Goal: Information Seeking & Learning: Check status

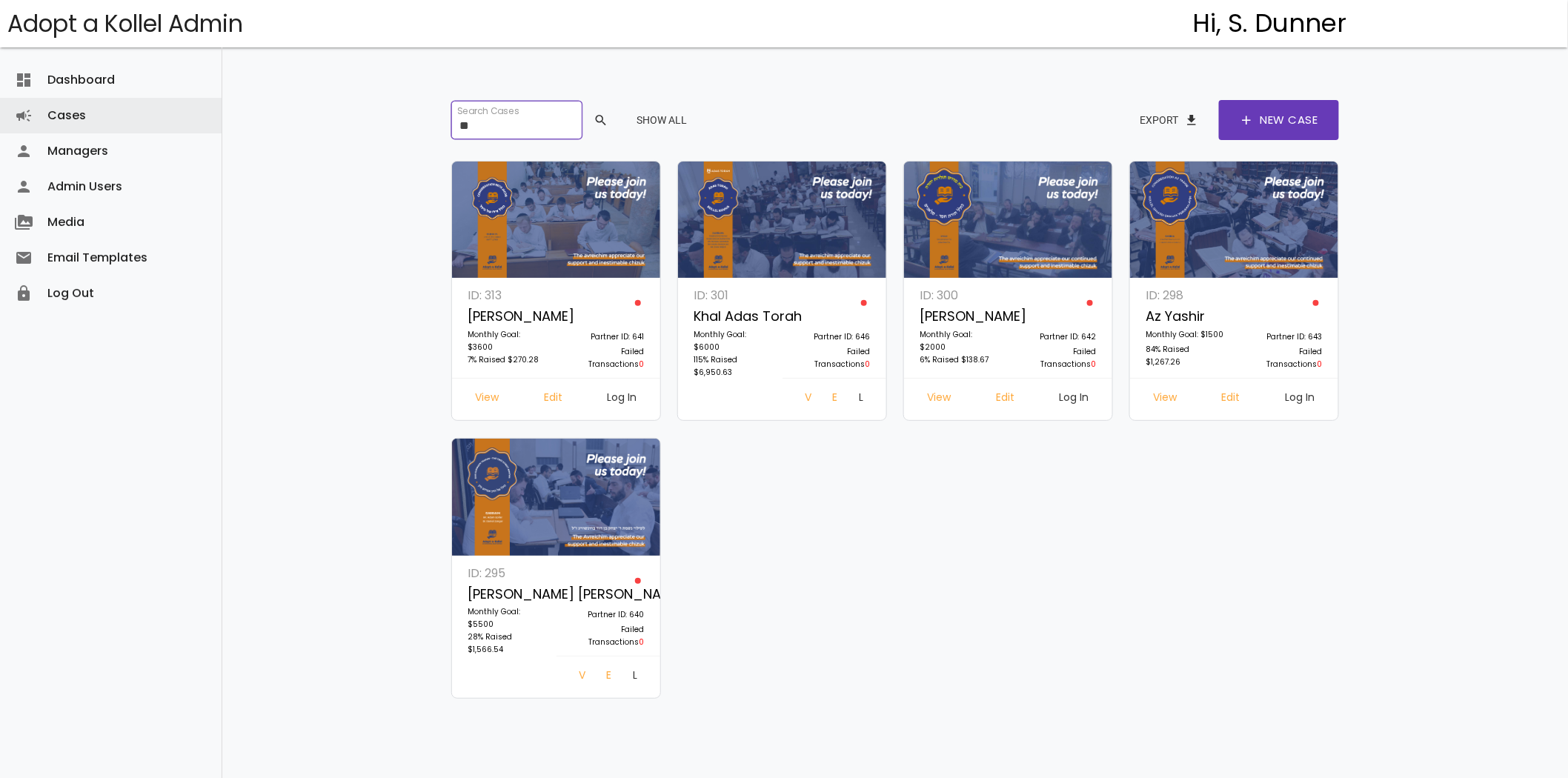
click at [567, 105] on input "**" at bounding box center [516, 120] width 131 height 38
click at [539, 134] on input "**" at bounding box center [516, 120] width 131 height 38
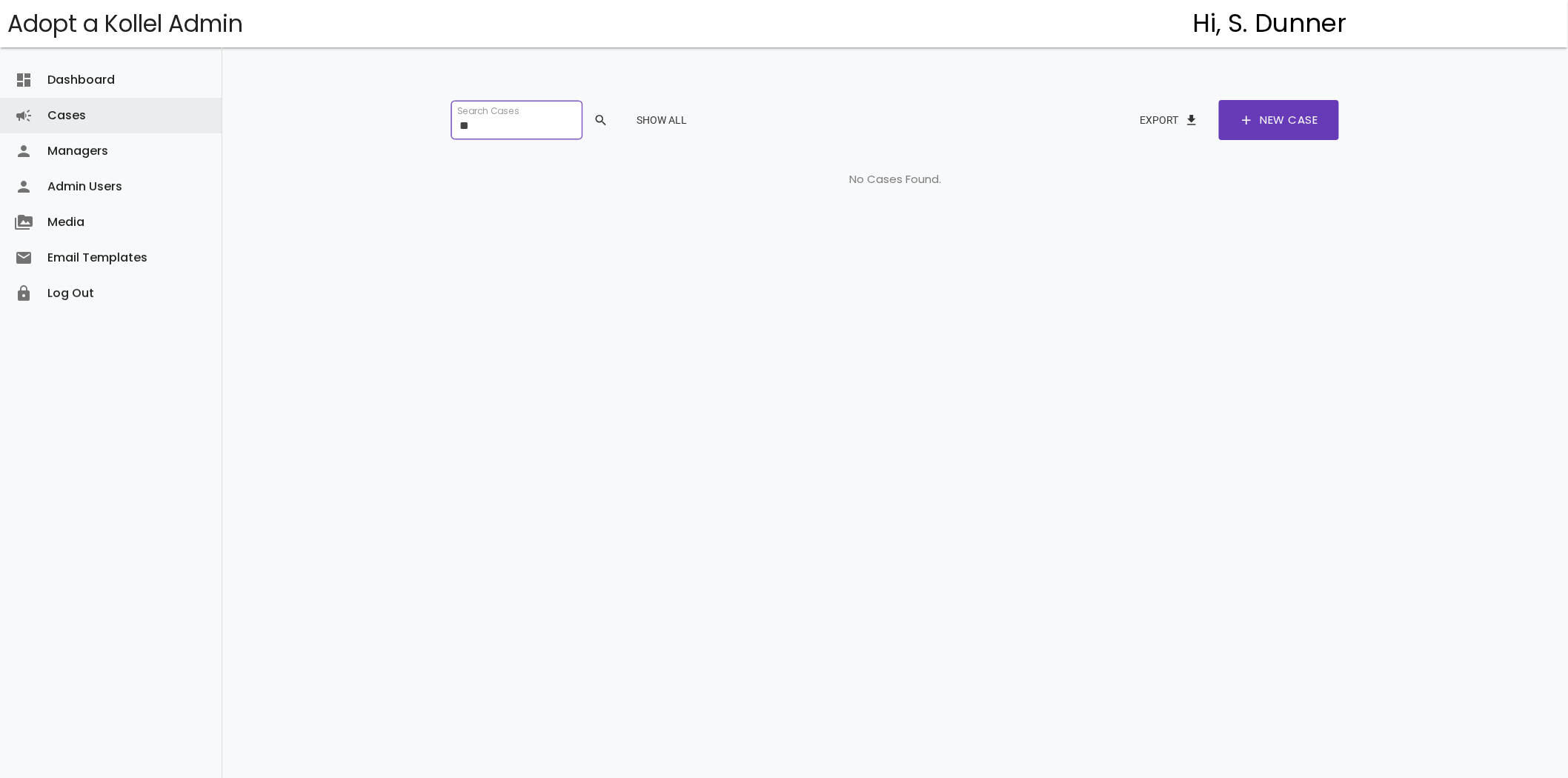
type input "*"
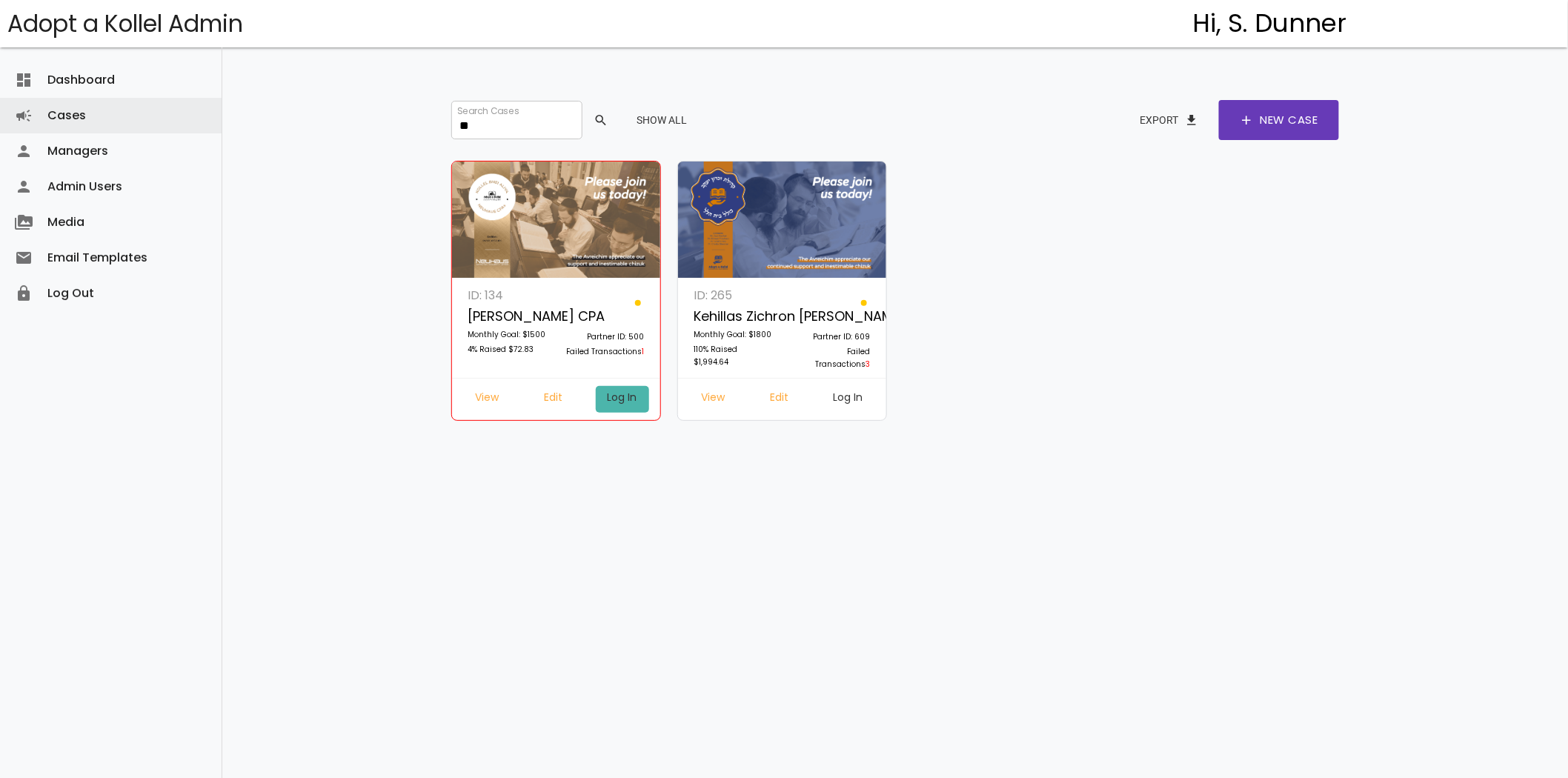
click at [620, 397] on link "Log In" at bounding box center [623, 399] width 53 height 27
click at [470, 126] on input "**" at bounding box center [516, 120] width 131 height 38
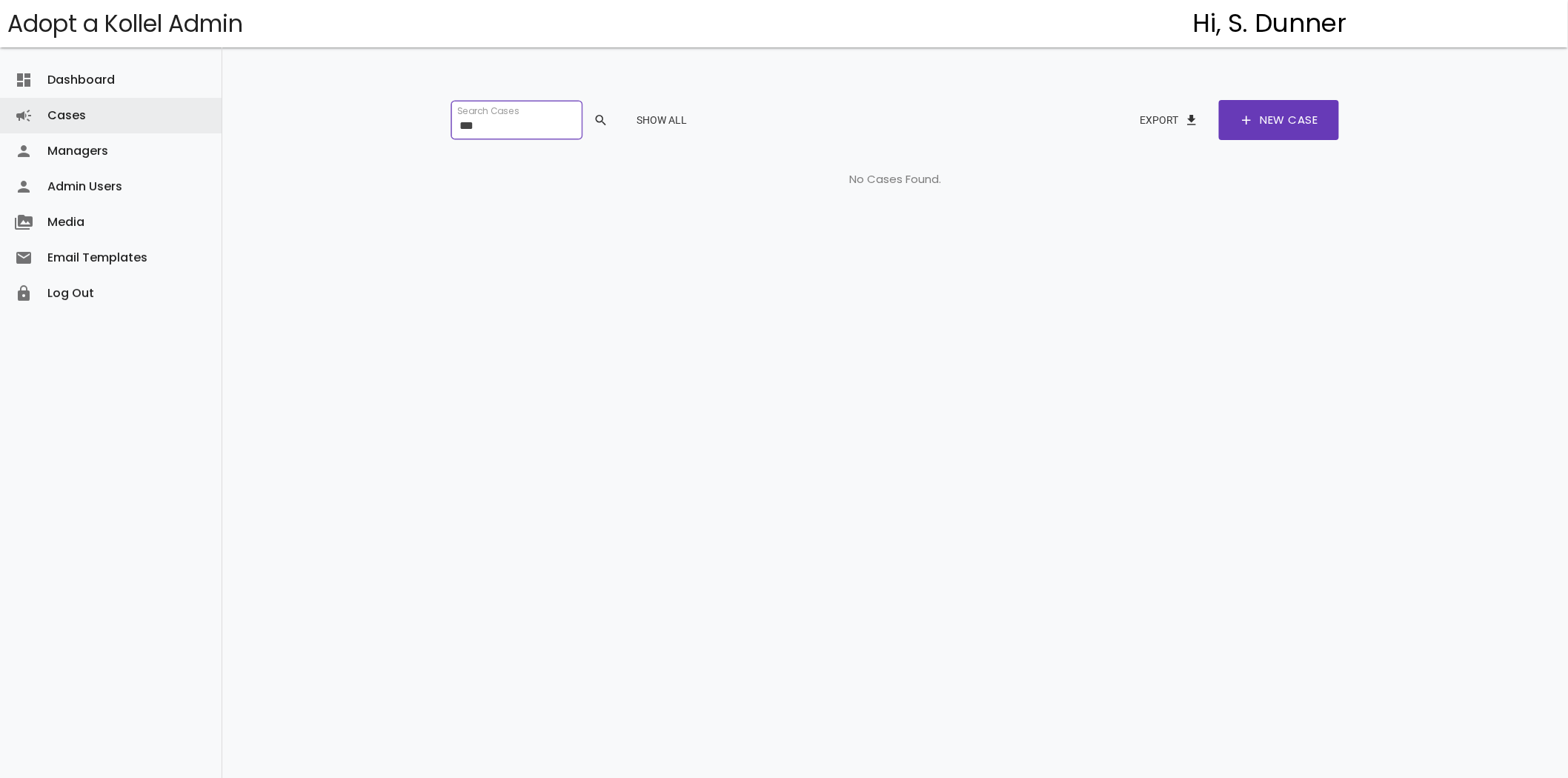
click at [483, 127] on input "***" at bounding box center [516, 120] width 131 height 38
type input "***"
click at [698, 112] on button "Show All" at bounding box center [661, 120] width 74 height 27
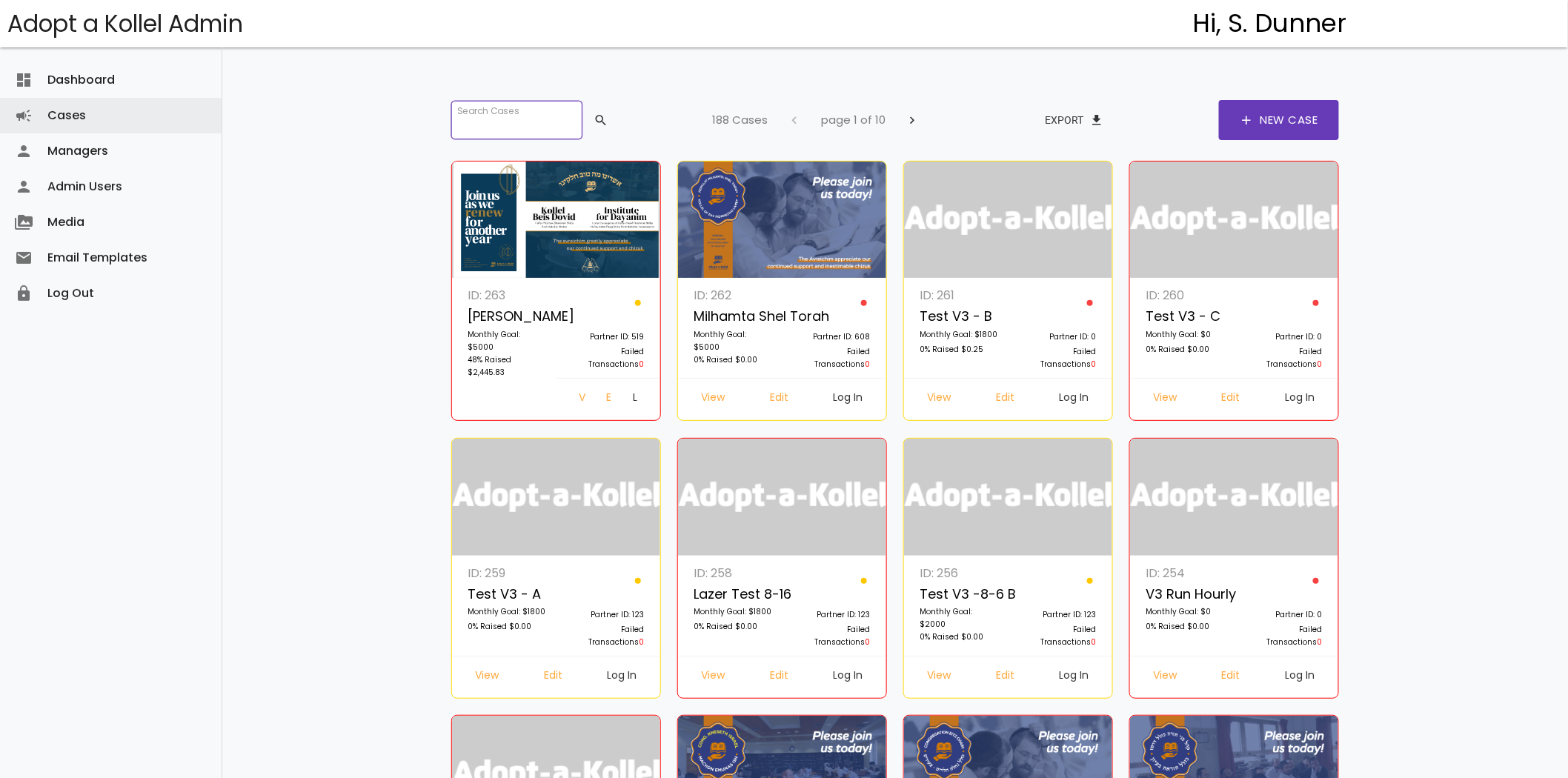
click at [514, 121] on input "search" at bounding box center [516, 120] width 131 height 38
type input "***"
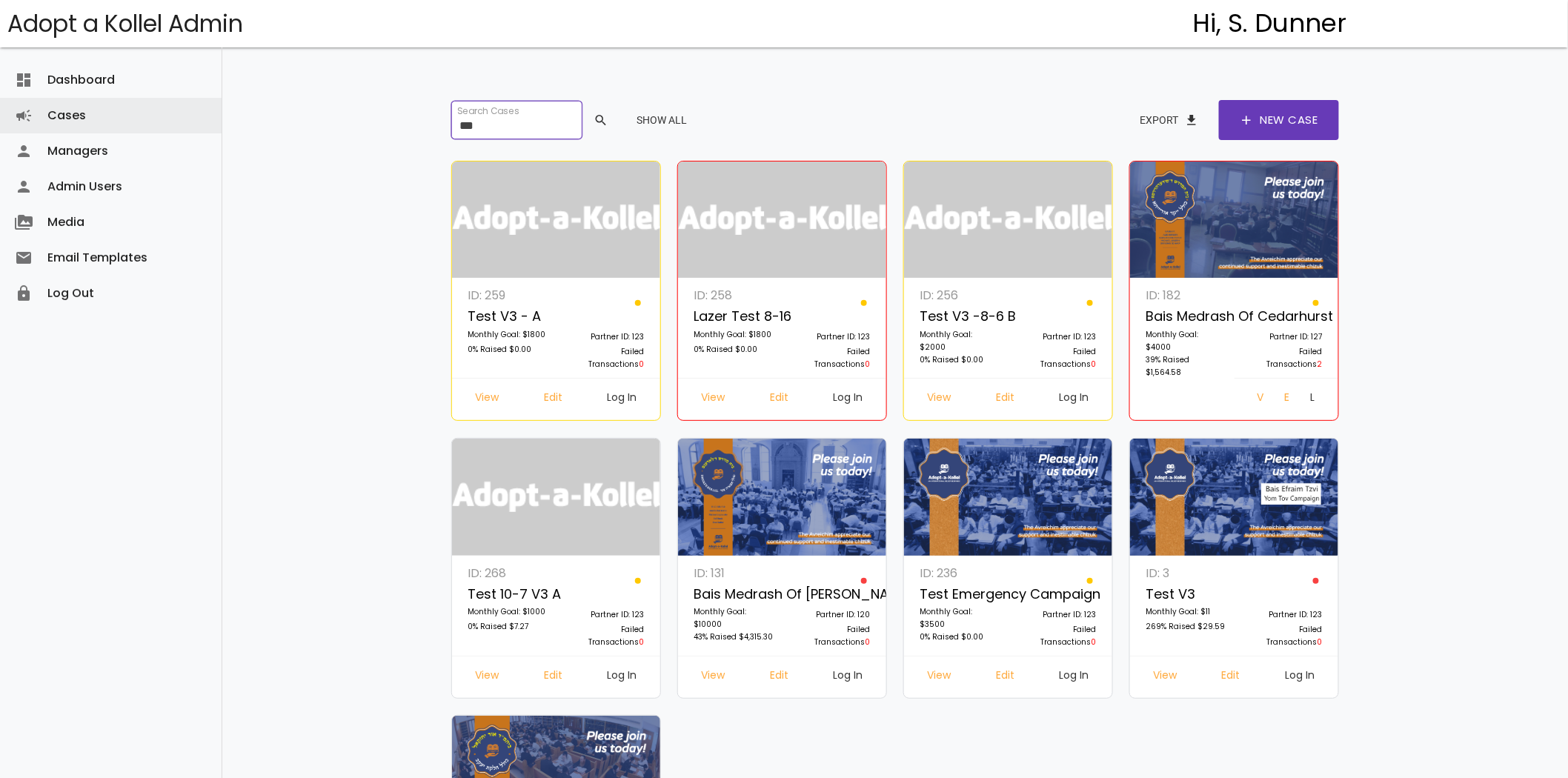
click at [520, 115] on input "***" at bounding box center [516, 120] width 131 height 38
click at [484, 129] on input "search" at bounding box center [516, 120] width 131 height 38
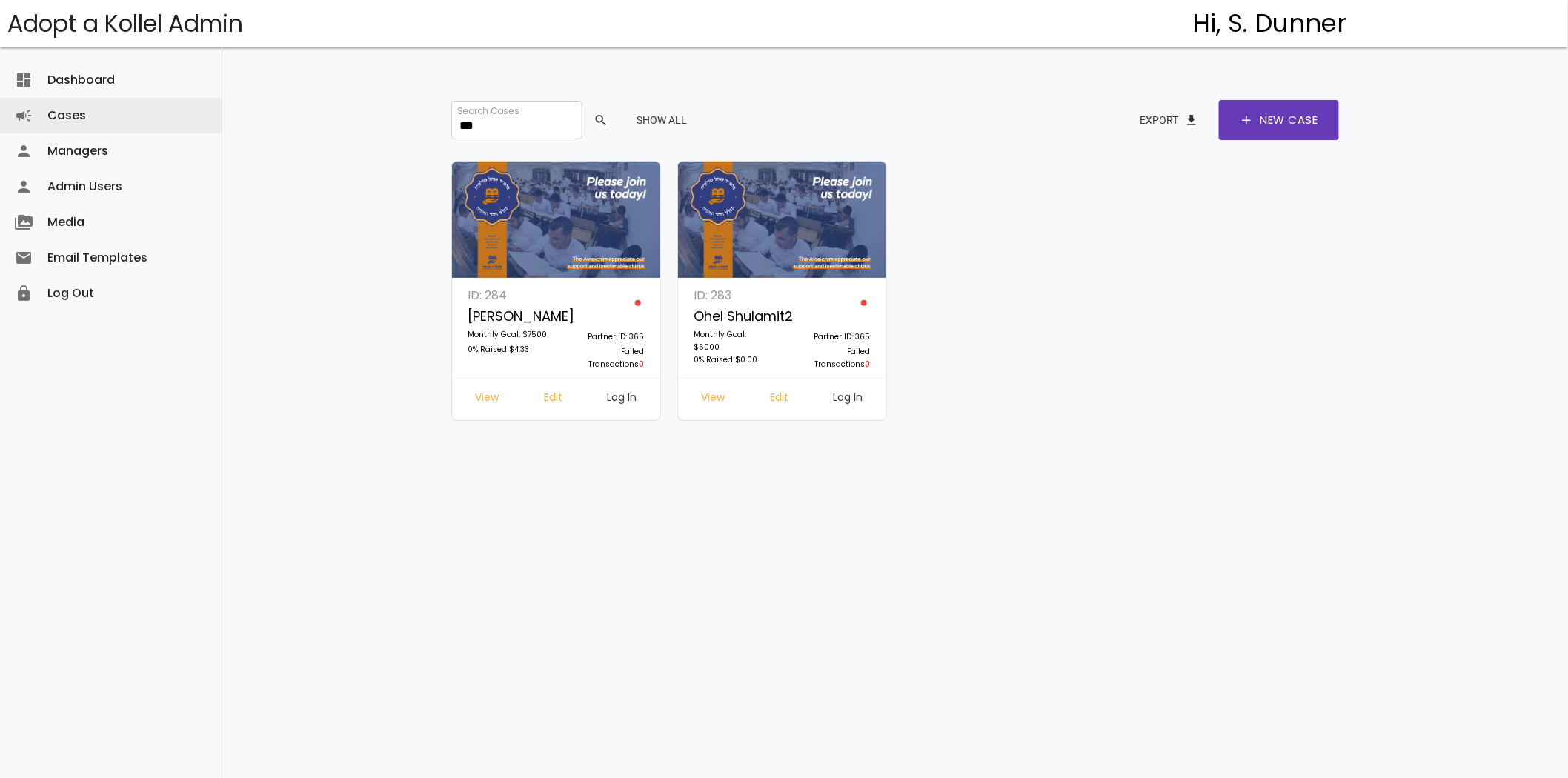
click at [633, 401] on link "Log In" at bounding box center [623, 399] width 53 height 27
click at [515, 124] on input "***" at bounding box center [516, 120] width 131 height 38
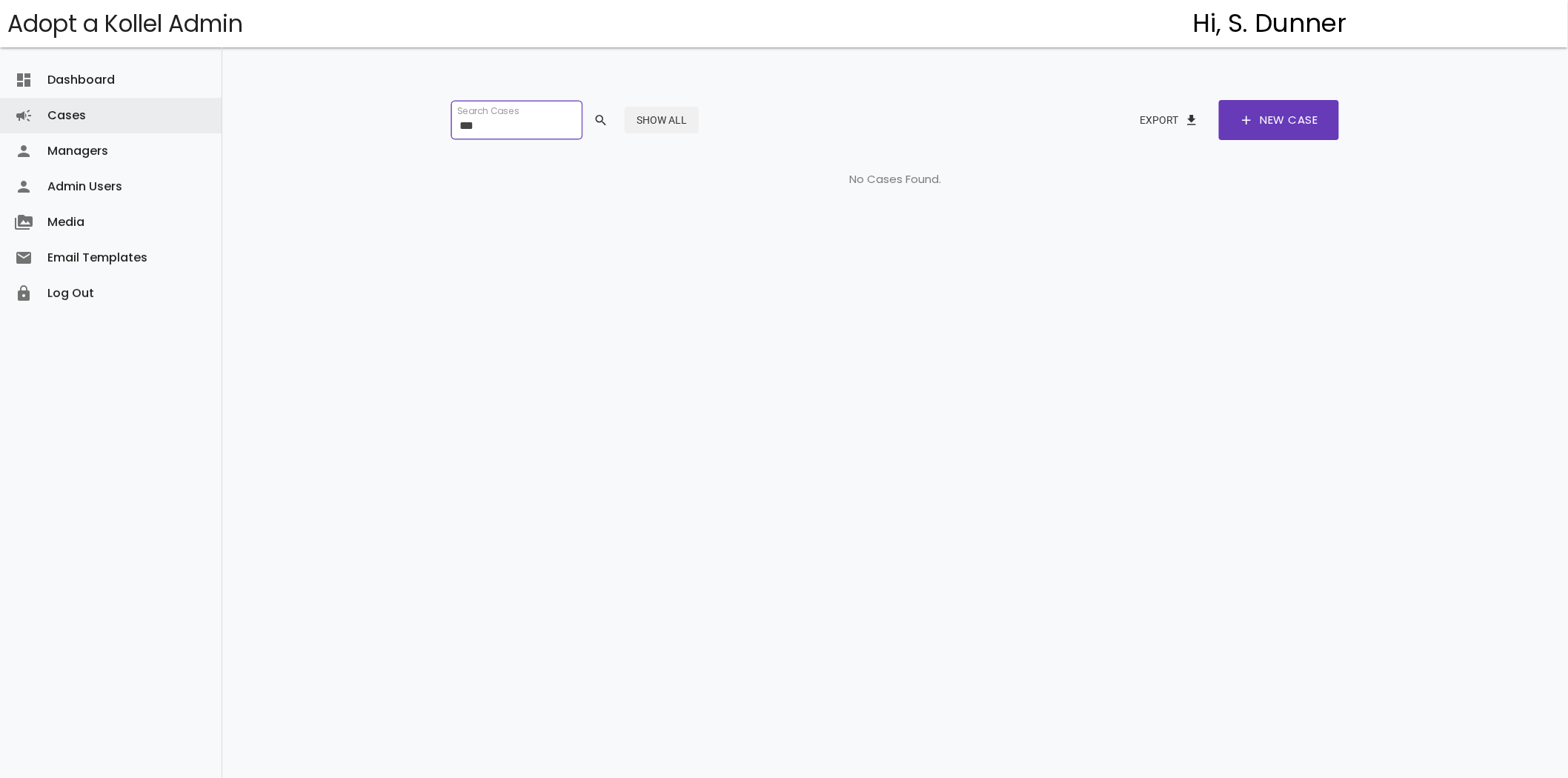
type input "***"
click at [687, 122] on button "Show All" at bounding box center [661, 120] width 74 height 27
click at [520, 122] on input "***" at bounding box center [516, 120] width 131 height 38
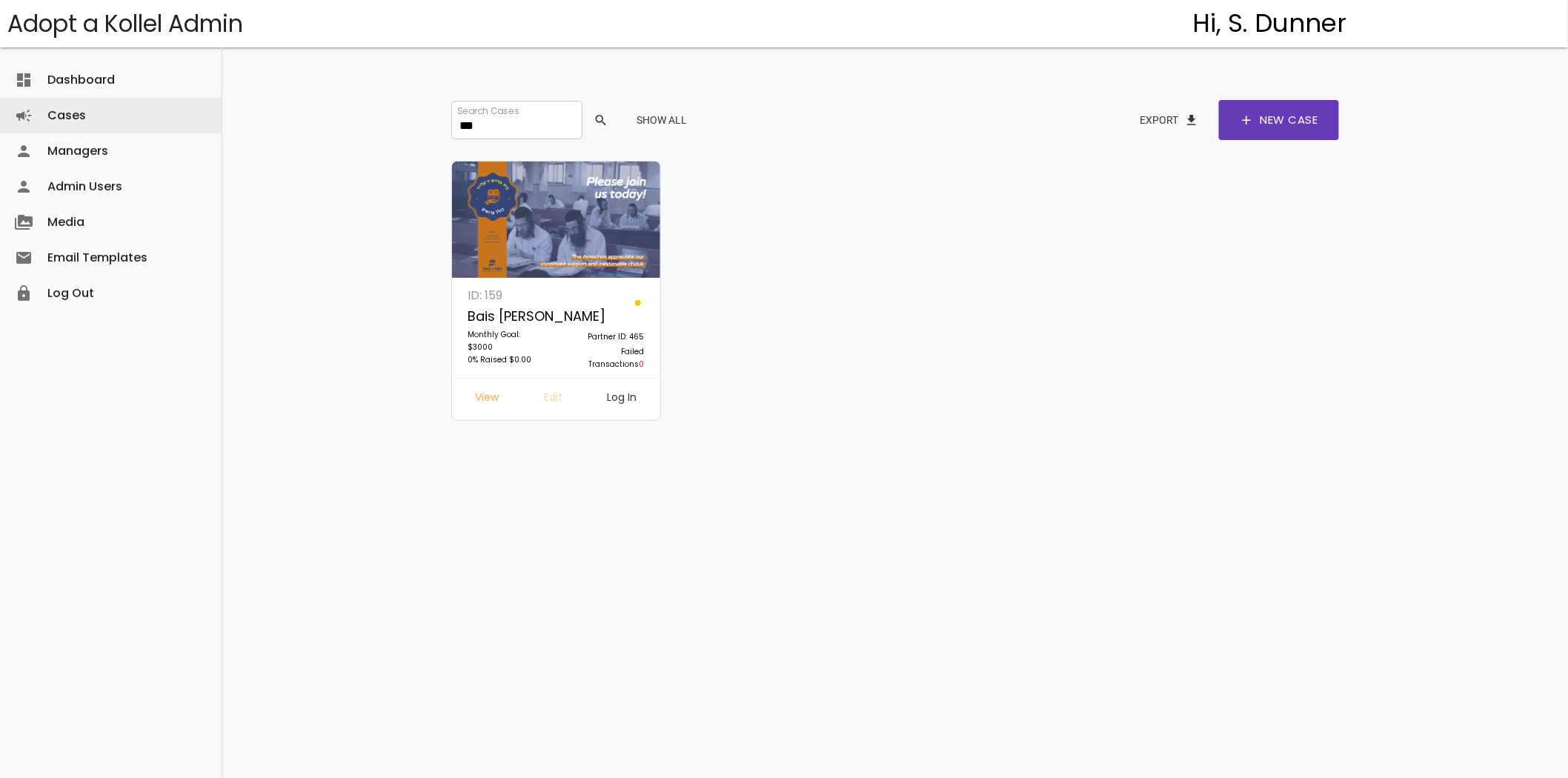
click at [549, 403] on link "Edit" at bounding box center [552, 399] width 42 height 27
click at [630, 389] on link "Log In" at bounding box center [623, 399] width 53 height 27
click at [549, 121] on input "***" at bounding box center [516, 120] width 131 height 38
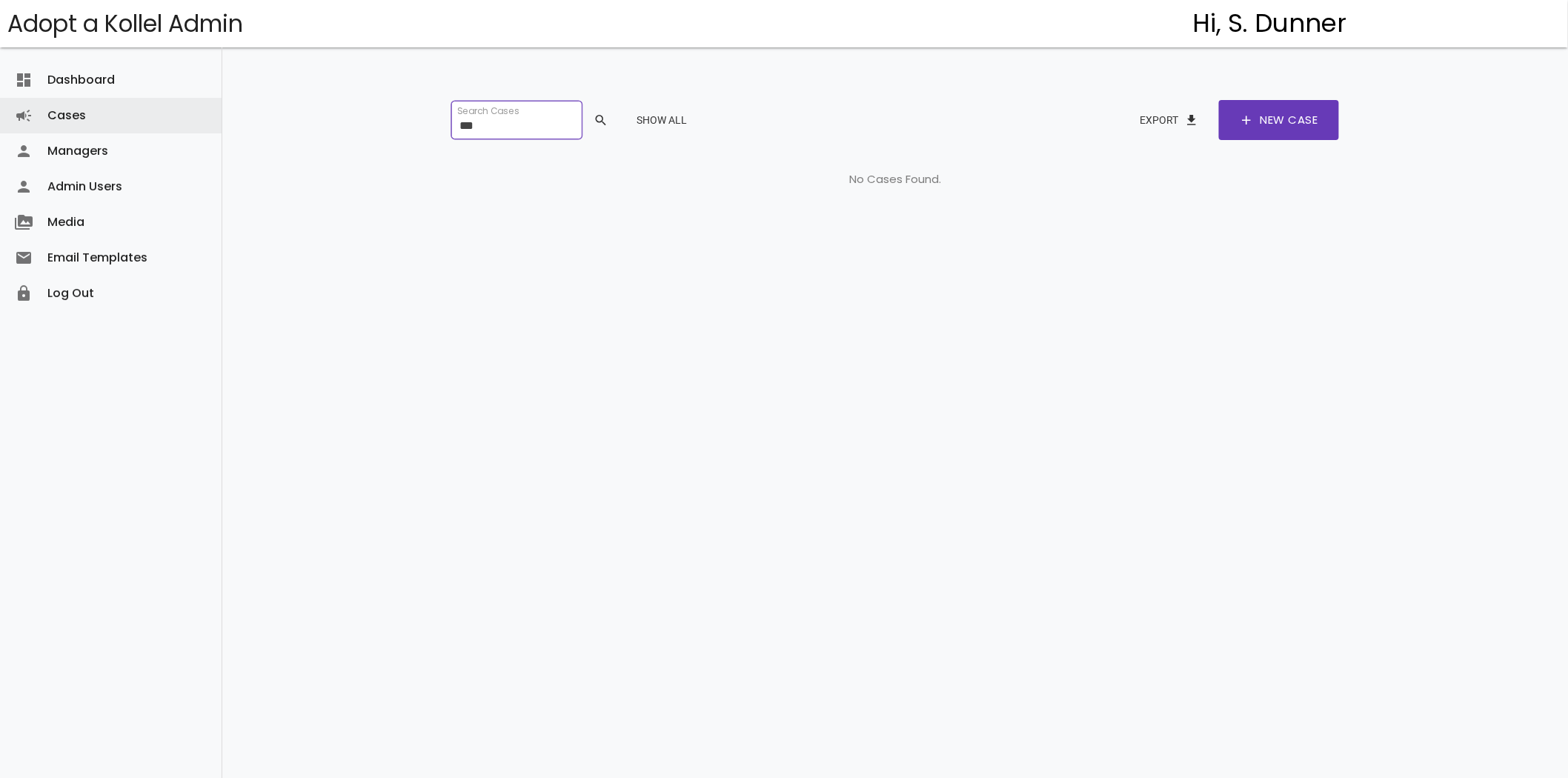
click at [534, 130] on input "***" at bounding box center [516, 120] width 131 height 38
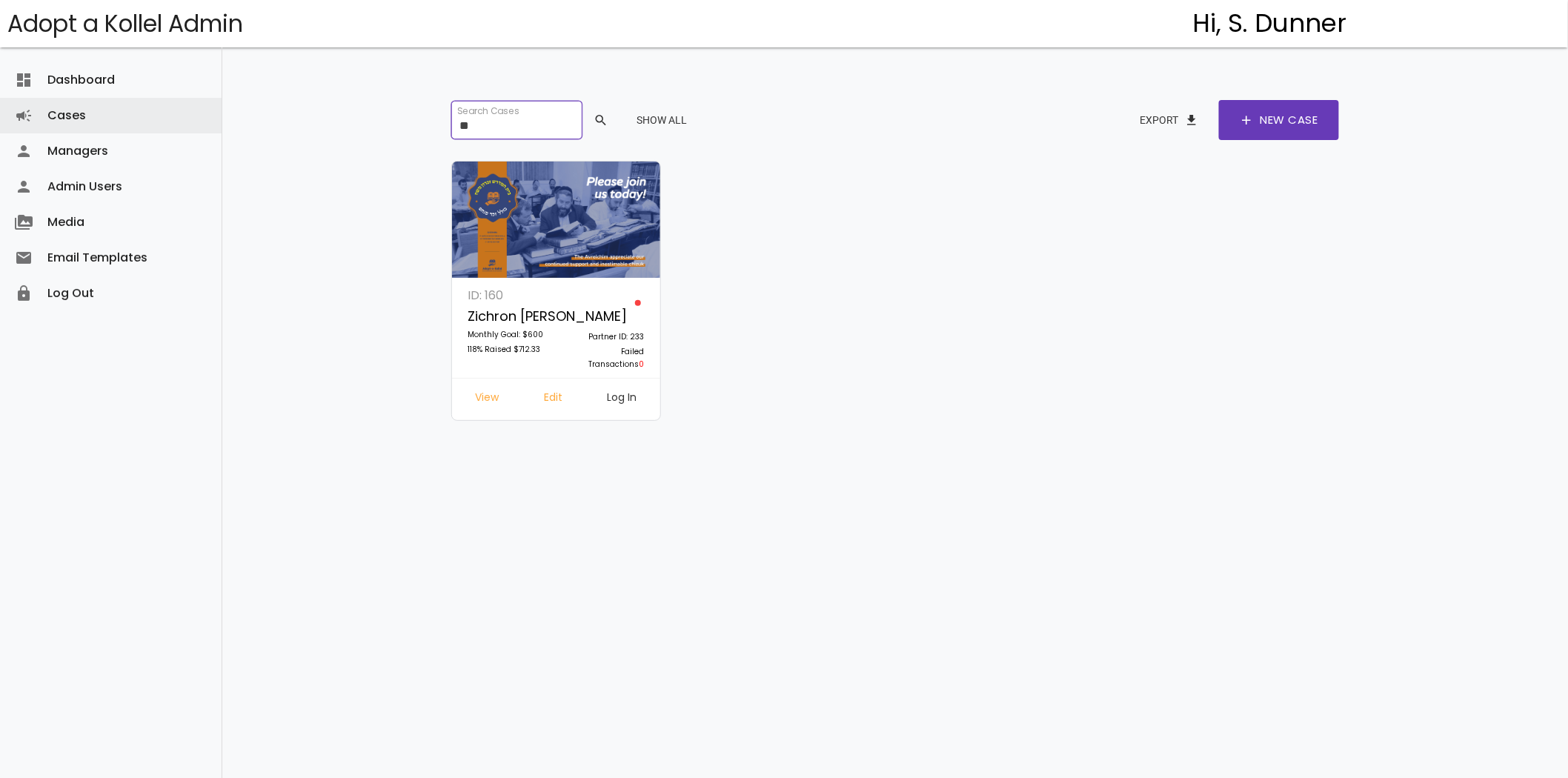
type input "*"
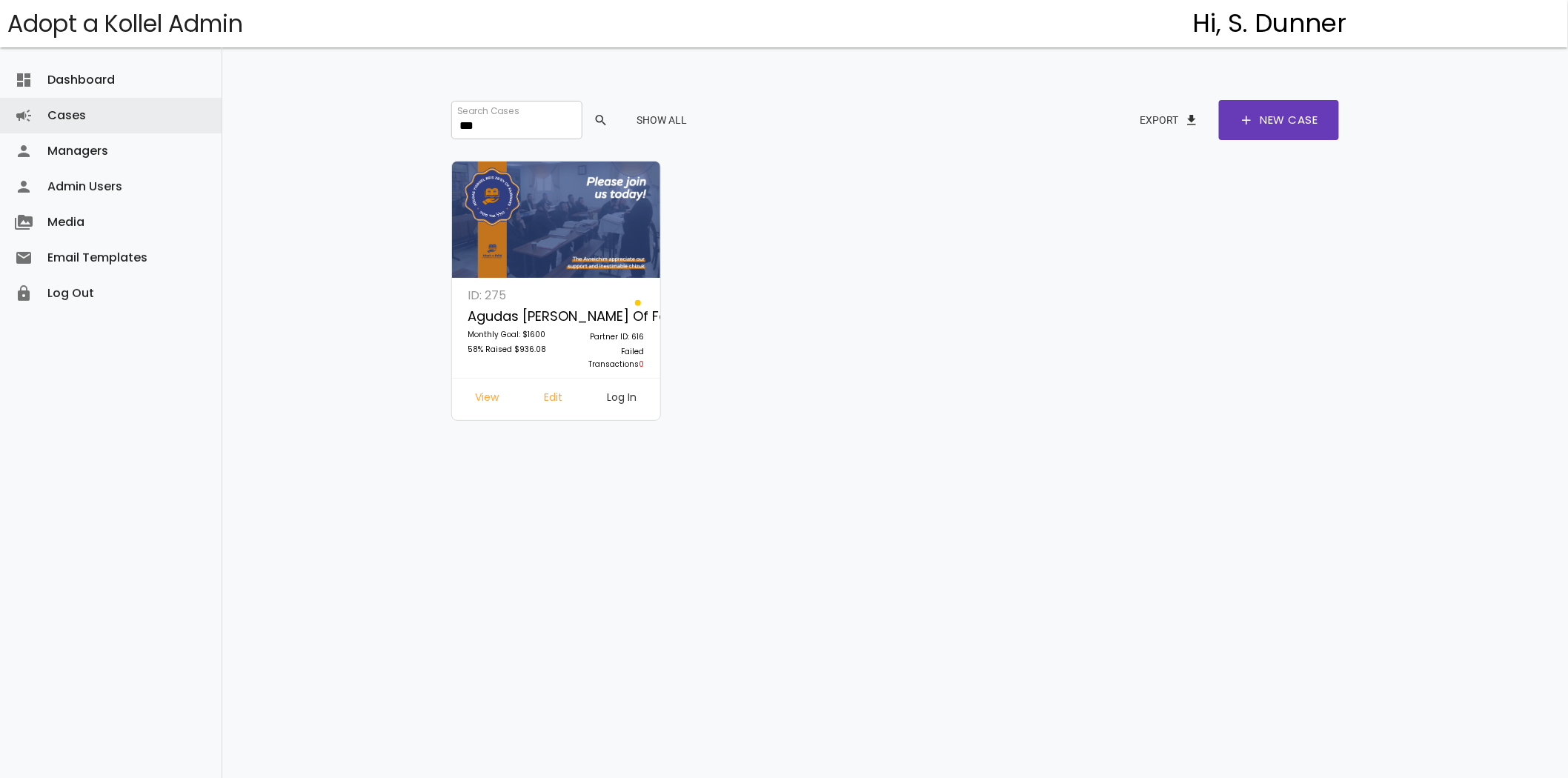
click at [617, 397] on link "Log In" at bounding box center [623, 399] width 53 height 27
click at [509, 108] on input "***" at bounding box center [516, 120] width 131 height 38
type input "*"
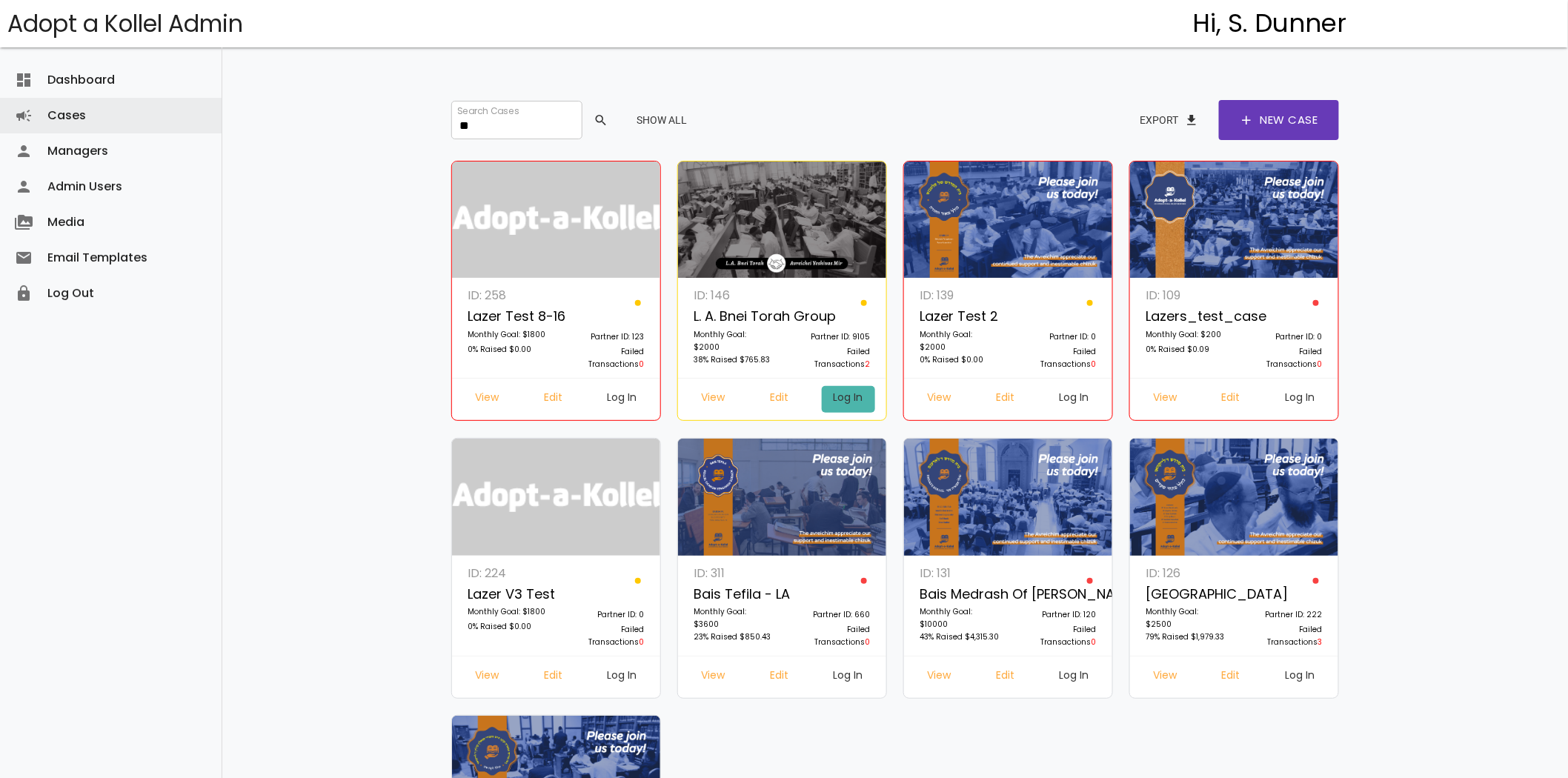
click at [854, 396] on link "Log In" at bounding box center [848, 399] width 53 height 27
click at [500, 124] on input "**" at bounding box center [516, 120] width 131 height 38
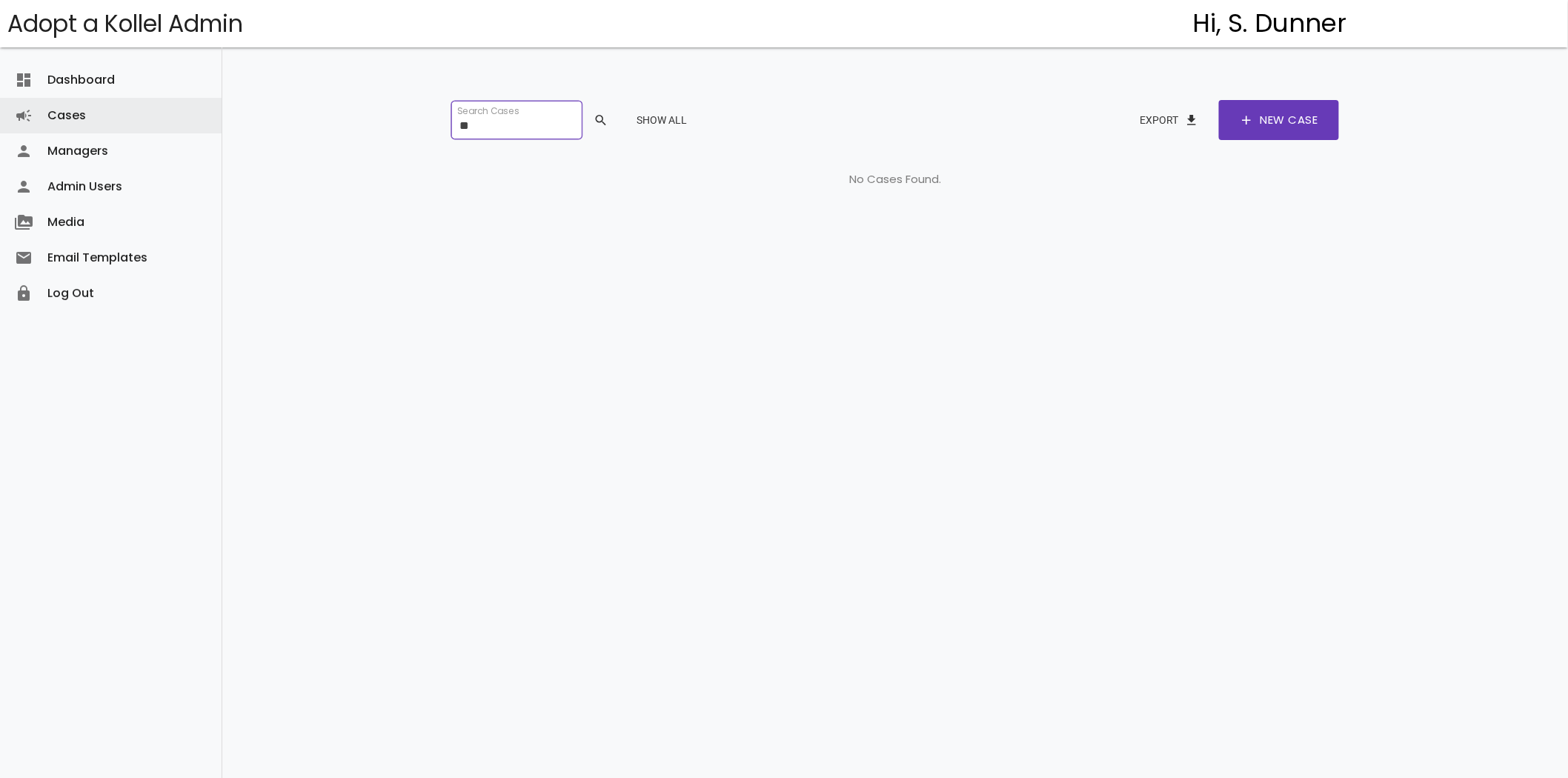
type input "*"
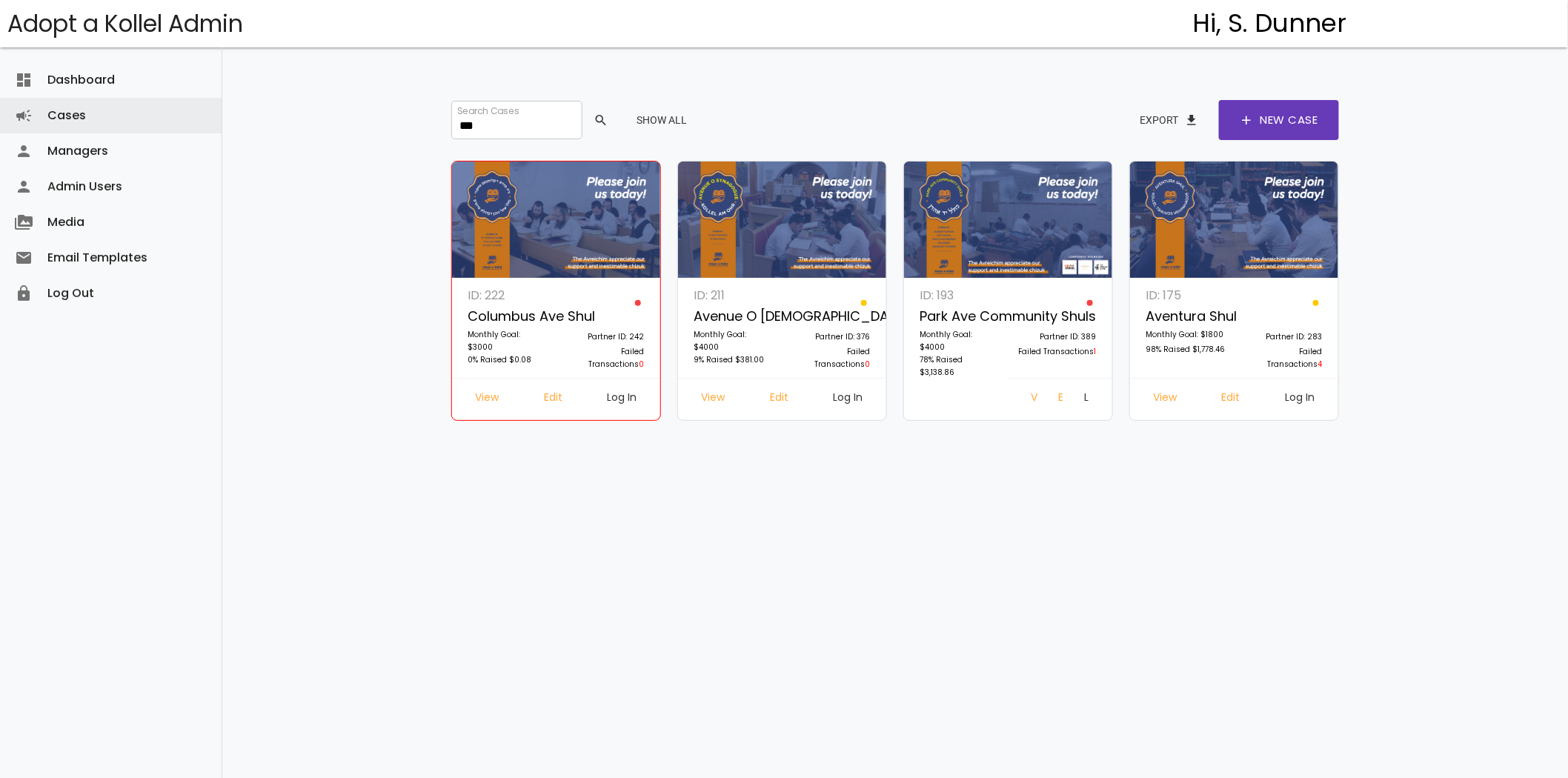
click at [1304, 403] on link "Log In" at bounding box center [1301, 399] width 53 height 27
click at [476, 101] on input "***" at bounding box center [516, 120] width 131 height 38
click at [490, 126] on input "***" at bounding box center [516, 120] width 131 height 38
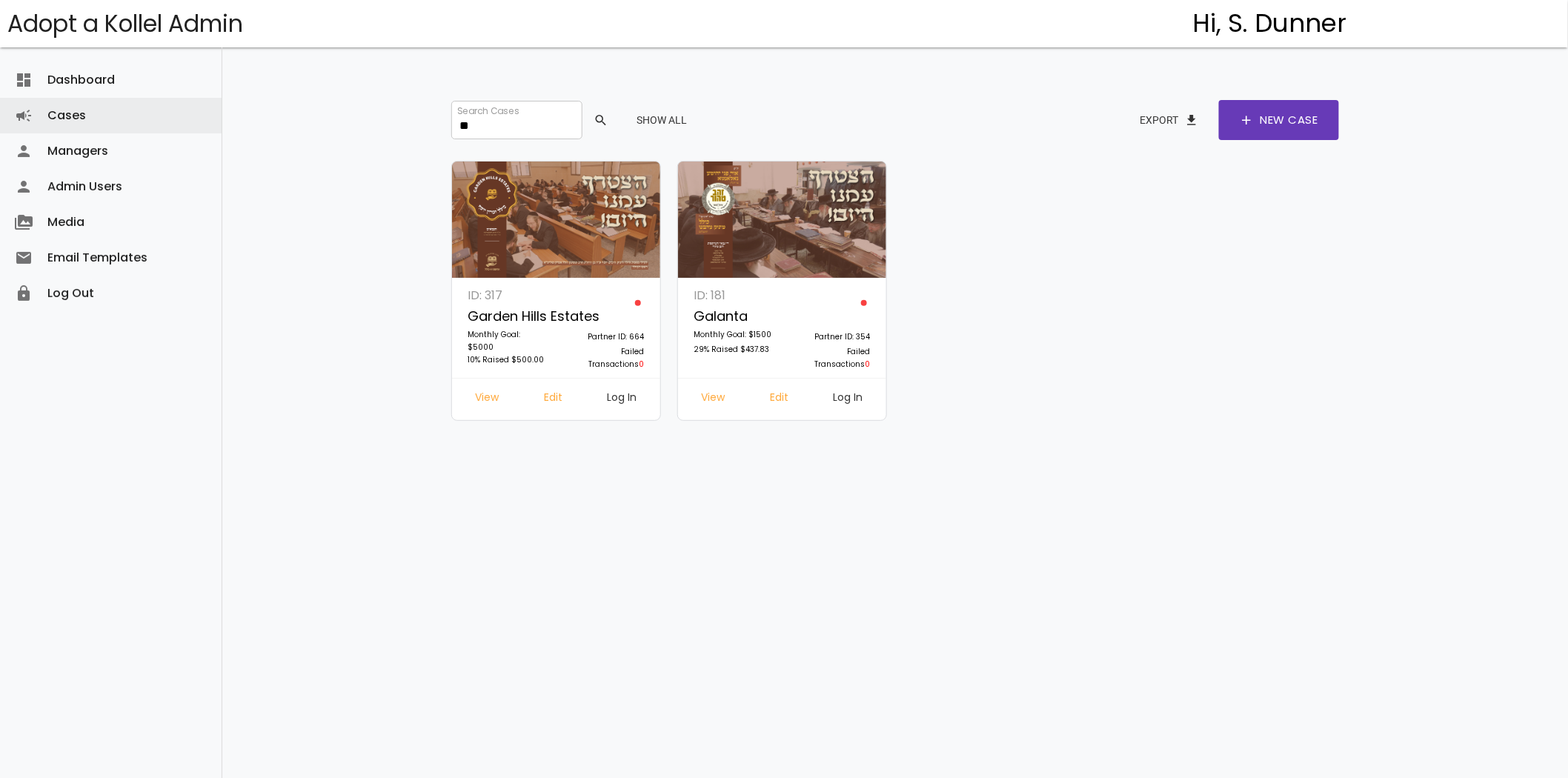
click at [841, 394] on link "Log In" at bounding box center [848, 399] width 53 height 27
click at [513, 116] on input "**" at bounding box center [516, 120] width 131 height 38
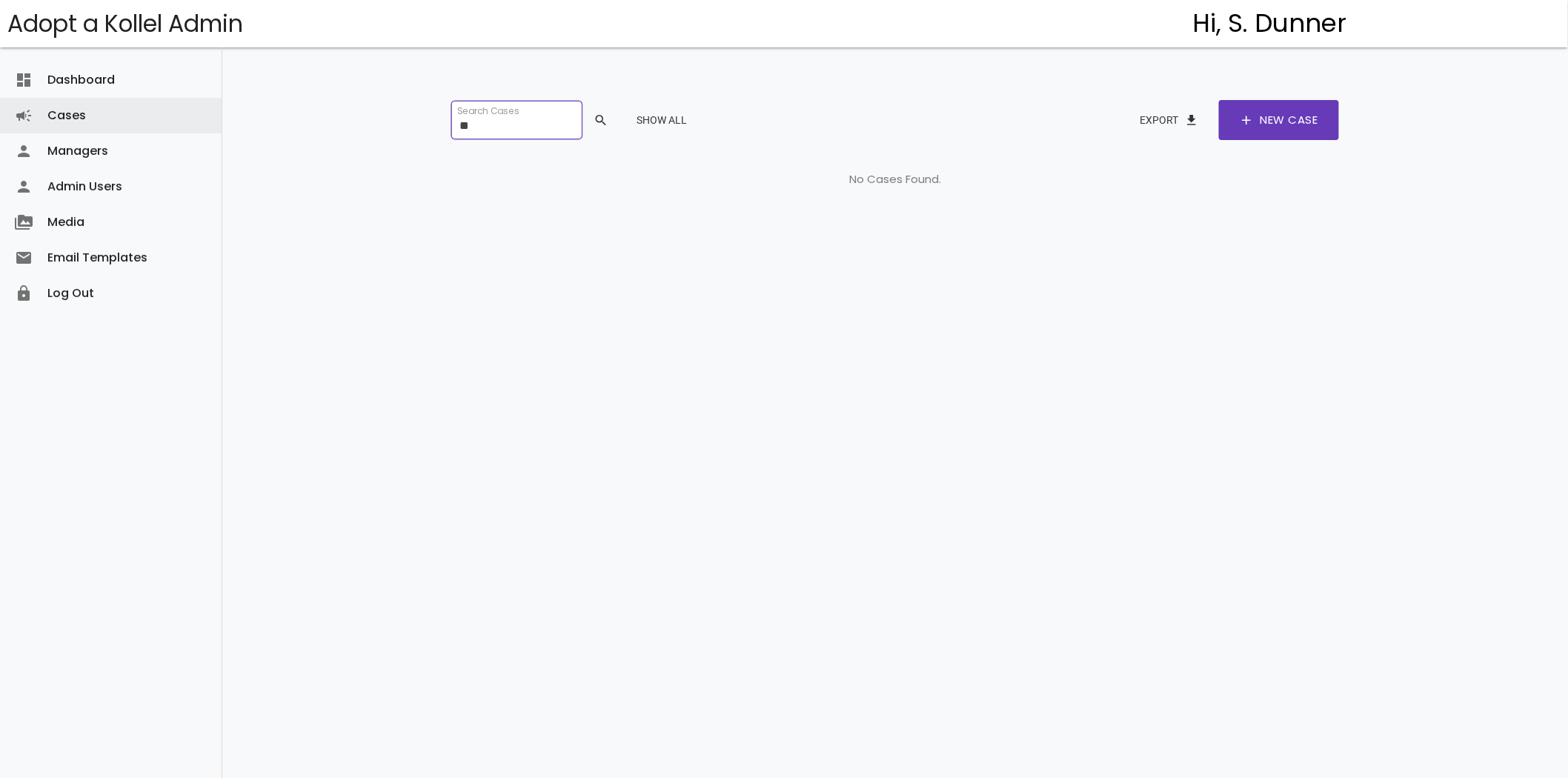
type input "*"
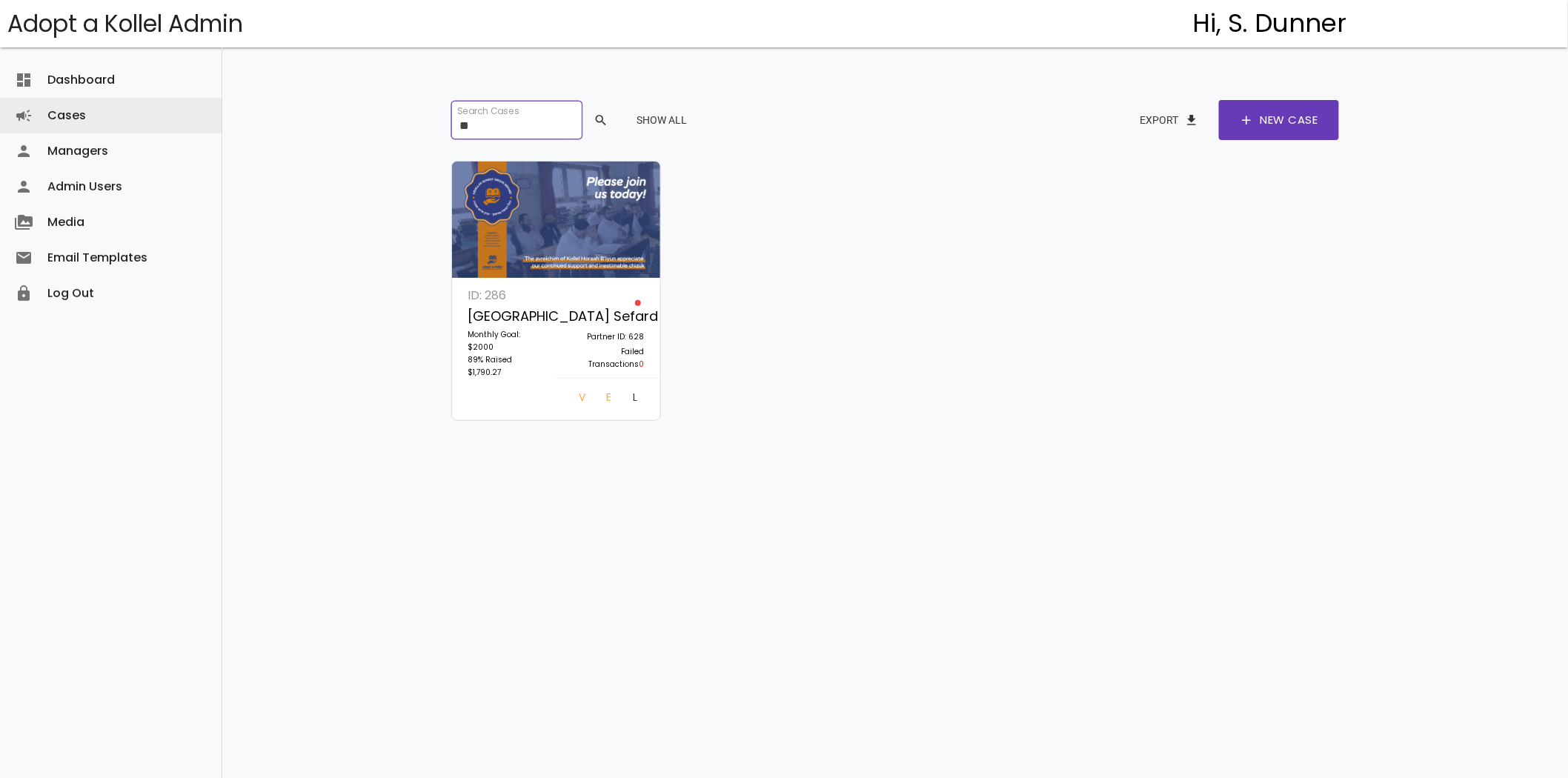
click at [470, 128] on input "**" at bounding box center [516, 120] width 131 height 38
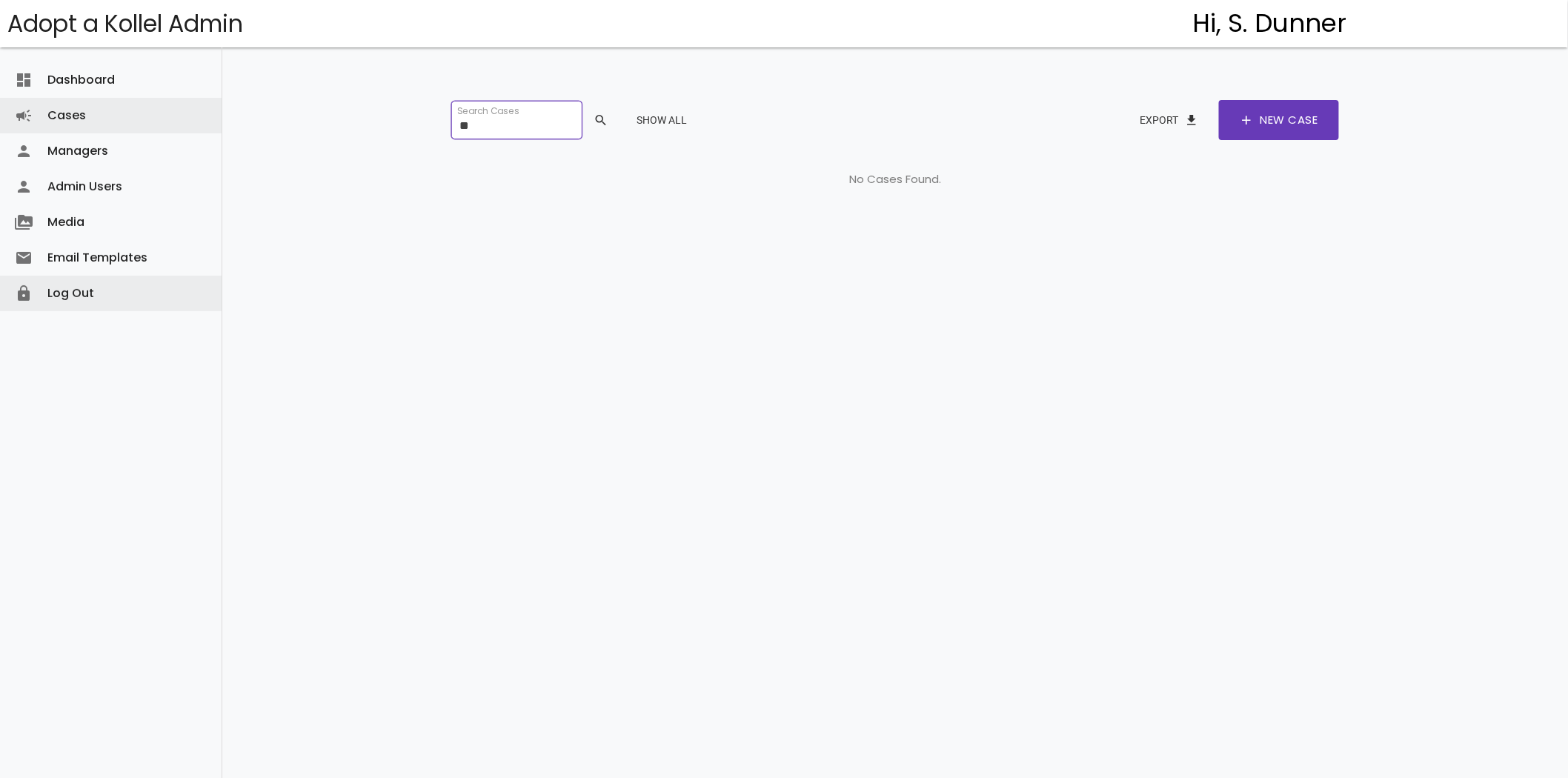
type input "*"
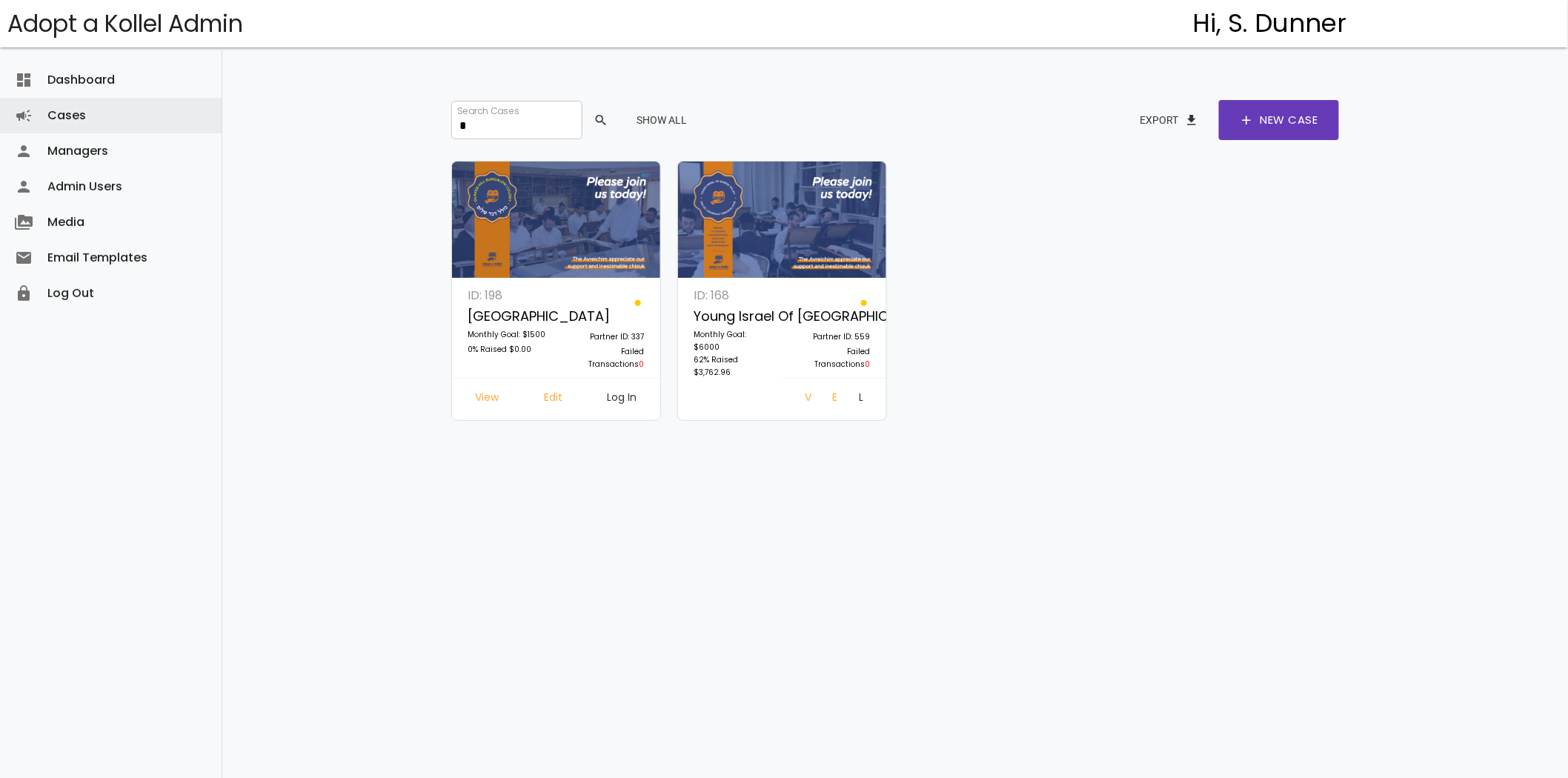
click at [847, 400] on link "Log In" at bounding box center [860, 399] width 28 height 27
click at [504, 126] on input "*" at bounding box center [516, 120] width 131 height 38
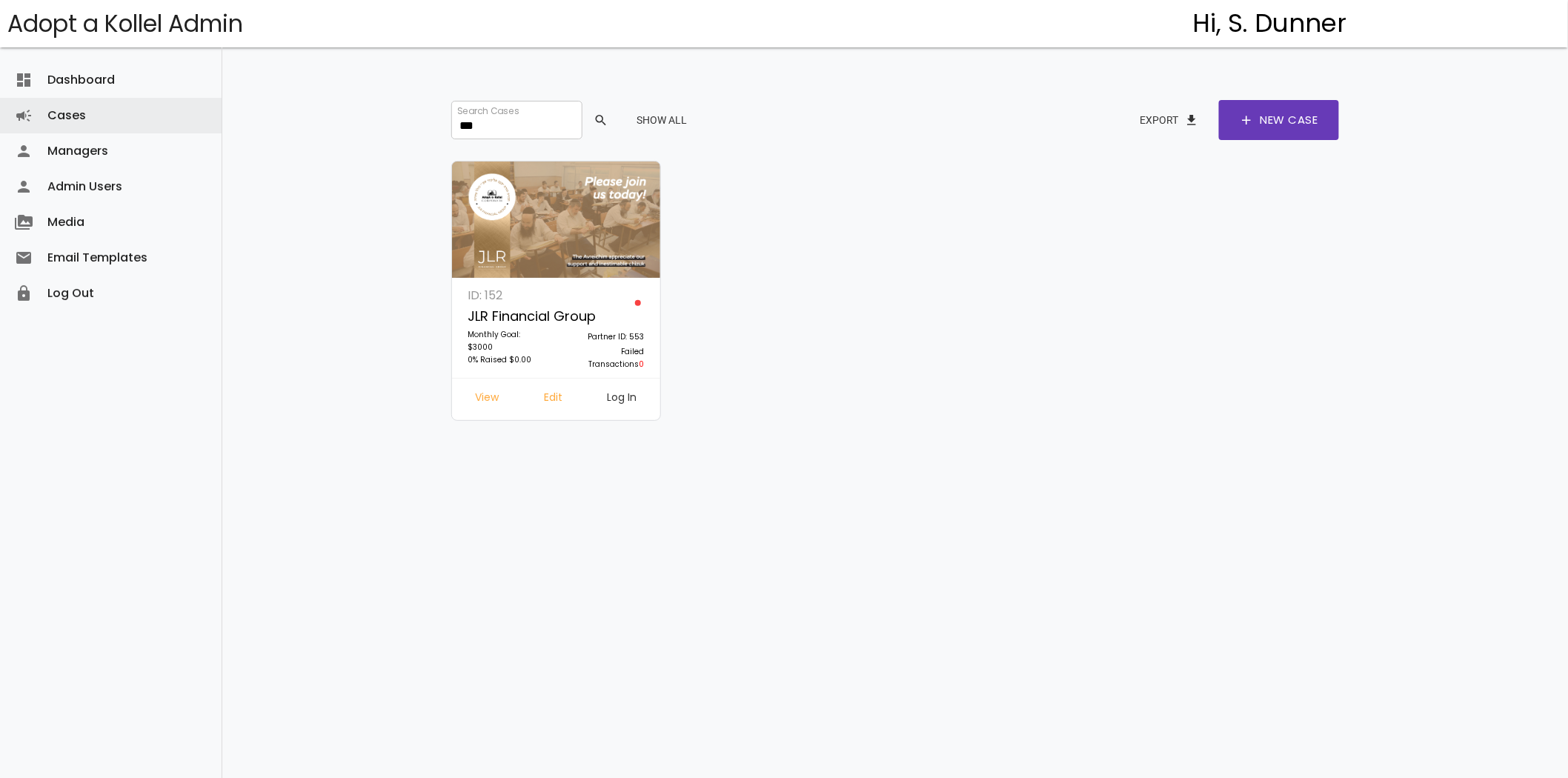
click at [633, 399] on link "Log In" at bounding box center [623, 399] width 53 height 27
click at [492, 122] on input "***" at bounding box center [516, 120] width 131 height 38
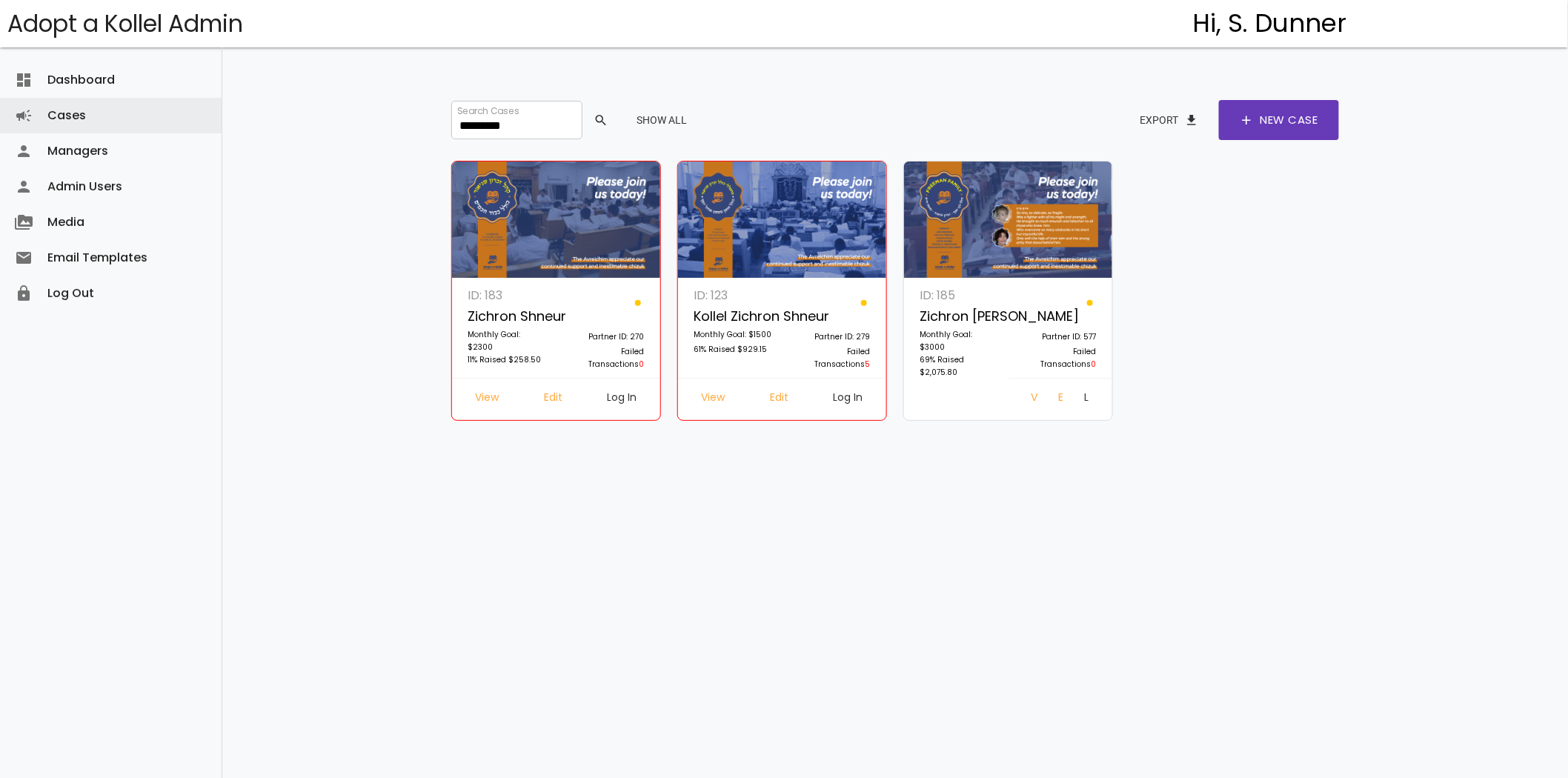
click at [1077, 395] on link "Log In" at bounding box center [1087, 399] width 28 height 27
click at [508, 115] on input "*********" at bounding box center [516, 120] width 131 height 38
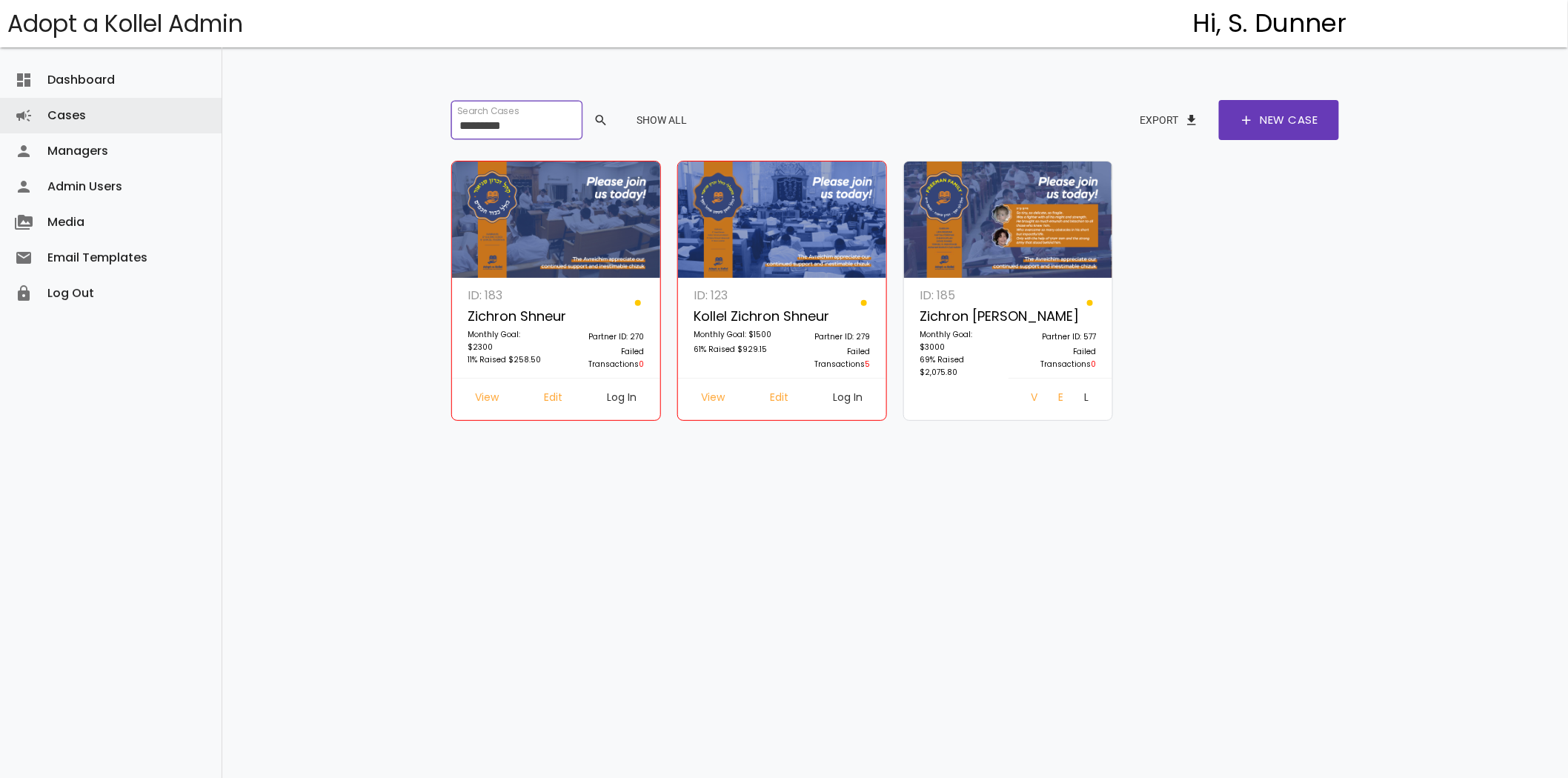
click at [508, 115] on input "*********" at bounding box center [516, 120] width 131 height 38
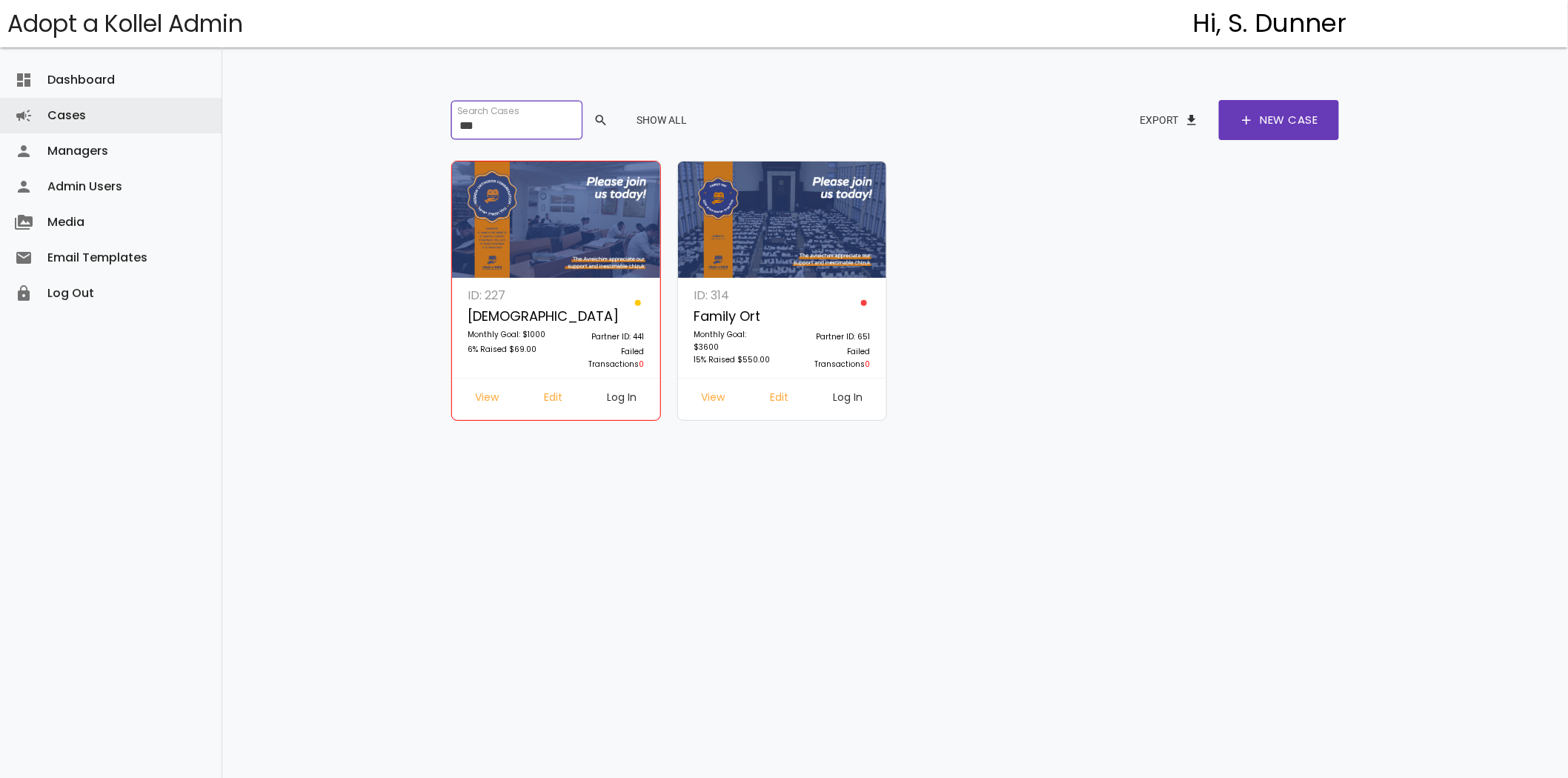
type input "***"
click at [857, 406] on link "Log In" at bounding box center [848, 399] width 53 height 27
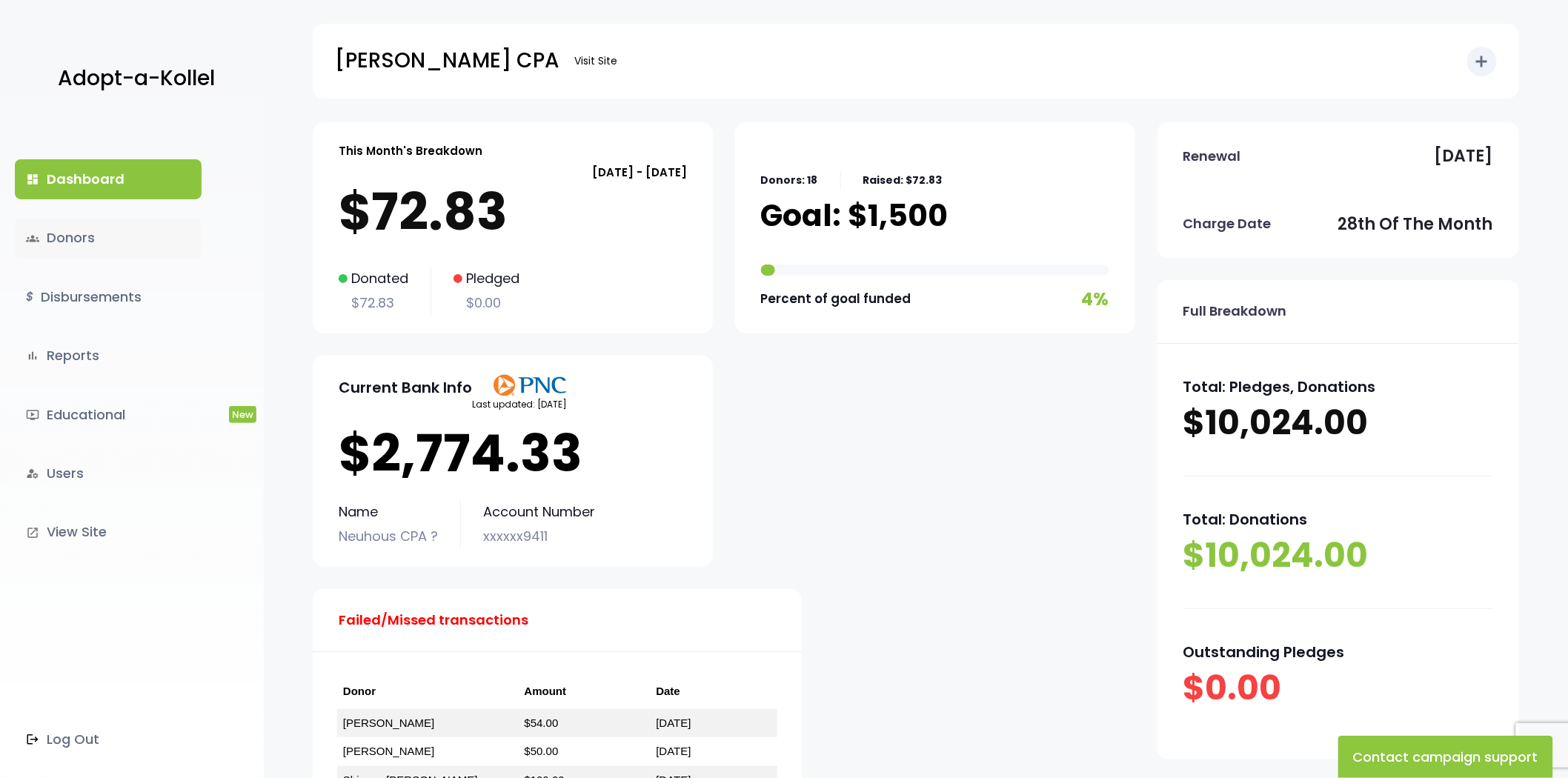
click at [100, 231] on link "groups Donors" at bounding box center [108, 238] width 186 height 40
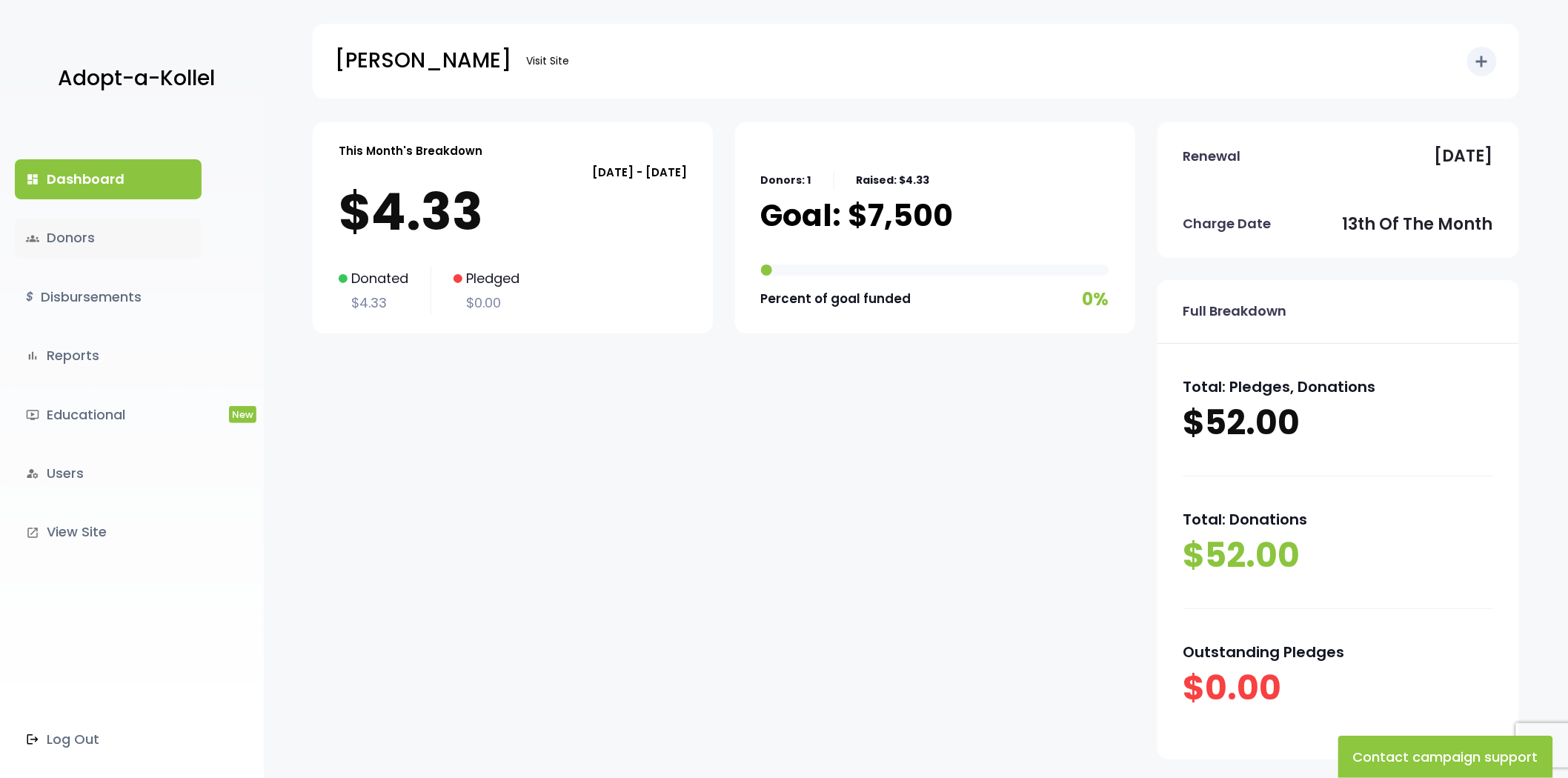
click at [84, 254] on link "groups Donors" at bounding box center [108, 238] width 186 height 40
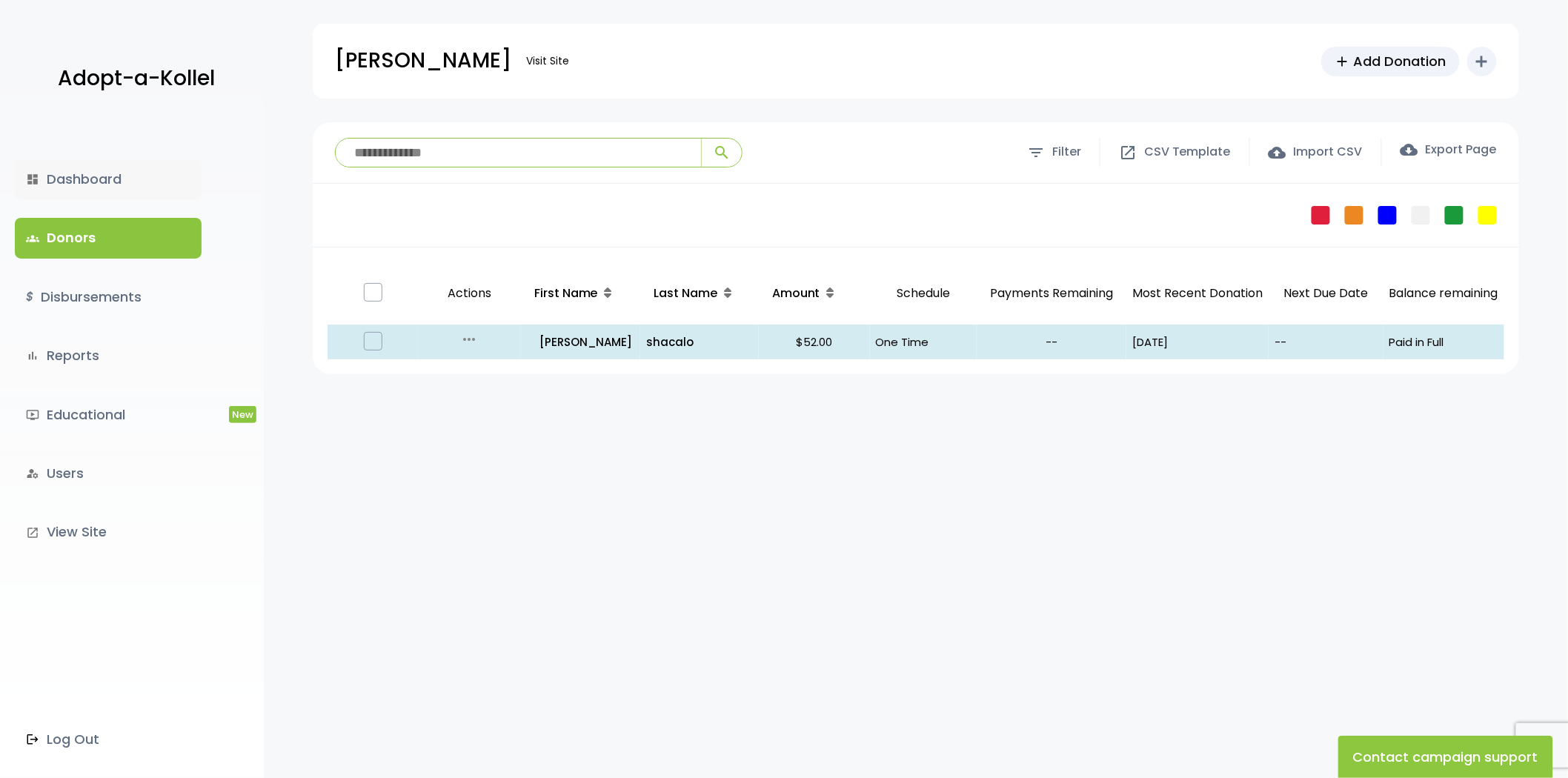
click at [134, 178] on link "dashboard Dashboard" at bounding box center [108, 179] width 186 height 40
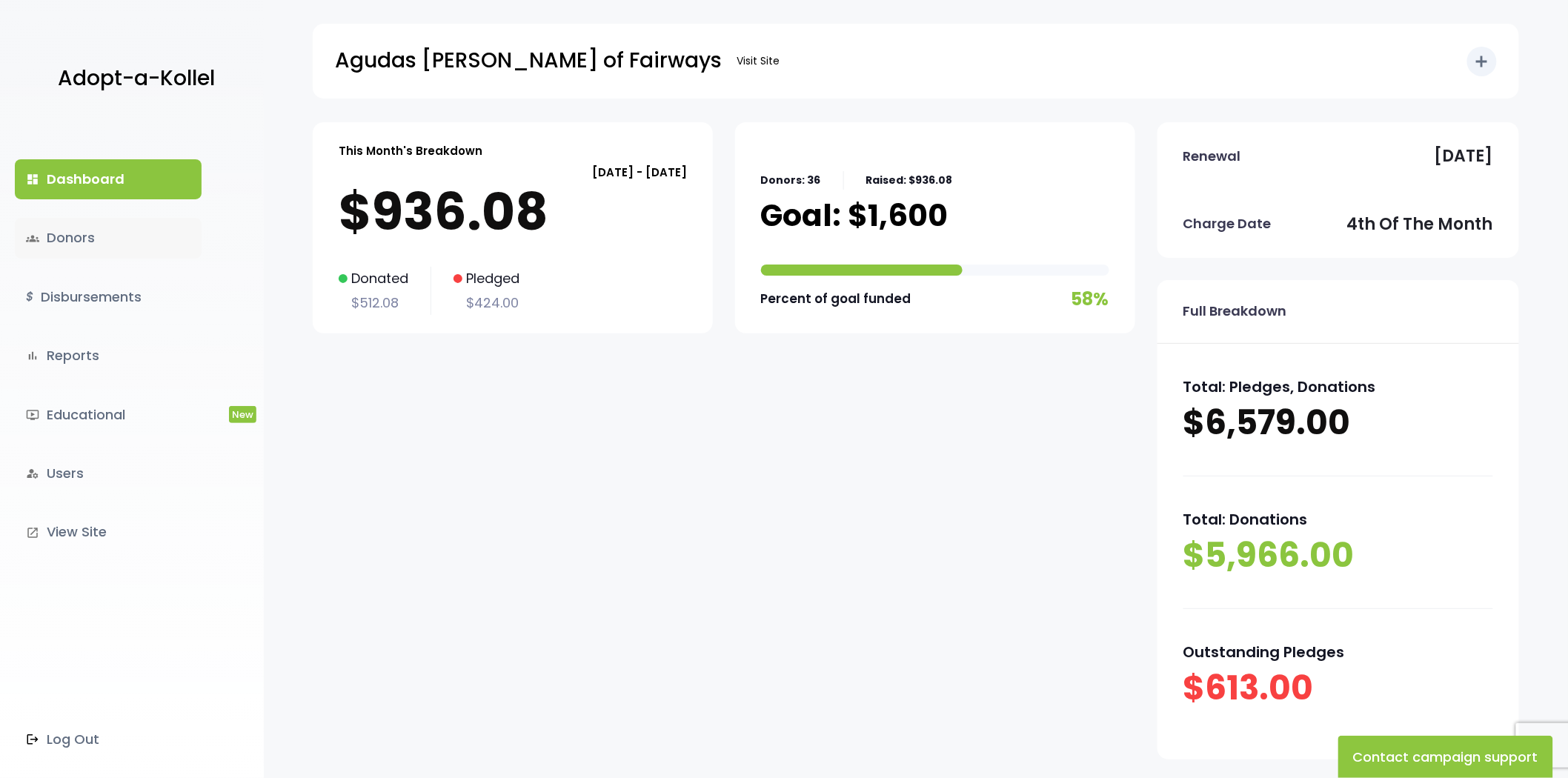
click at [105, 227] on link "groups Donors" at bounding box center [108, 238] width 186 height 40
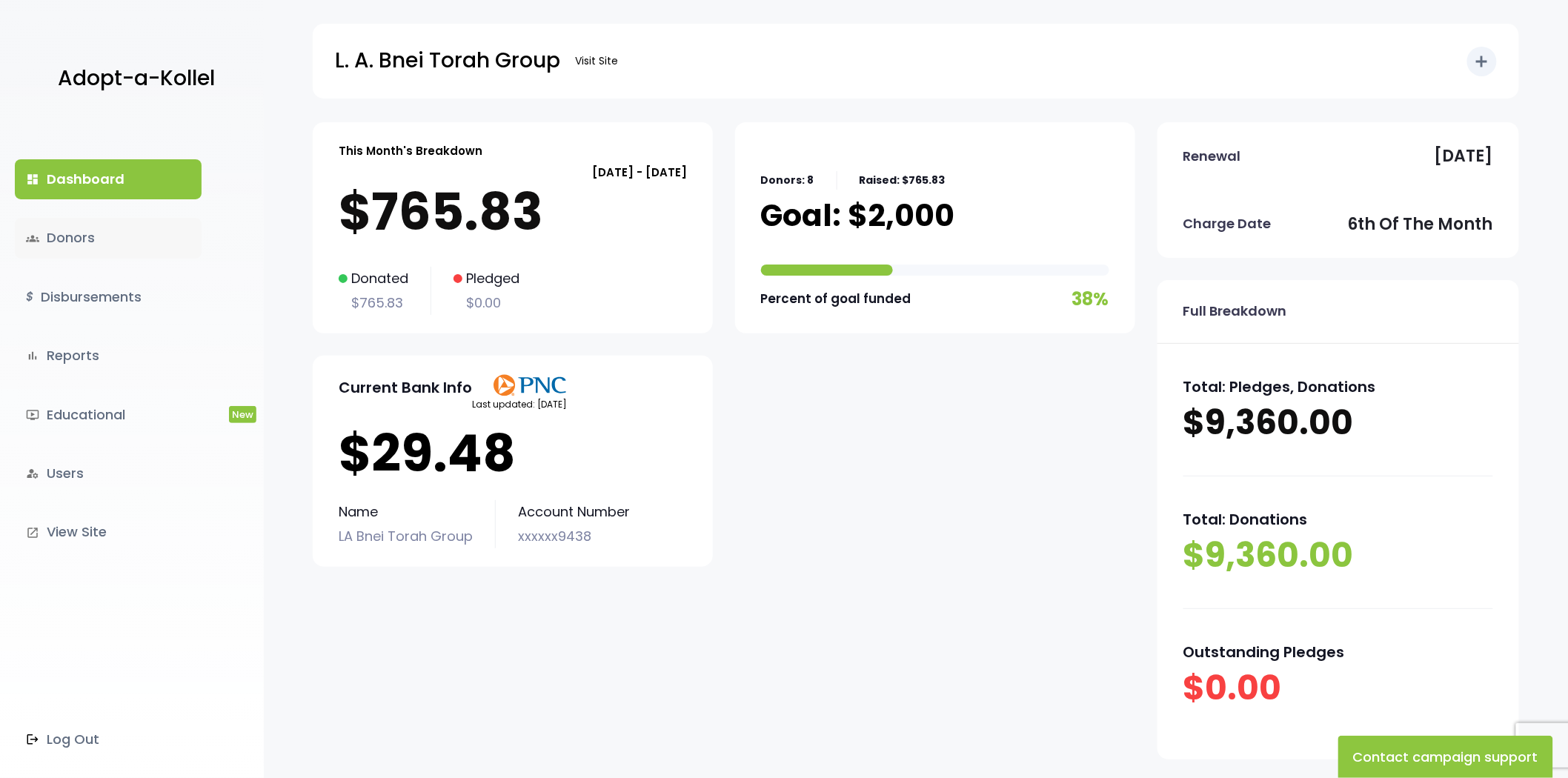
click at [70, 249] on link "groups Donors" at bounding box center [108, 238] width 186 height 40
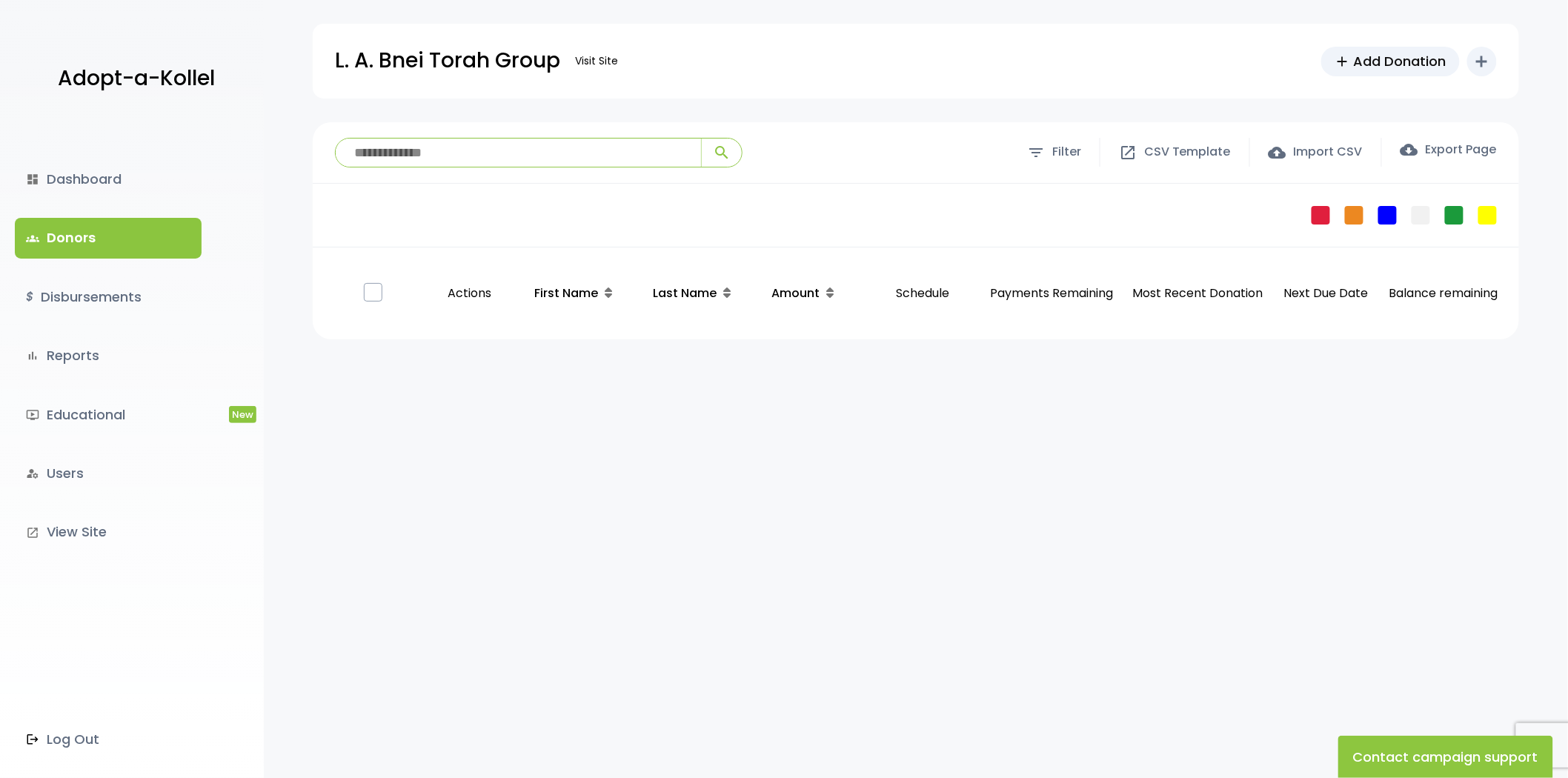
click at [73, 315] on link "$ Disbursements" at bounding box center [108, 297] width 186 height 40
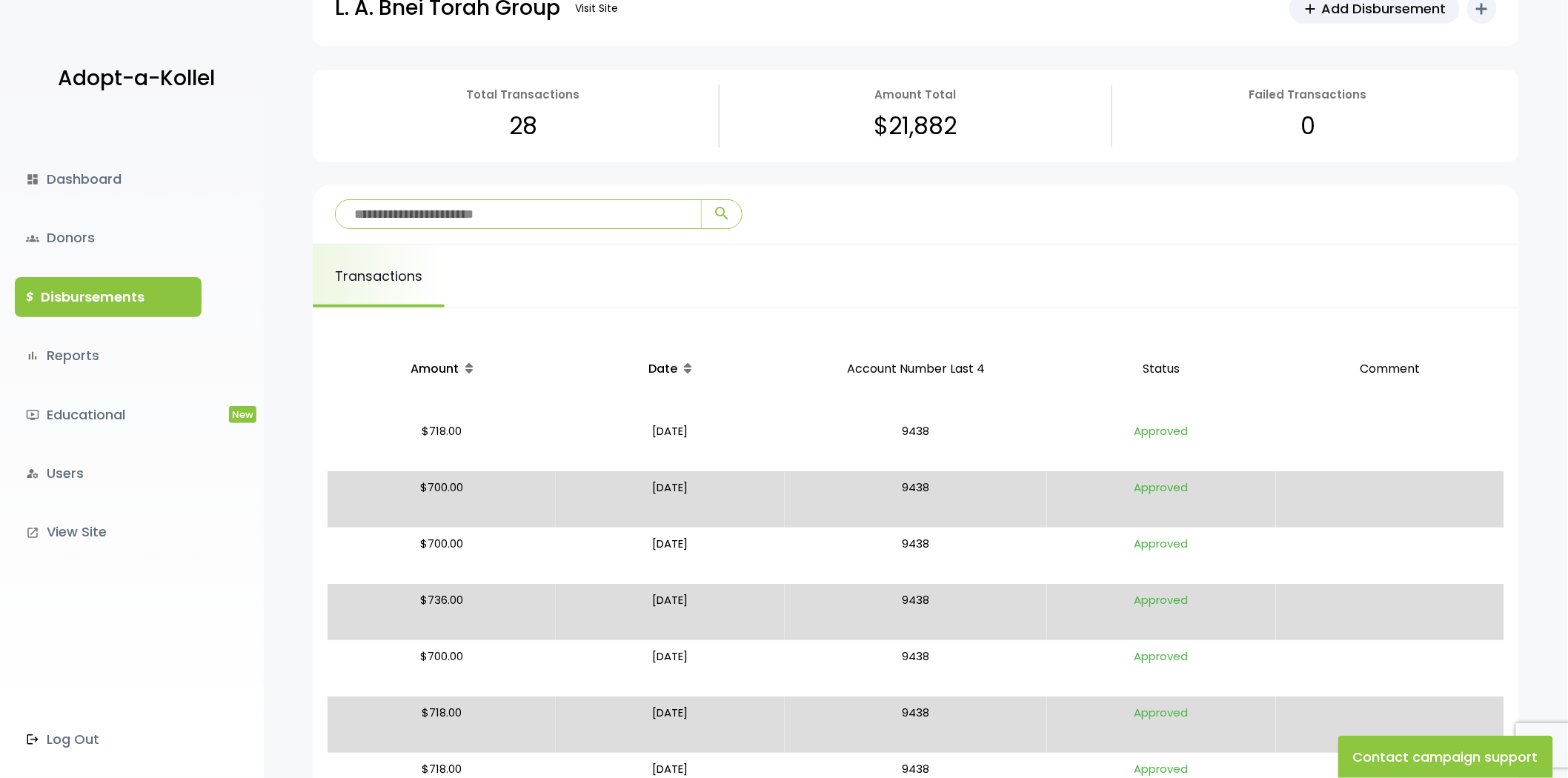
scroll to position [83, 0]
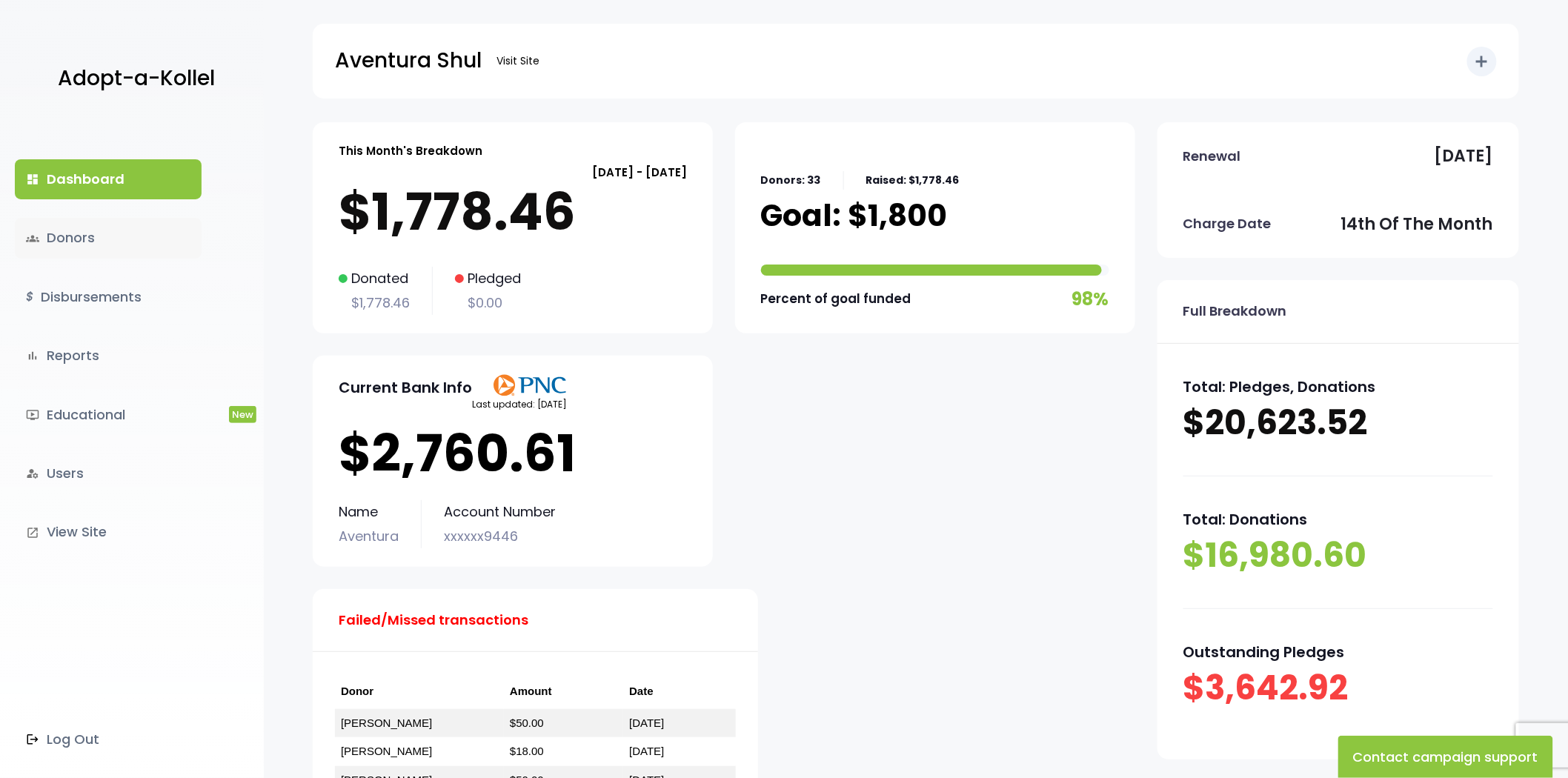
click at [111, 248] on link "groups Donors" at bounding box center [108, 238] width 186 height 40
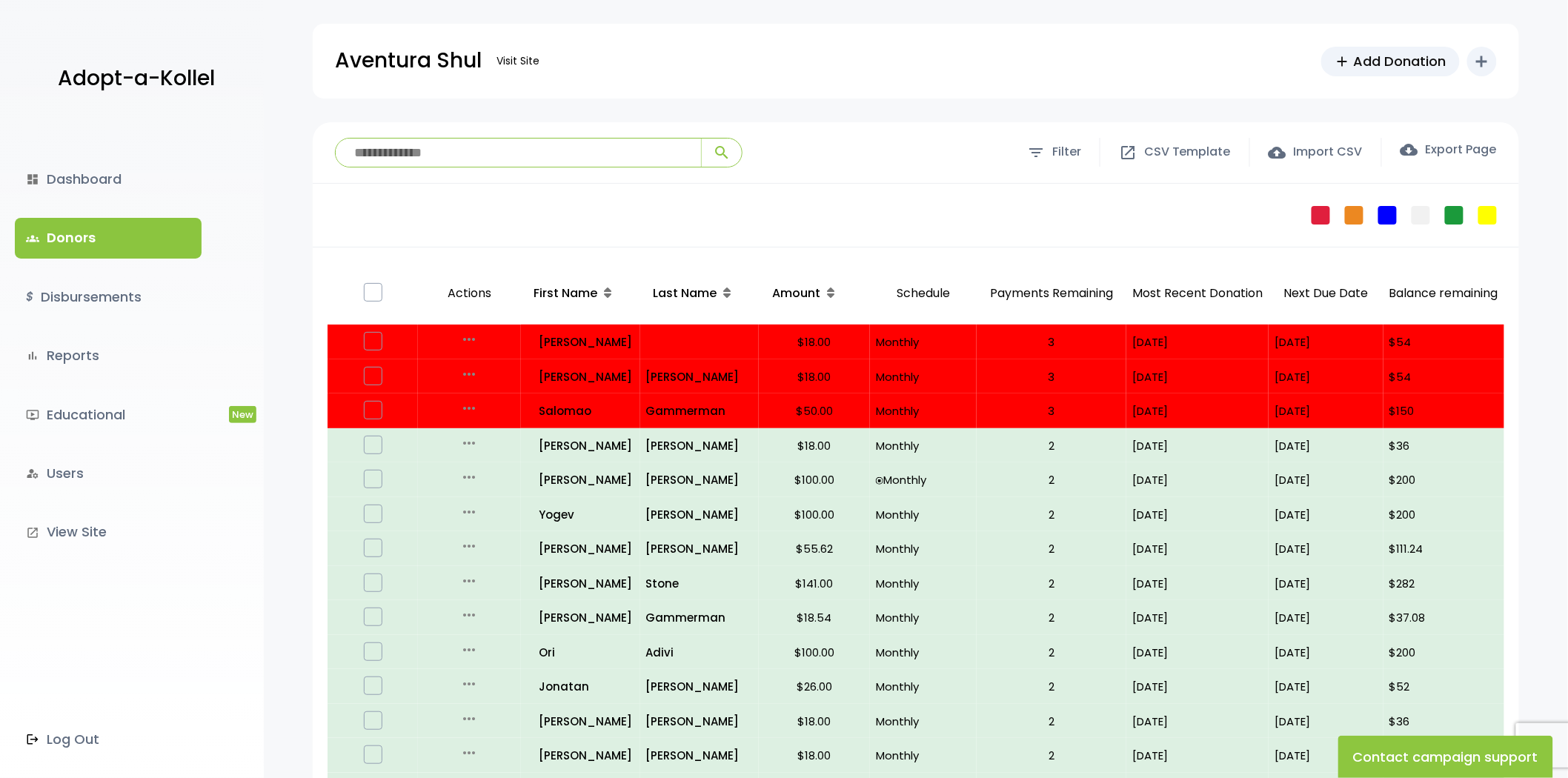
click at [149, 246] on link "groups Donors" at bounding box center [108, 238] width 186 height 40
click at [84, 294] on link "$ Disbursements" at bounding box center [108, 297] width 186 height 40
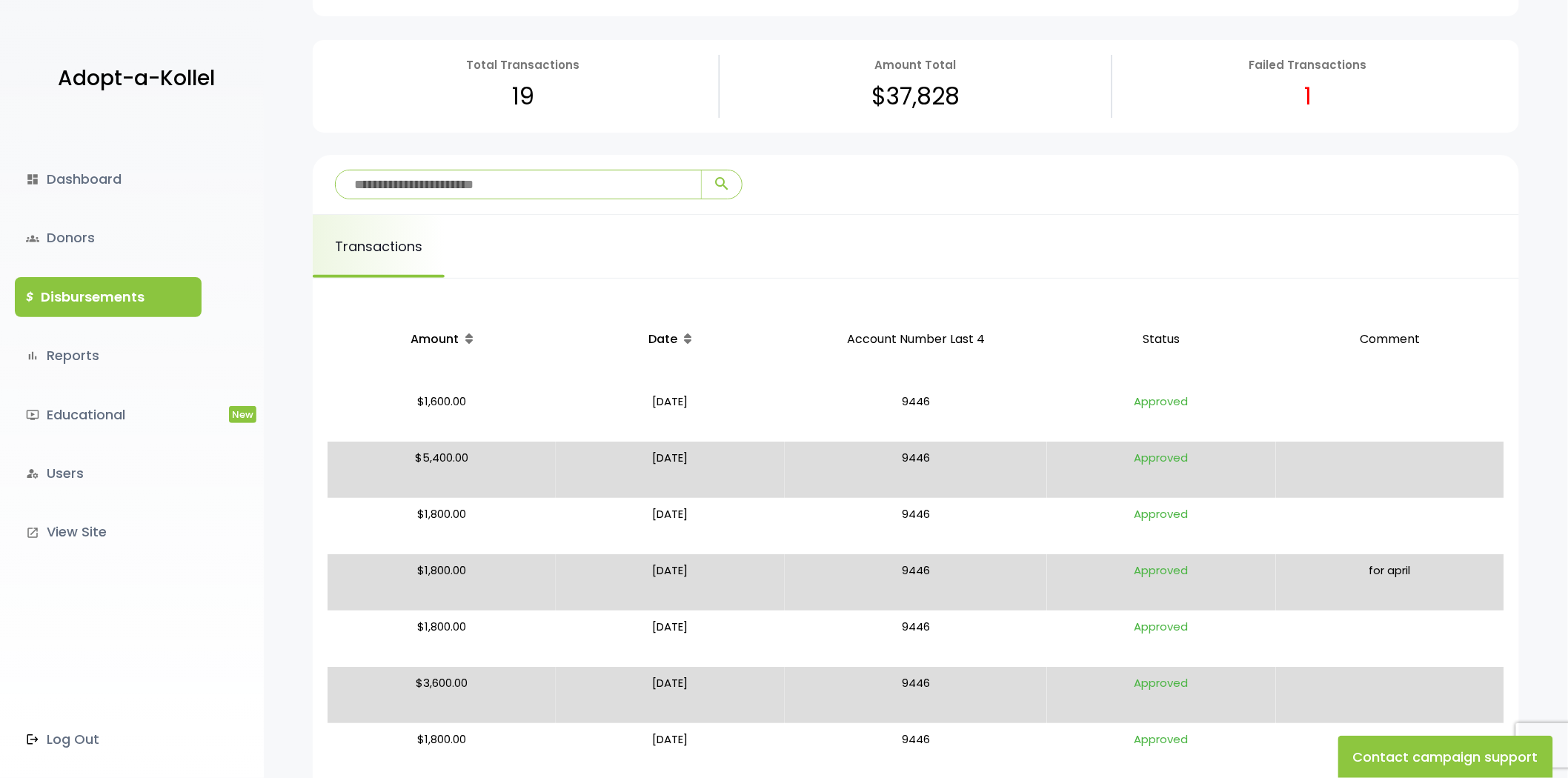
scroll to position [164, 0]
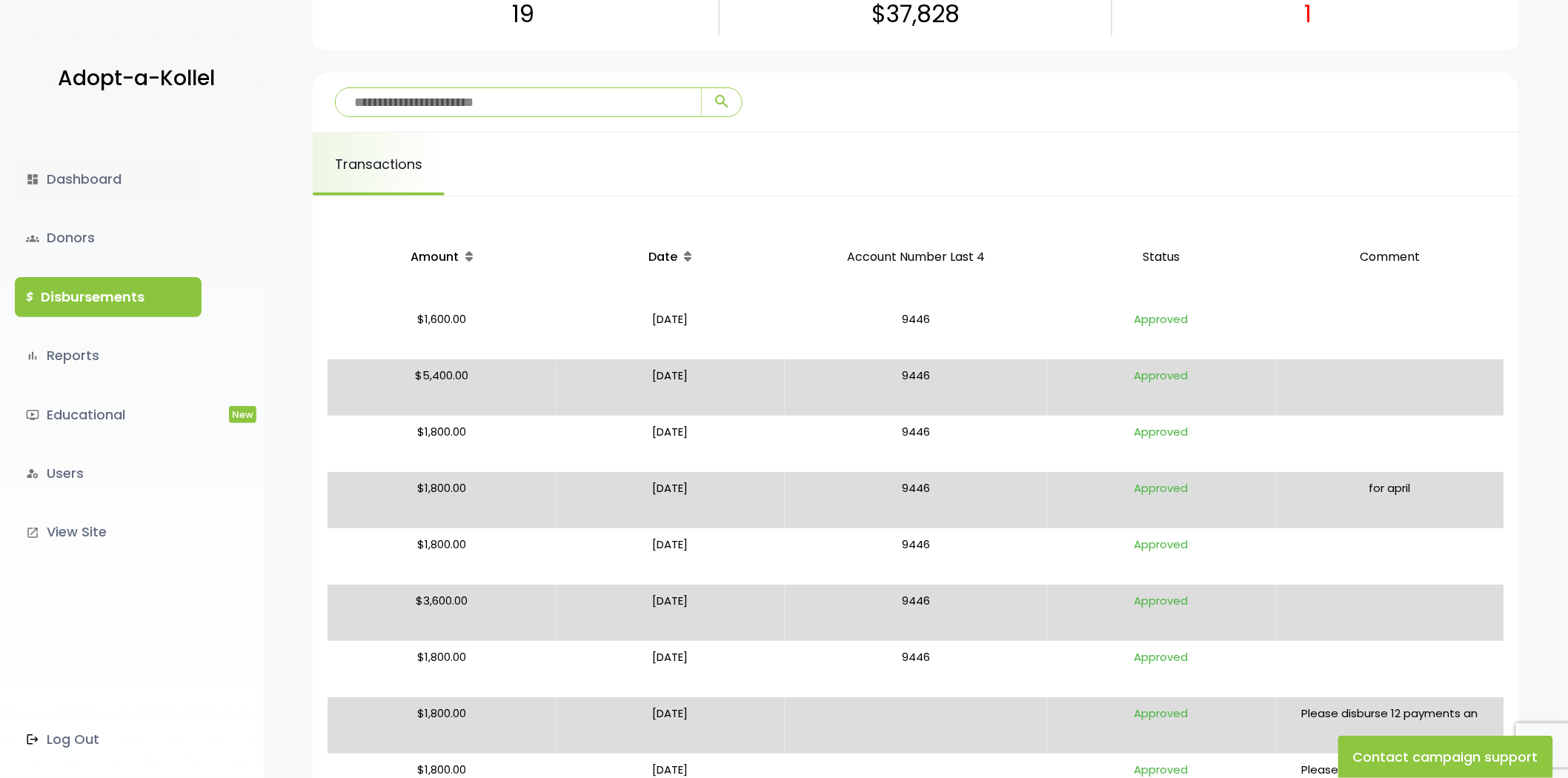
click at [116, 190] on link "dashboard Dashboard" at bounding box center [108, 179] width 186 height 40
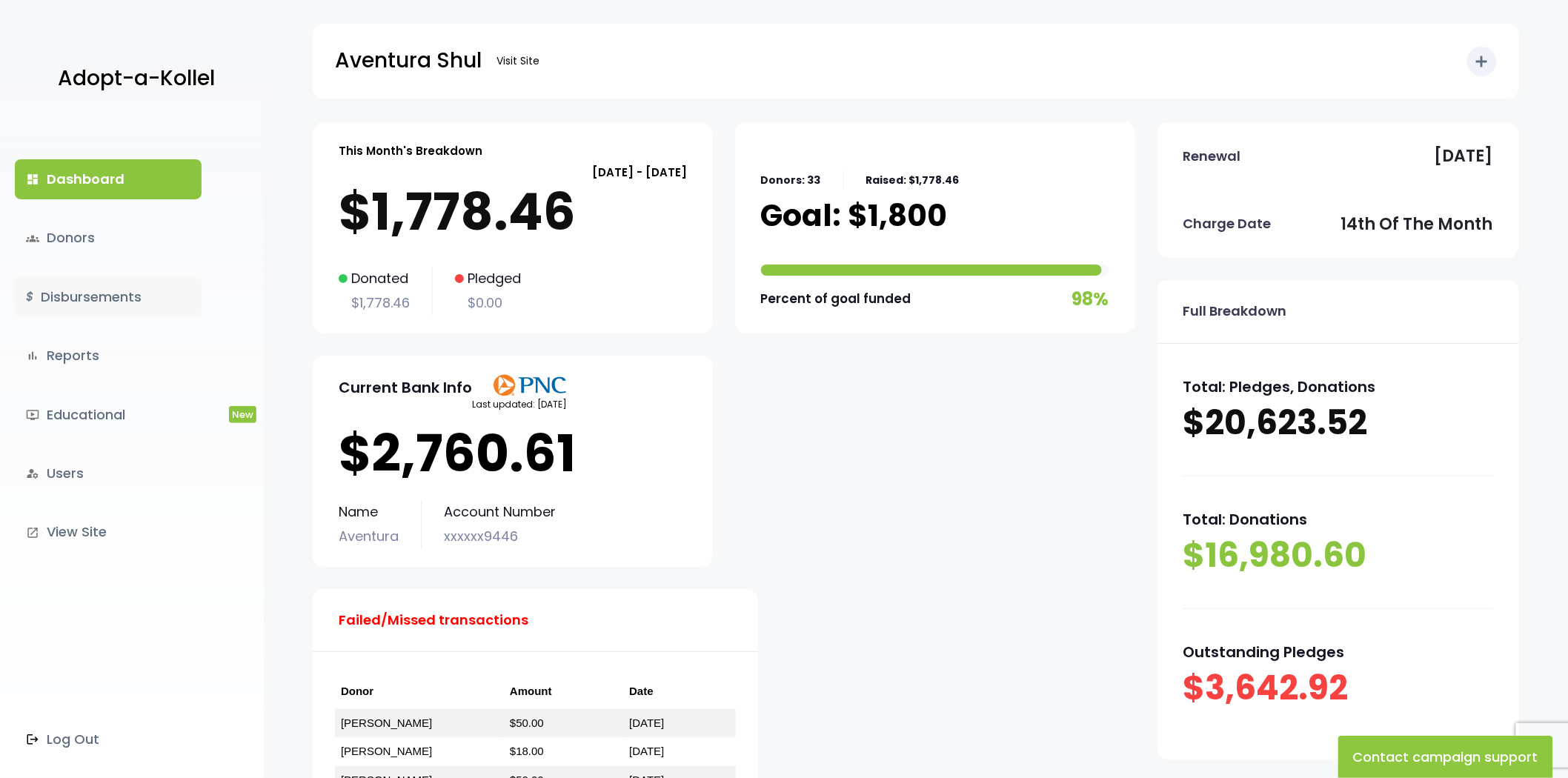
click at [92, 287] on link "$ Disbursements" at bounding box center [108, 297] width 186 height 40
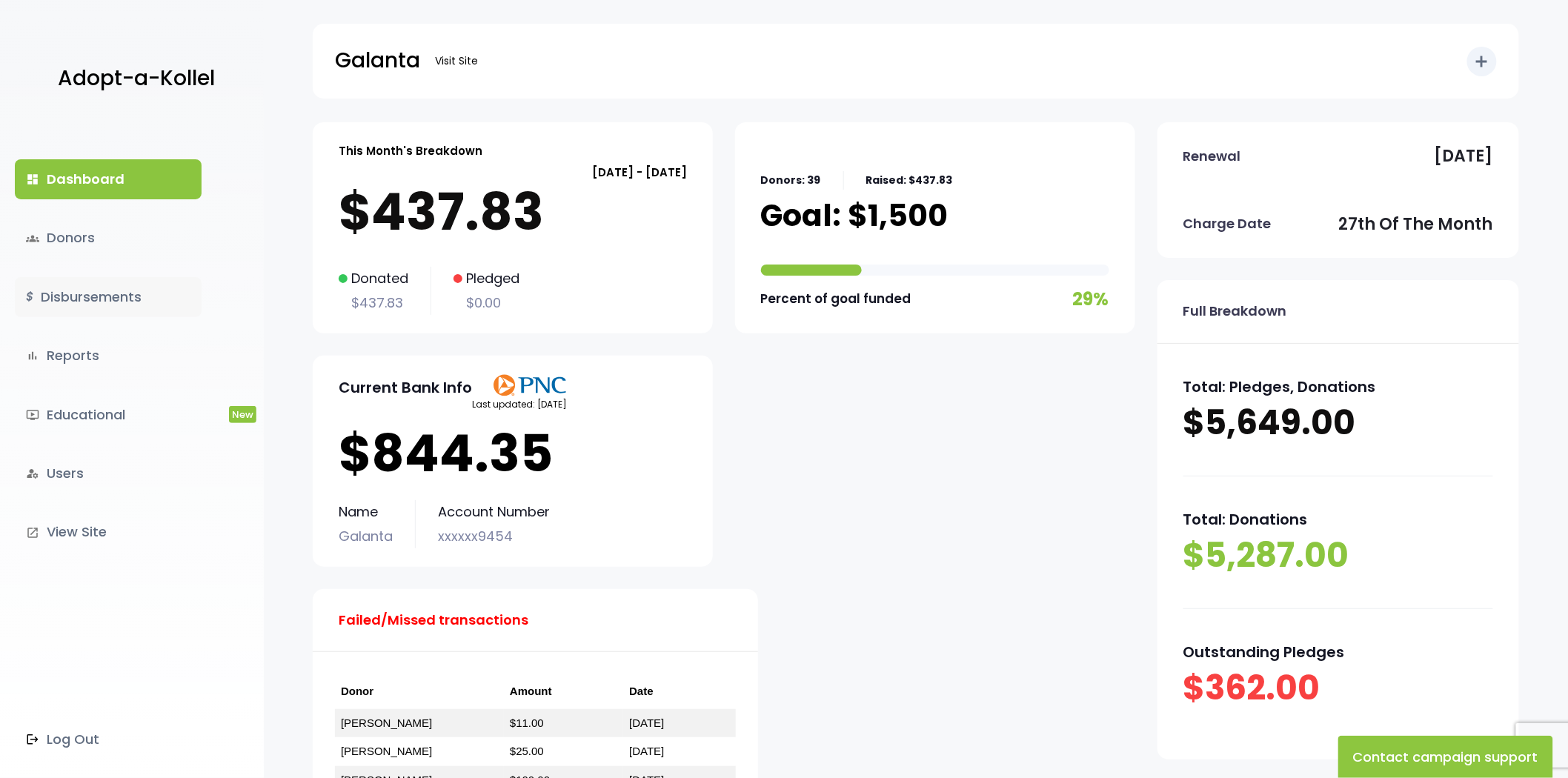
click at [157, 292] on link "$ Disbursements" at bounding box center [108, 297] width 186 height 40
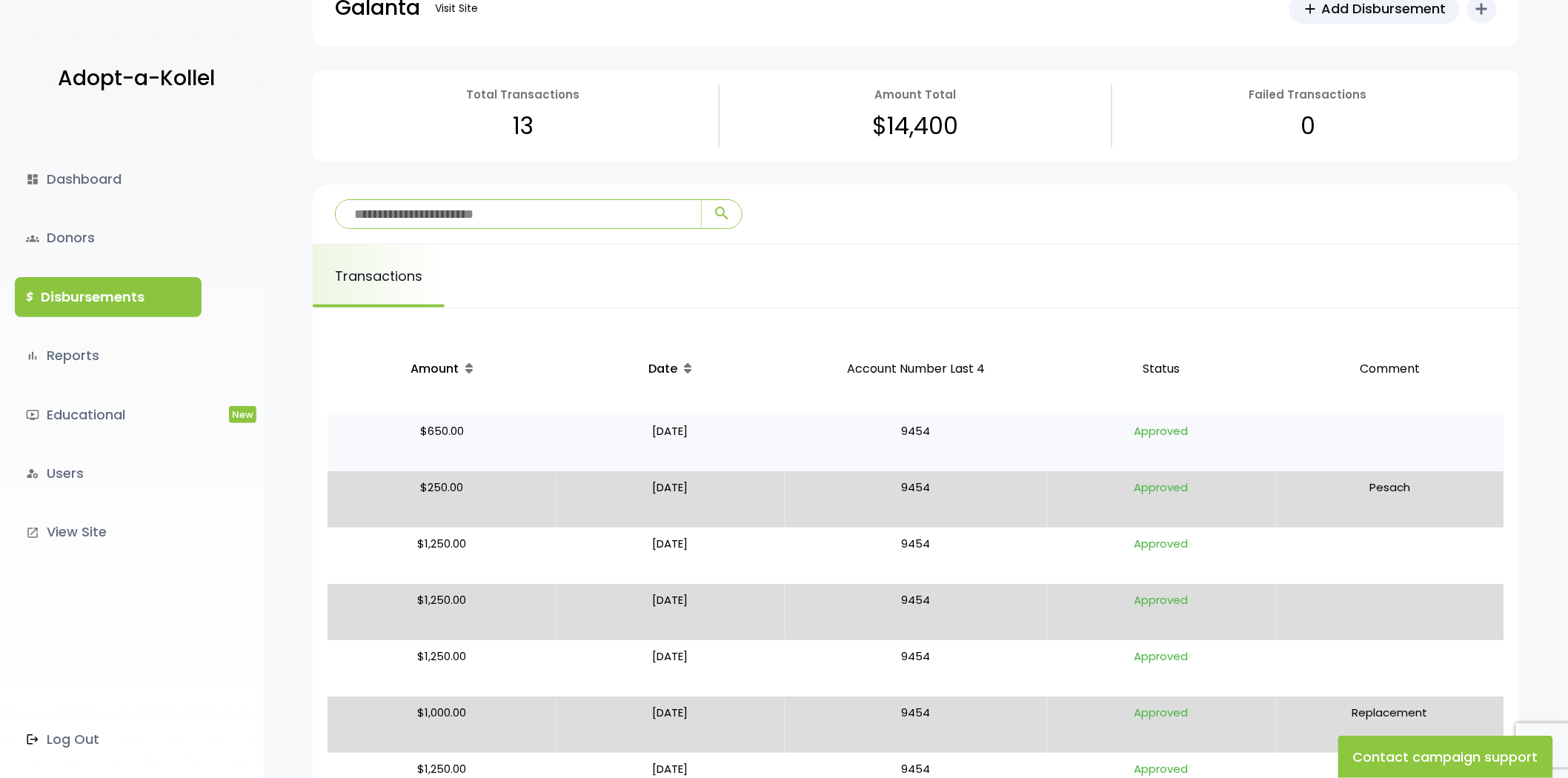
scroll to position [83, 0]
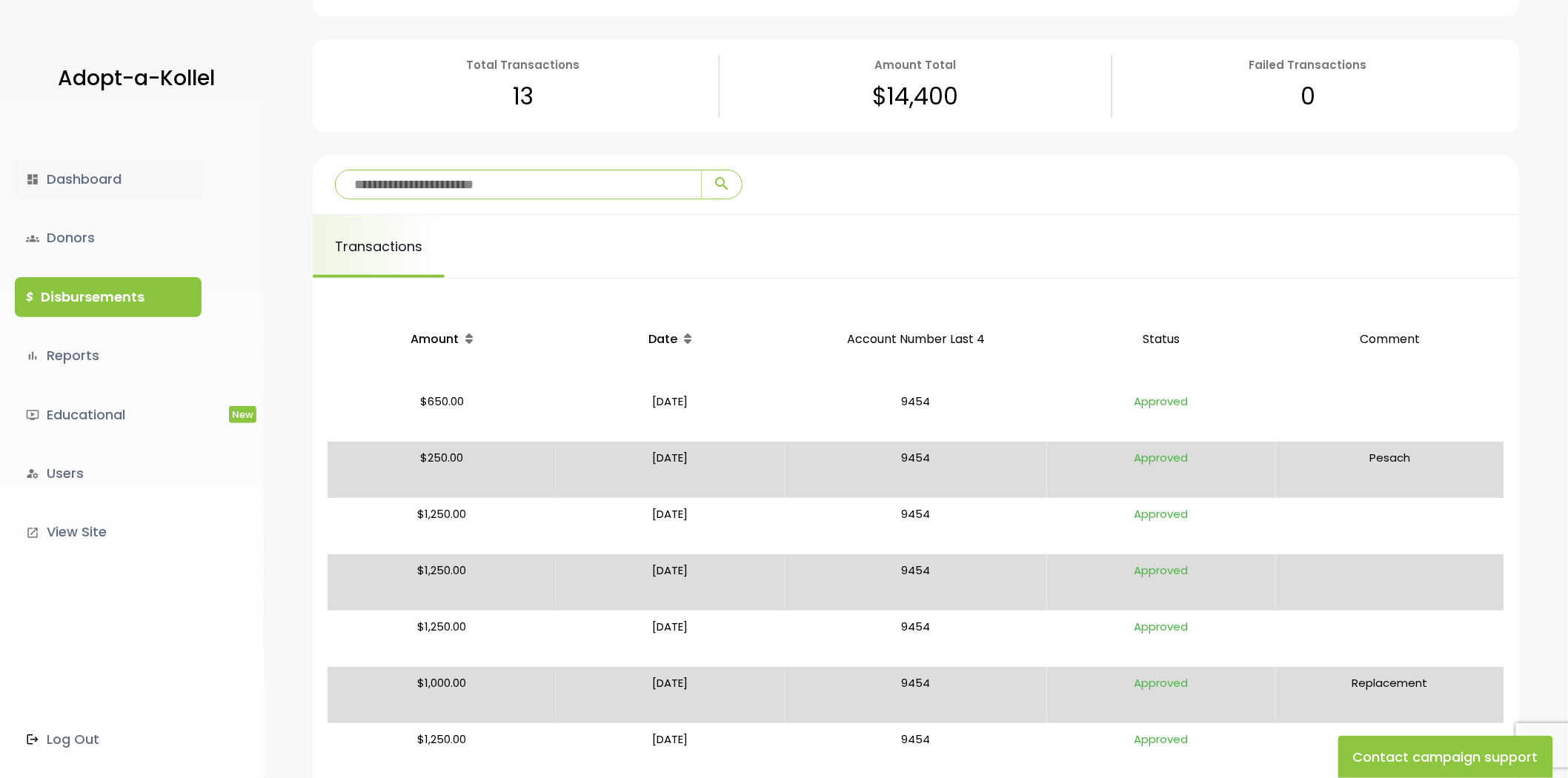
click at [92, 189] on link "dashboard Dashboard" at bounding box center [108, 179] width 186 height 40
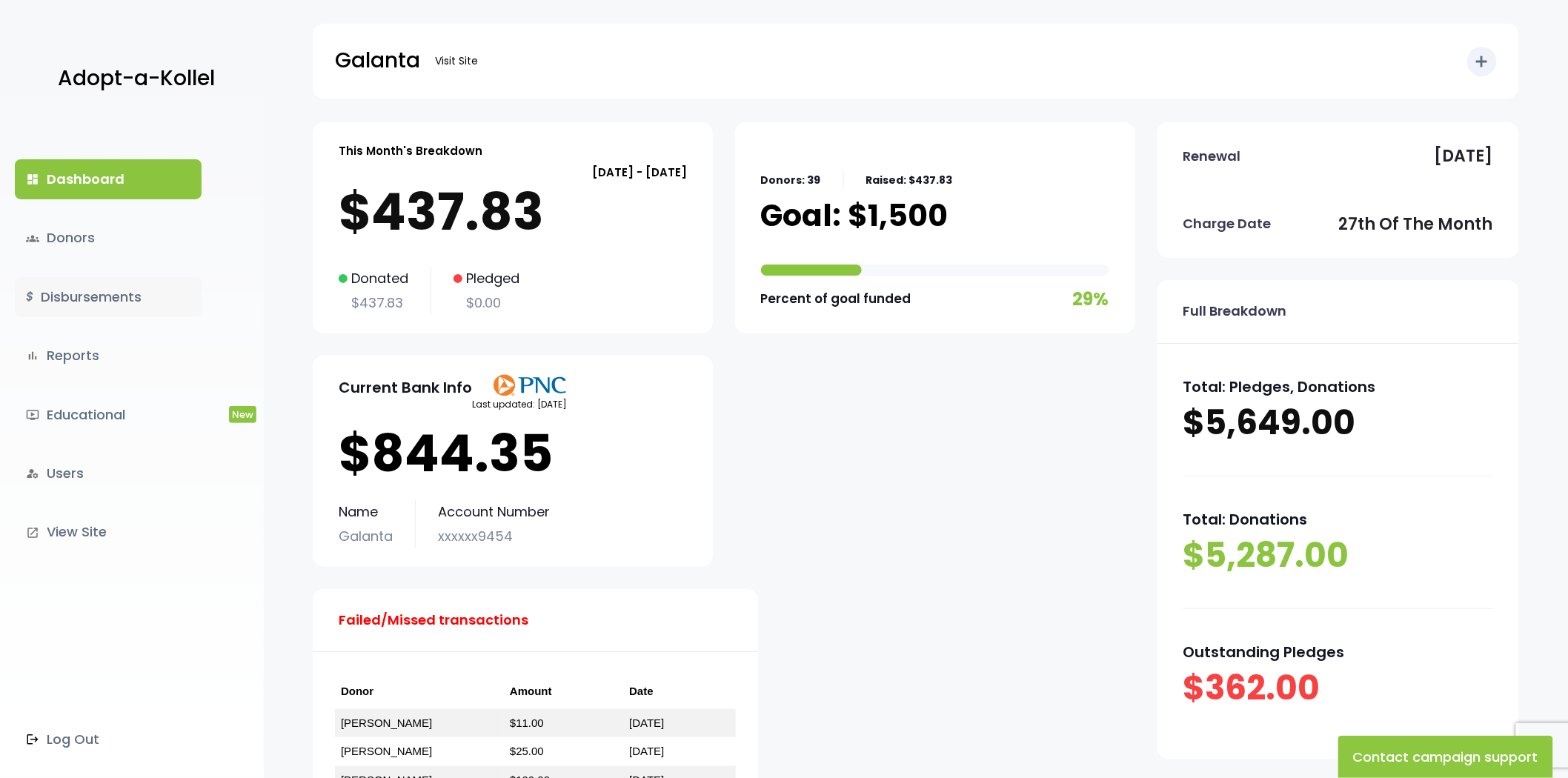
click at [76, 306] on link "$ Disbursements" at bounding box center [108, 297] width 186 height 40
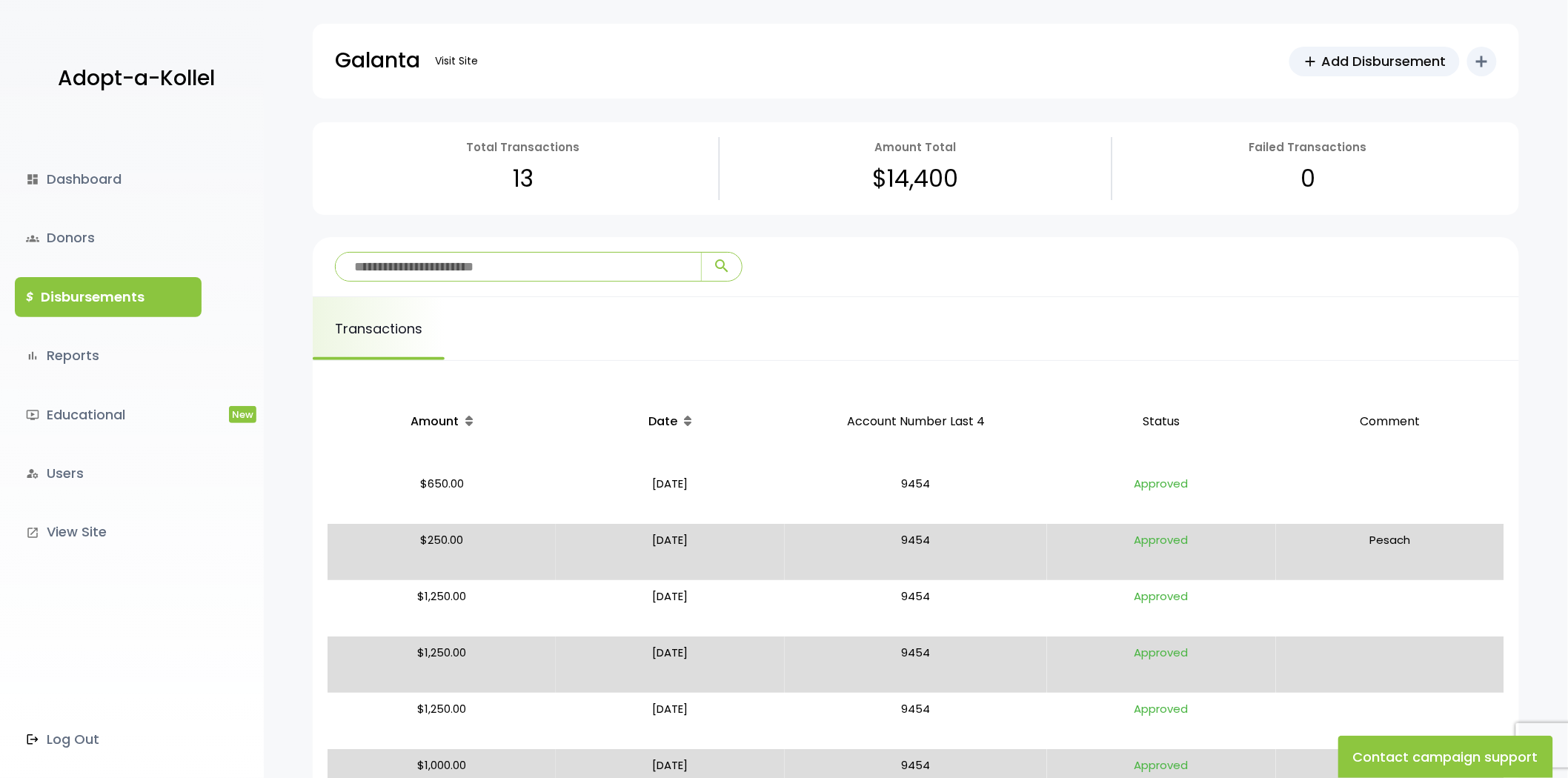
click at [83, 201] on div "dashboard Dashboard groups Donors $ Disbursements bar_chart Reports ondemand_vi…" at bounding box center [131, 450] width 264 height 656
click at [90, 233] on link "groups Donors" at bounding box center [108, 238] width 186 height 40
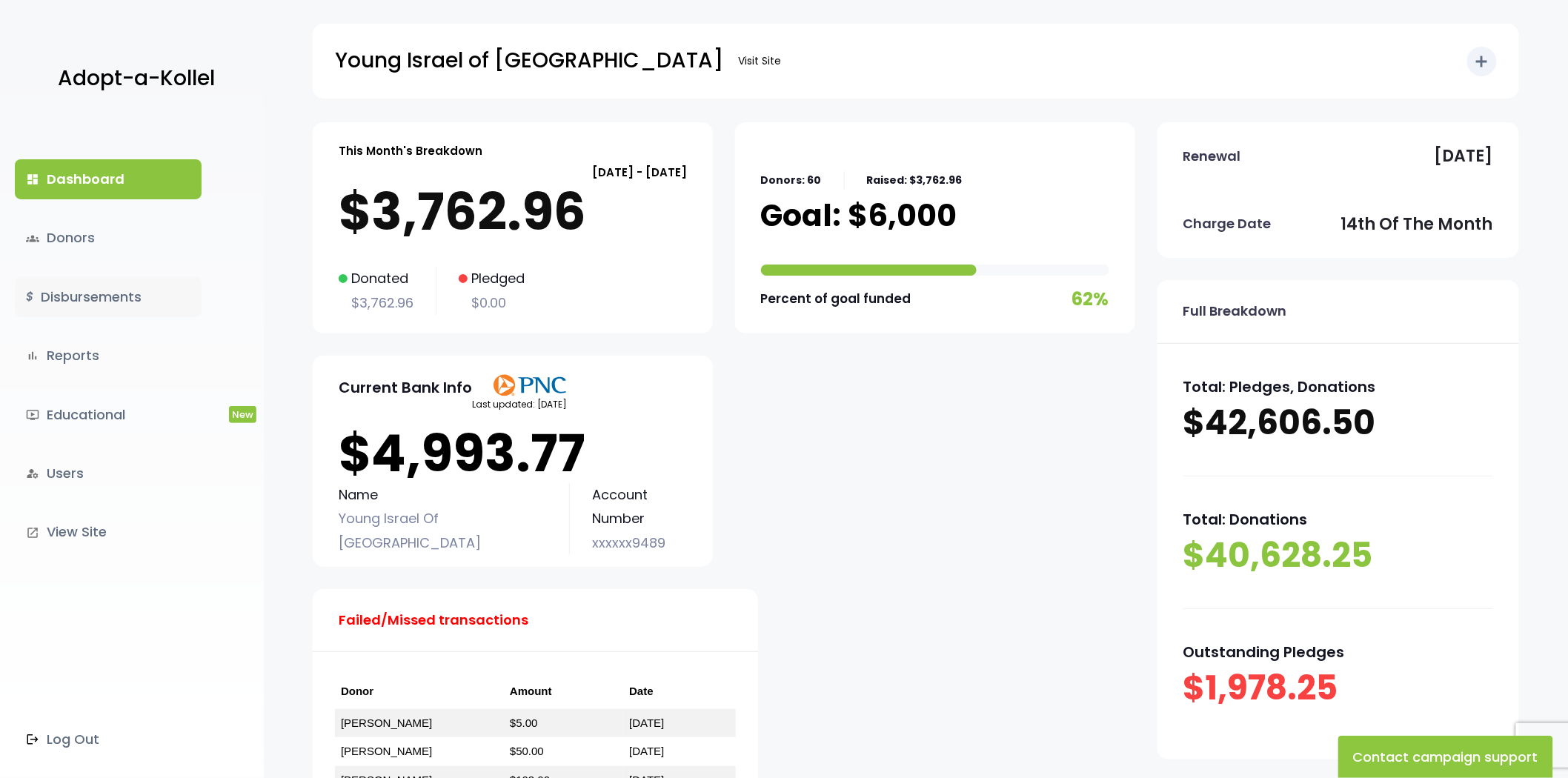
click at [149, 293] on link "$ Disbursements" at bounding box center [108, 297] width 186 height 40
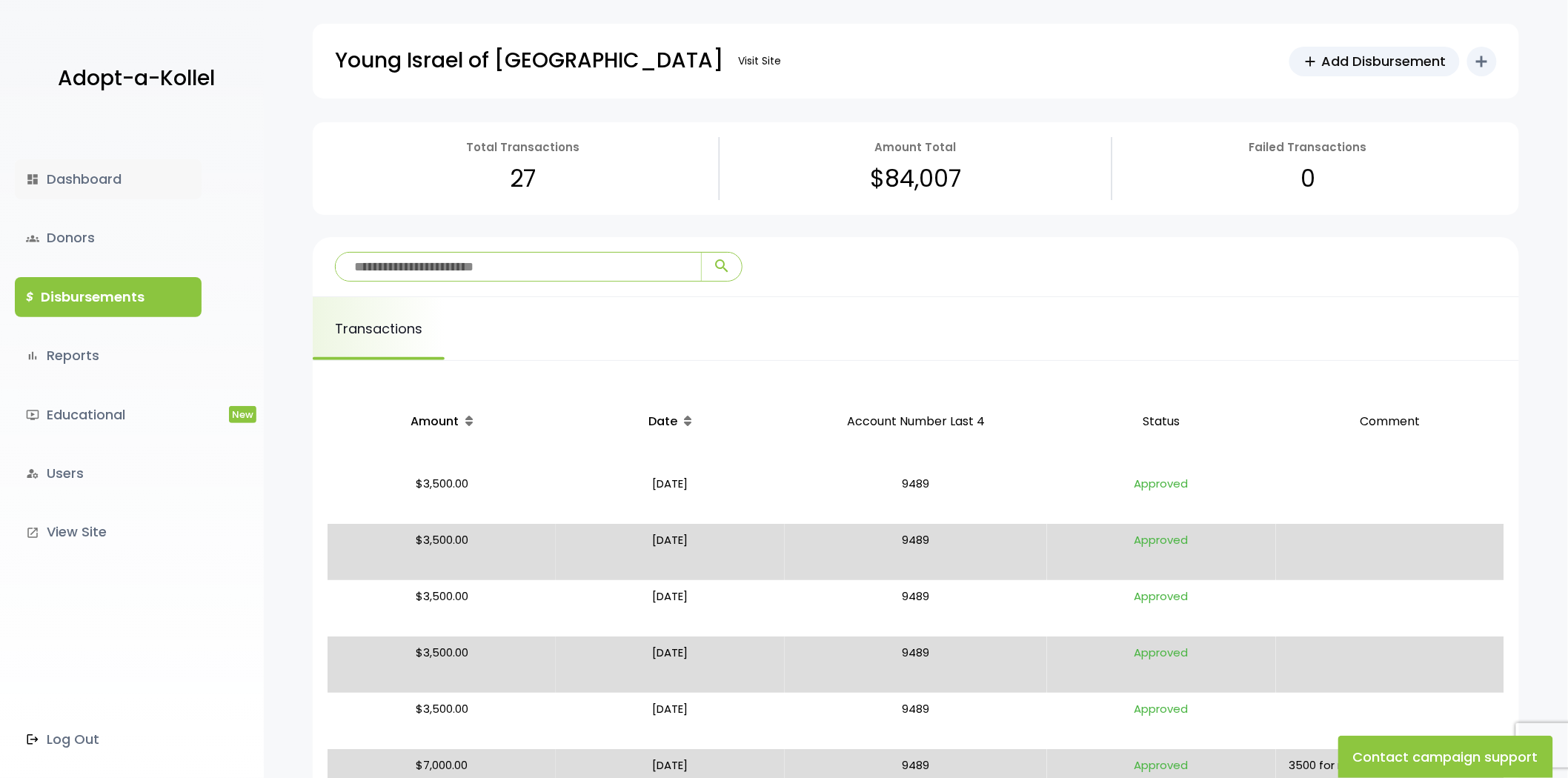
click at [129, 177] on link "dashboard Dashboard" at bounding box center [108, 179] width 186 height 40
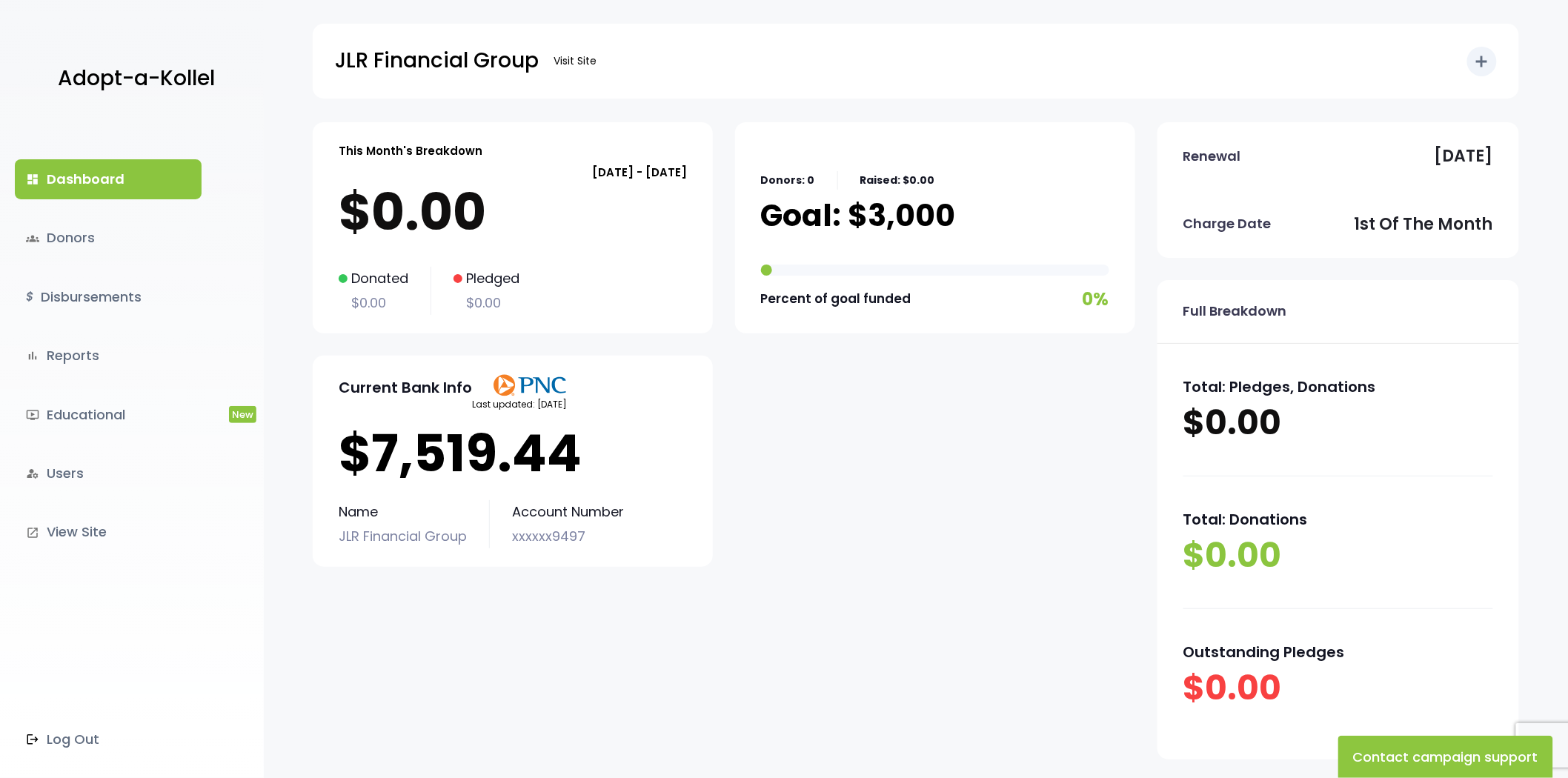
click at [54, 317] on div "dashboard Dashboard groups Donors $ Disbursements bar_chart Reports ondemand_vi…" at bounding box center [131, 450] width 264 height 656
click at [67, 300] on link "$ Disbursements" at bounding box center [108, 297] width 186 height 40
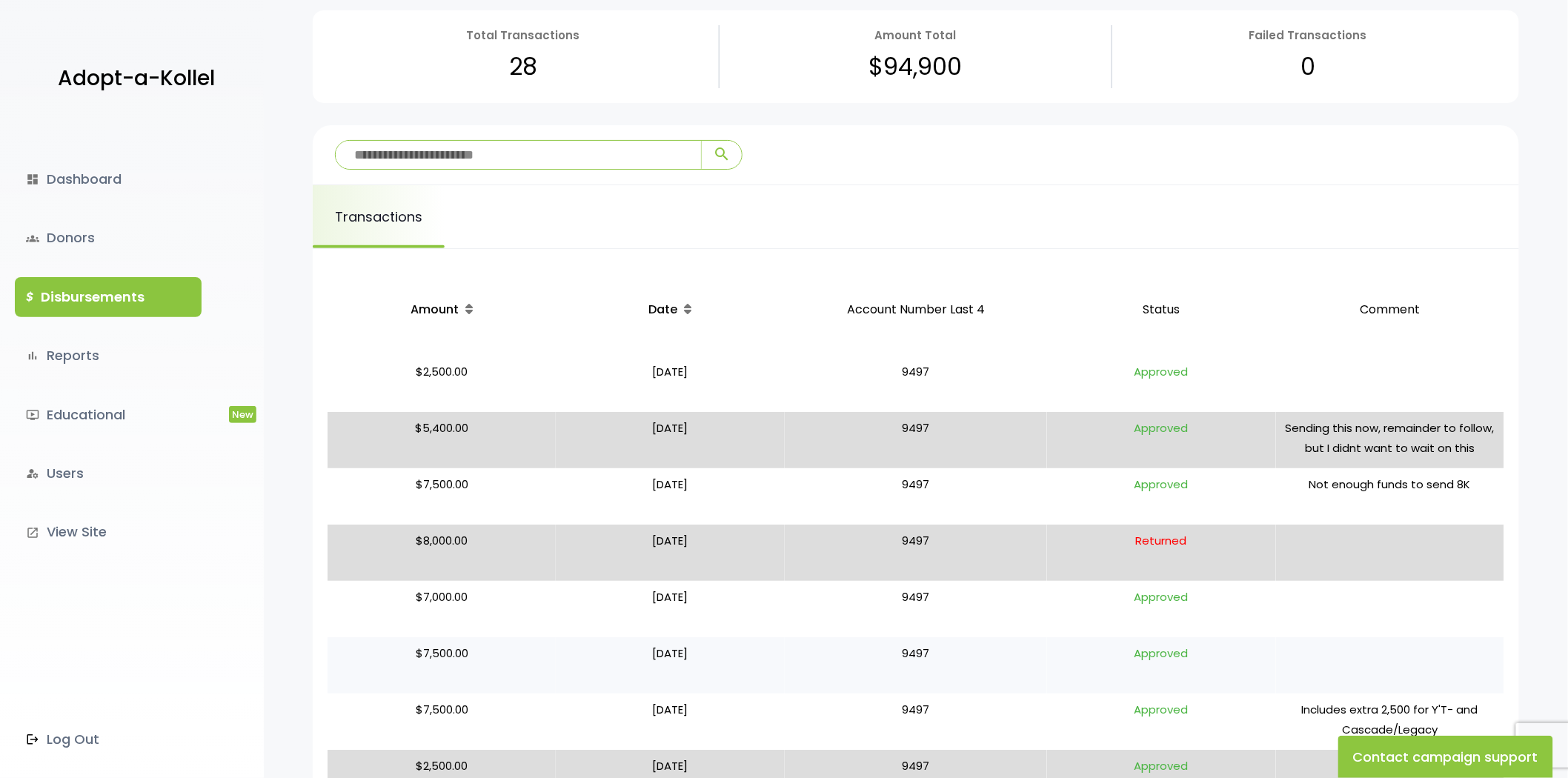
scroll to position [83, 0]
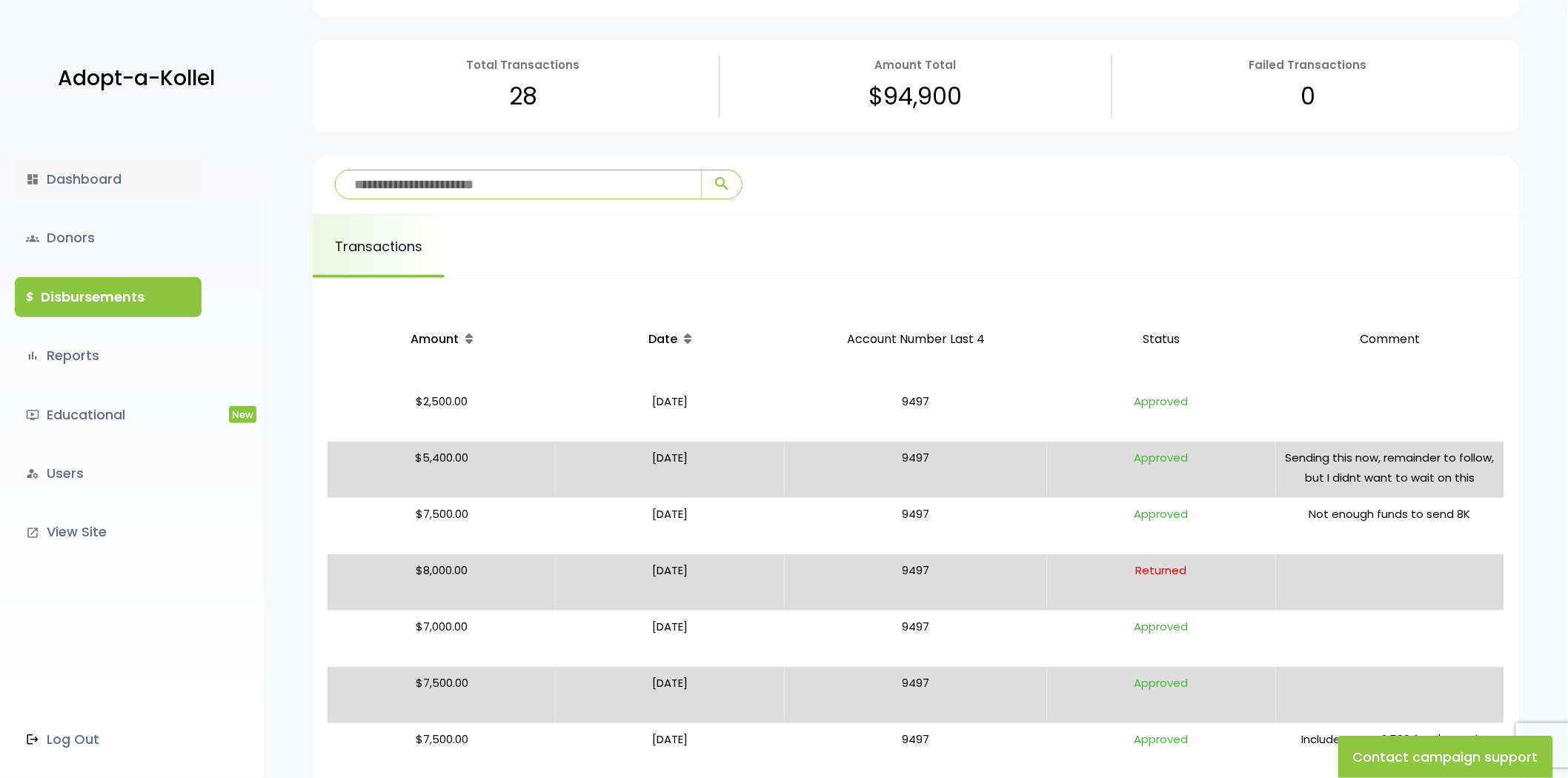
click at [63, 179] on link "dashboard Dashboard" at bounding box center [108, 179] width 186 height 40
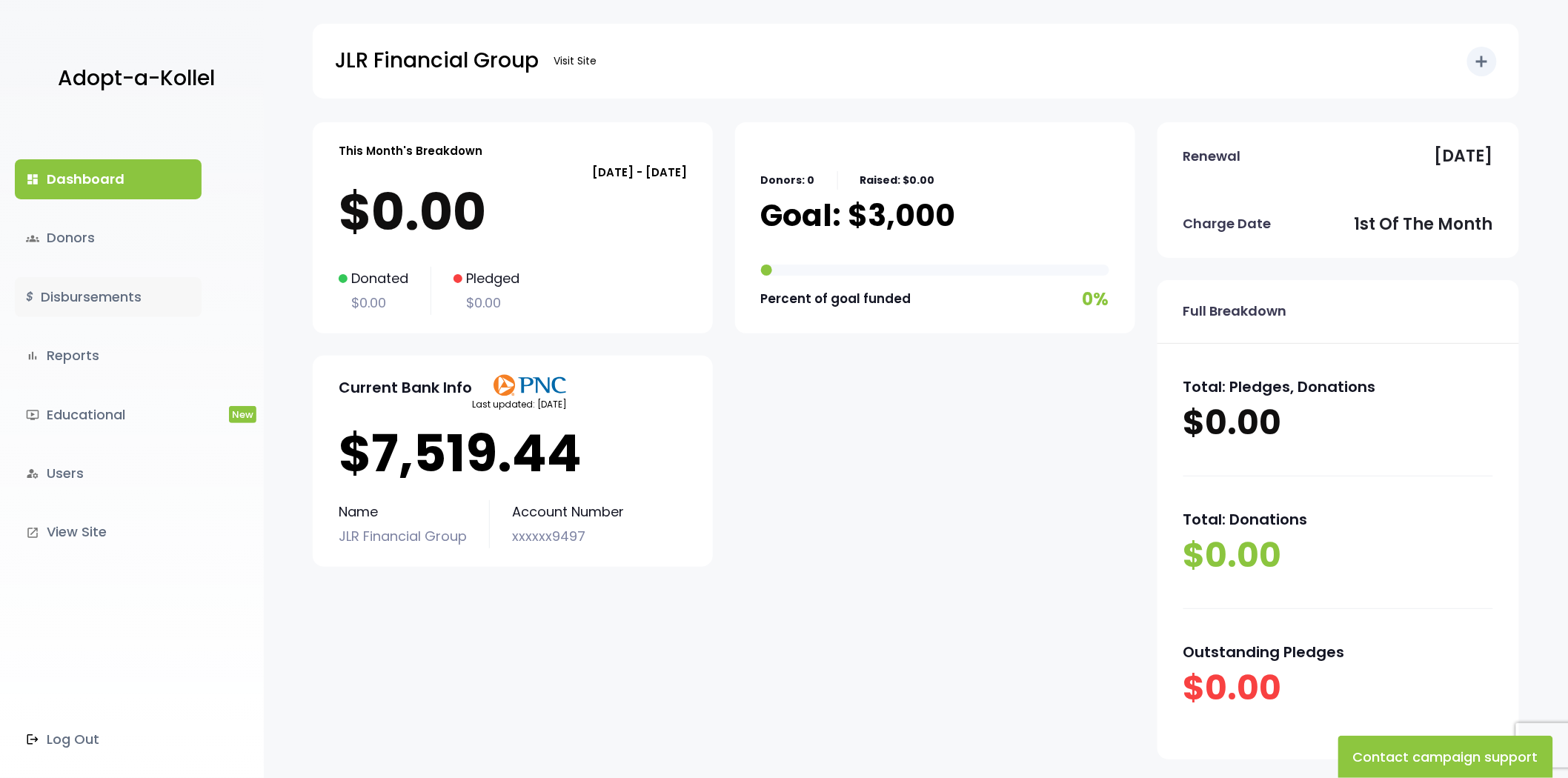
click at [109, 291] on link "$ Disbursements" at bounding box center [108, 297] width 186 height 40
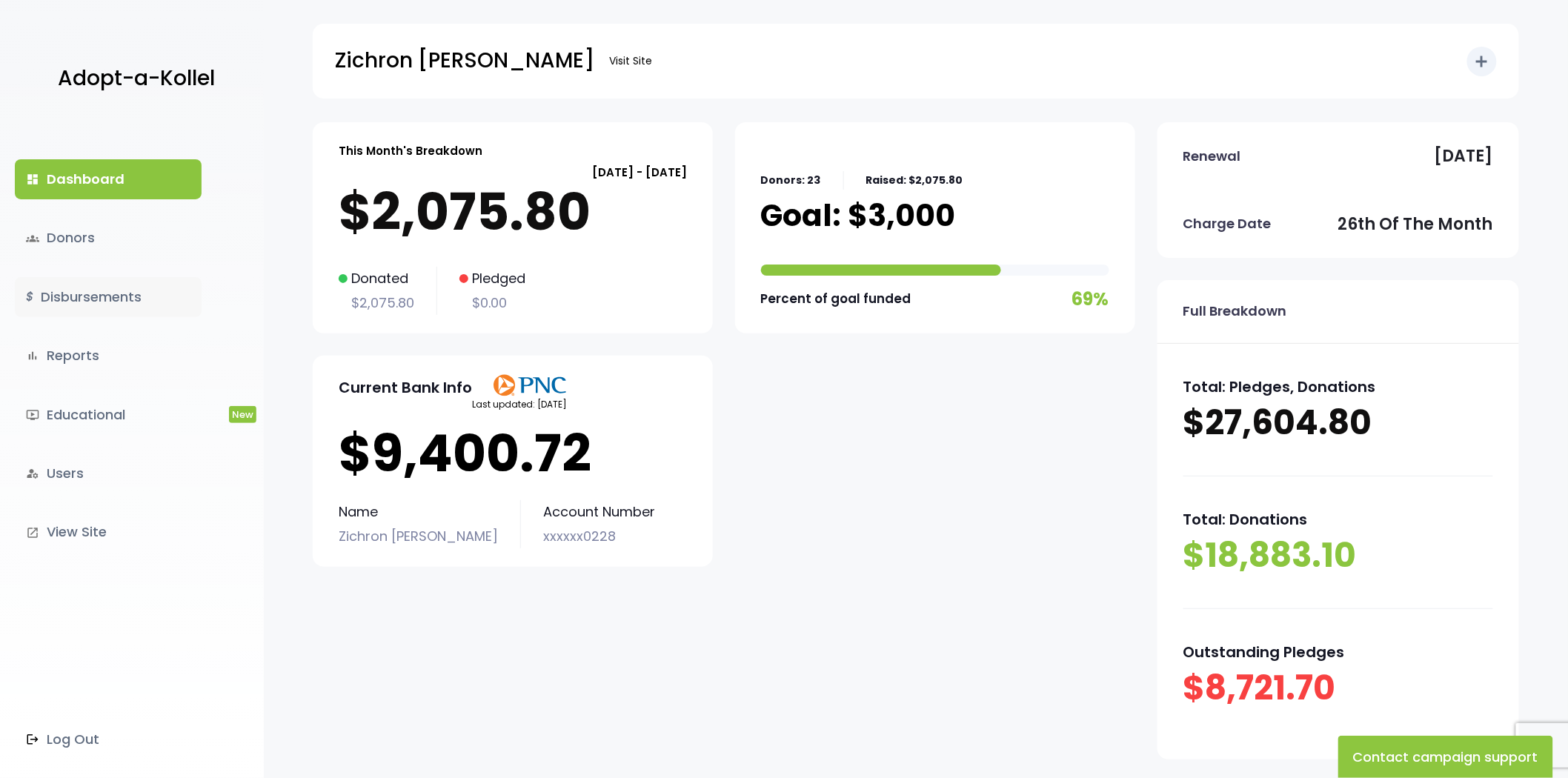
click at [134, 283] on link "$ Disbursements" at bounding box center [108, 297] width 186 height 40
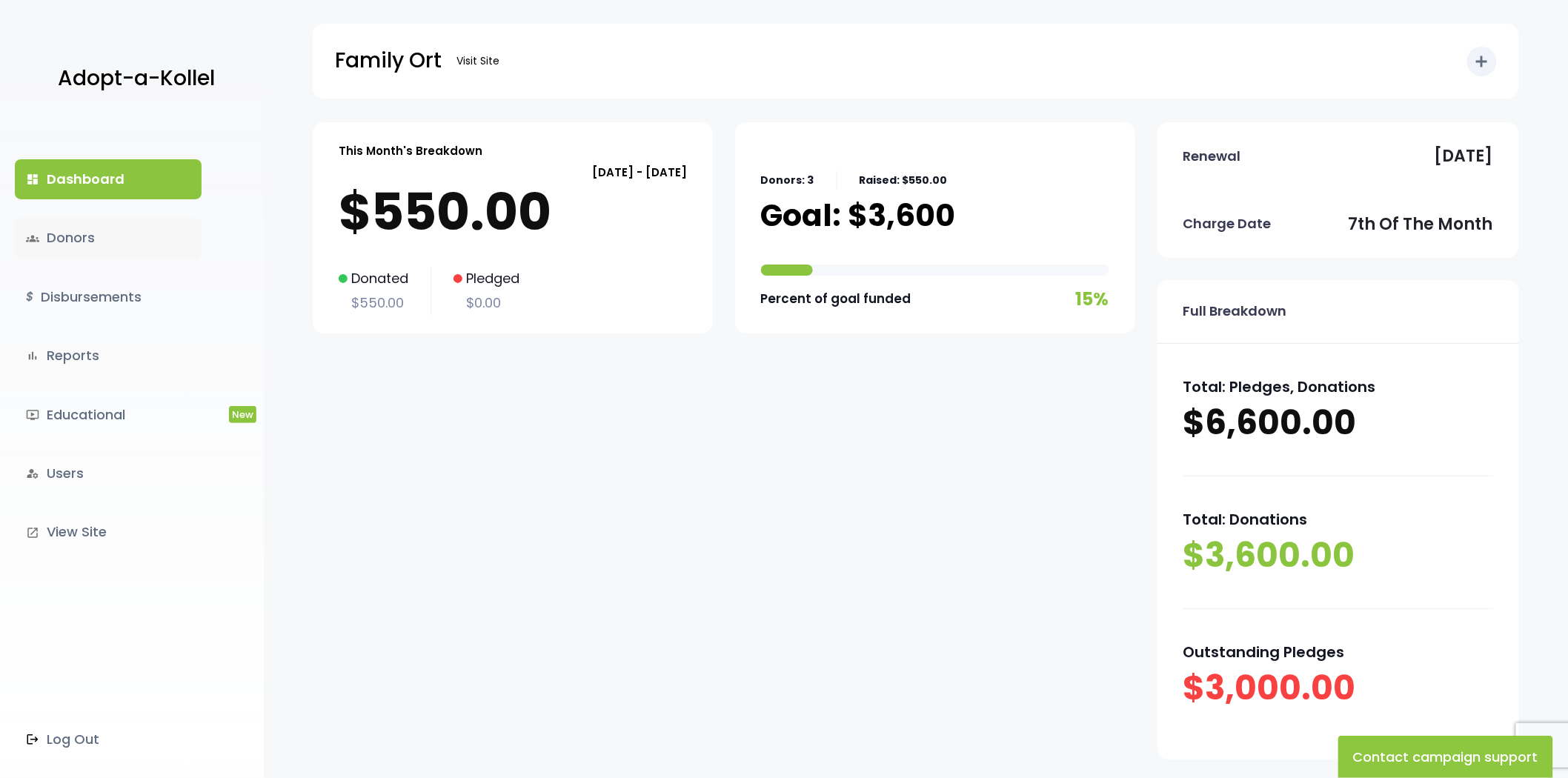
click at [109, 240] on link "groups Donors" at bounding box center [108, 238] width 186 height 40
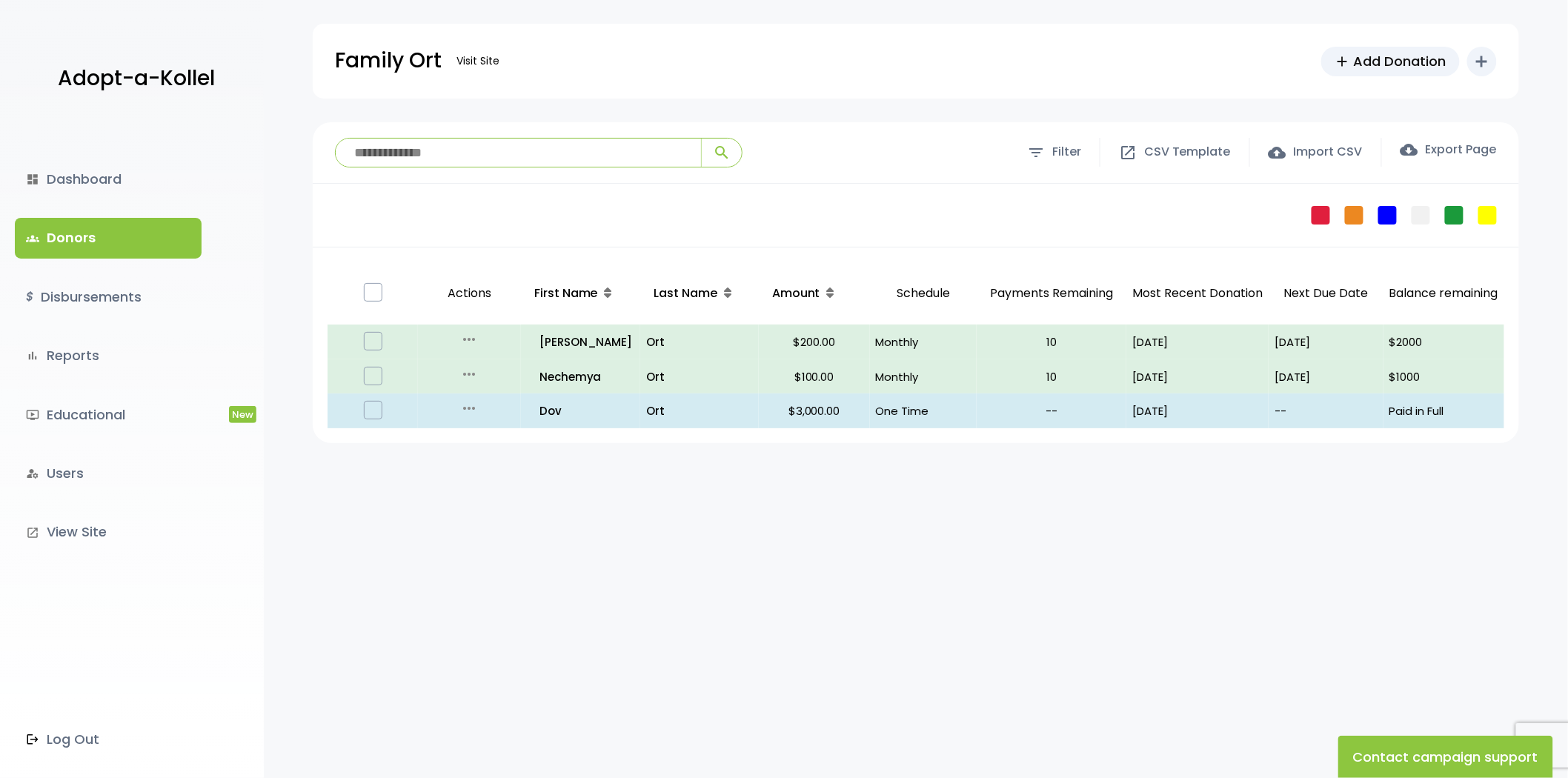
click at [73, 298] on link "$ Disbursements" at bounding box center [108, 297] width 186 height 40
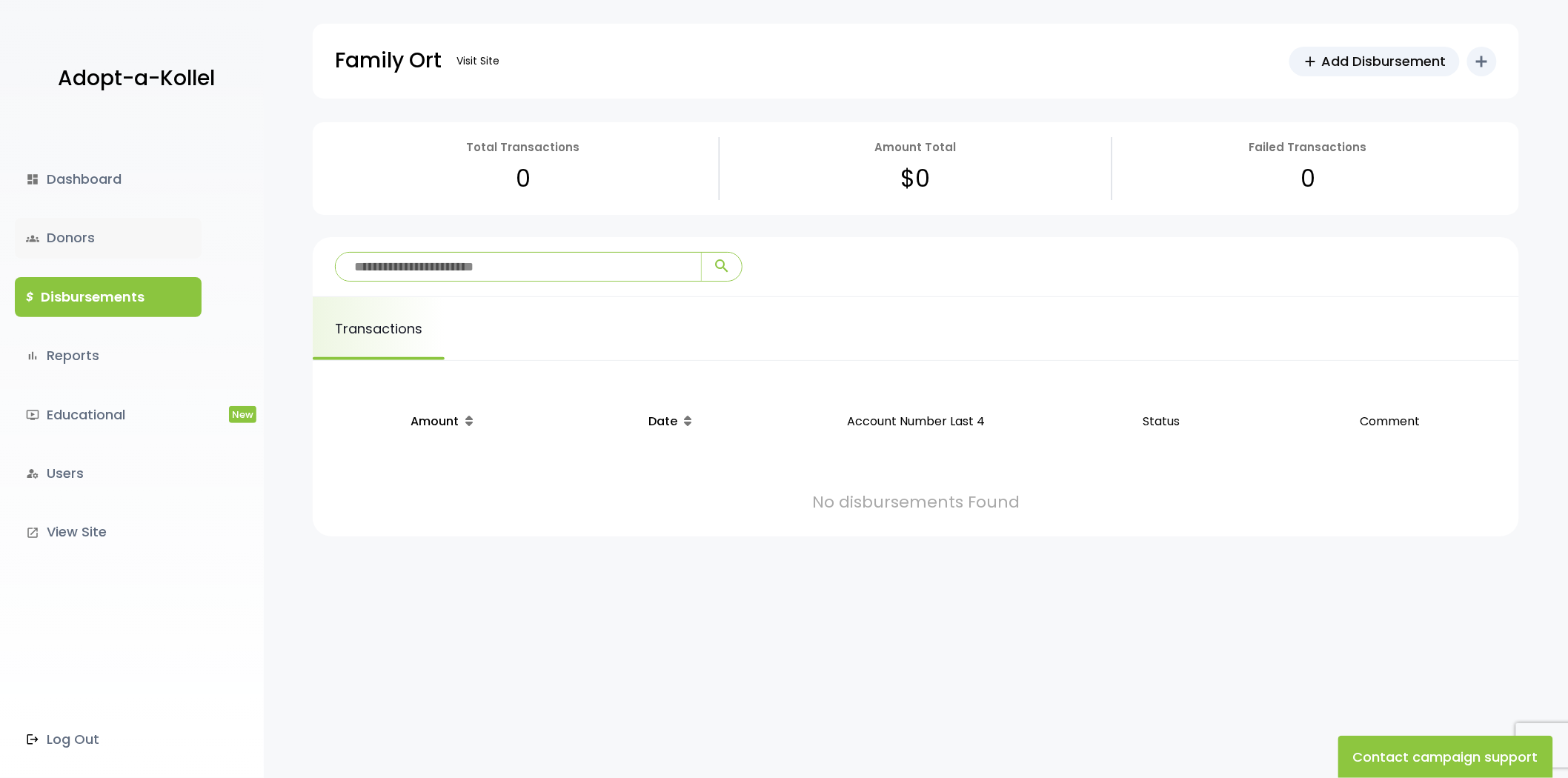
click at [65, 255] on link "groups Donors" at bounding box center [108, 238] width 186 height 40
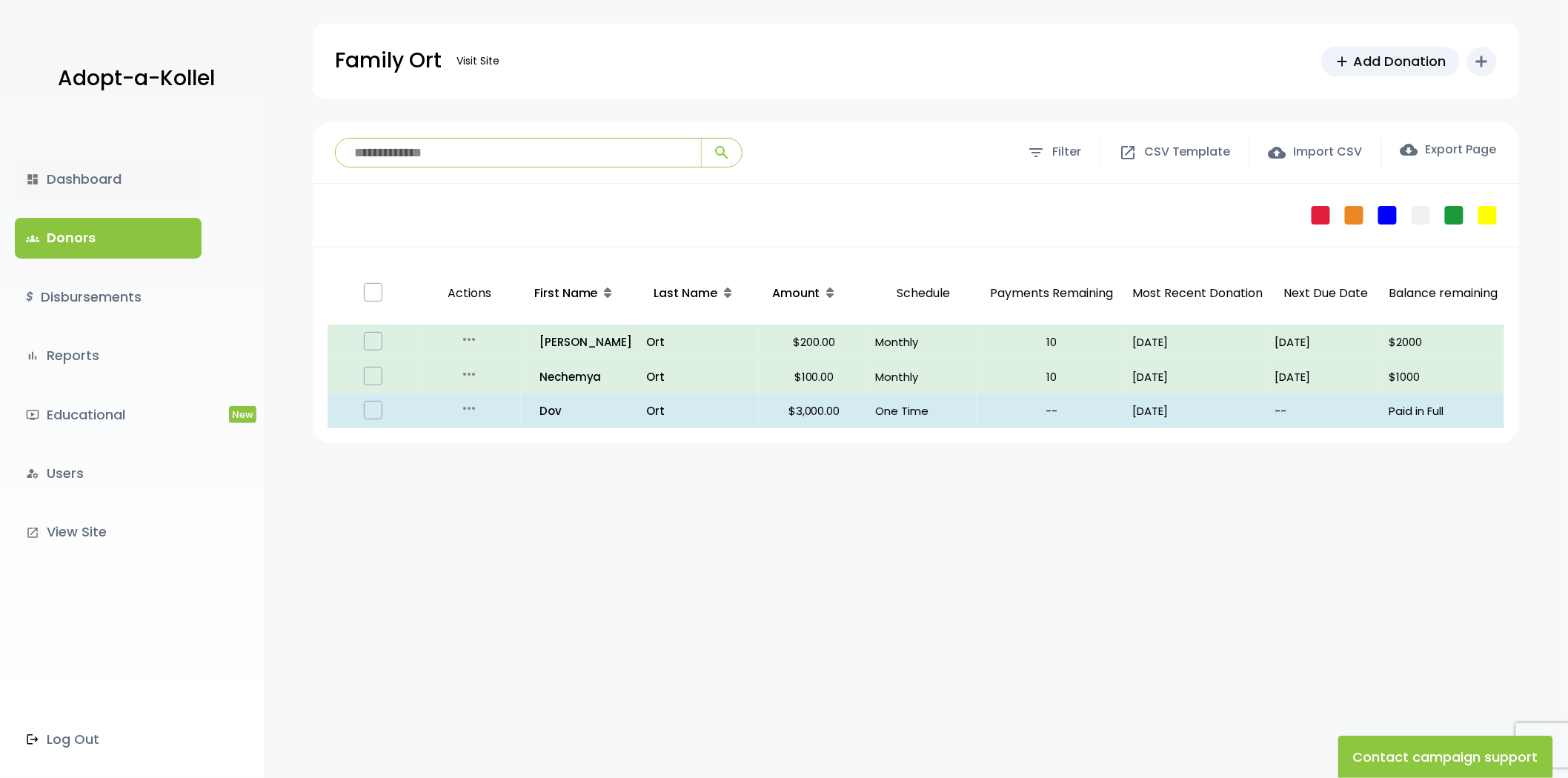
click at [127, 167] on link "dashboard Dashboard" at bounding box center [108, 179] width 186 height 40
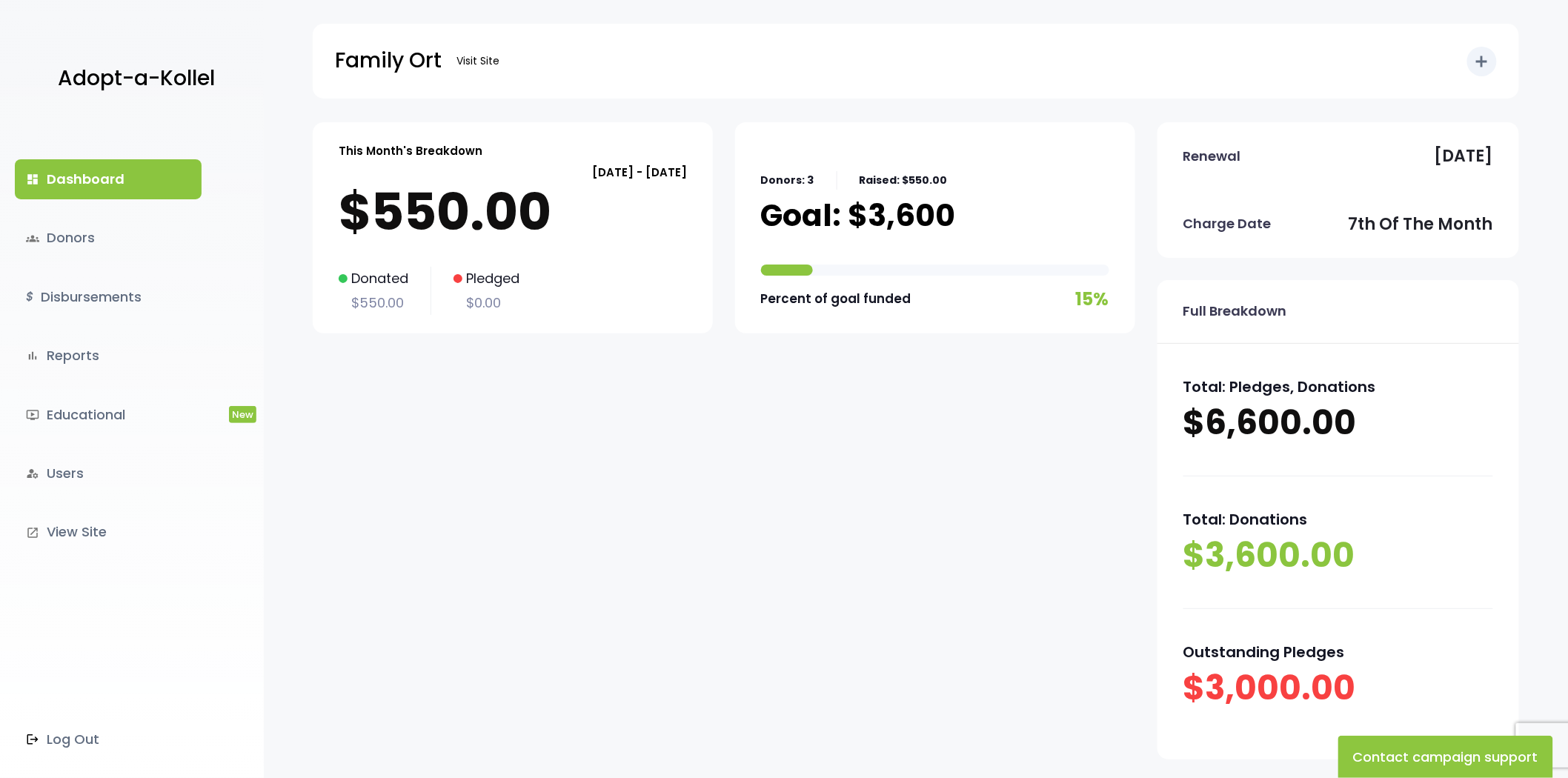
click at [149, 186] on link "dashboard Dashboard" at bounding box center [108, 179] width 186 height 40
click at [394, 64] on p "Family Ort" at bounding box center [388, 60] width 107 height 37
click at [402, 83] on div "Family Ort Visit Site add Shortcuts person Donor attach_money Donation attach_m…" at bounding box center [915, 61] width 1161 height 75
click at [399, 53] on p "Family Ort" at bounding box center [388, 60] width 107 height 37
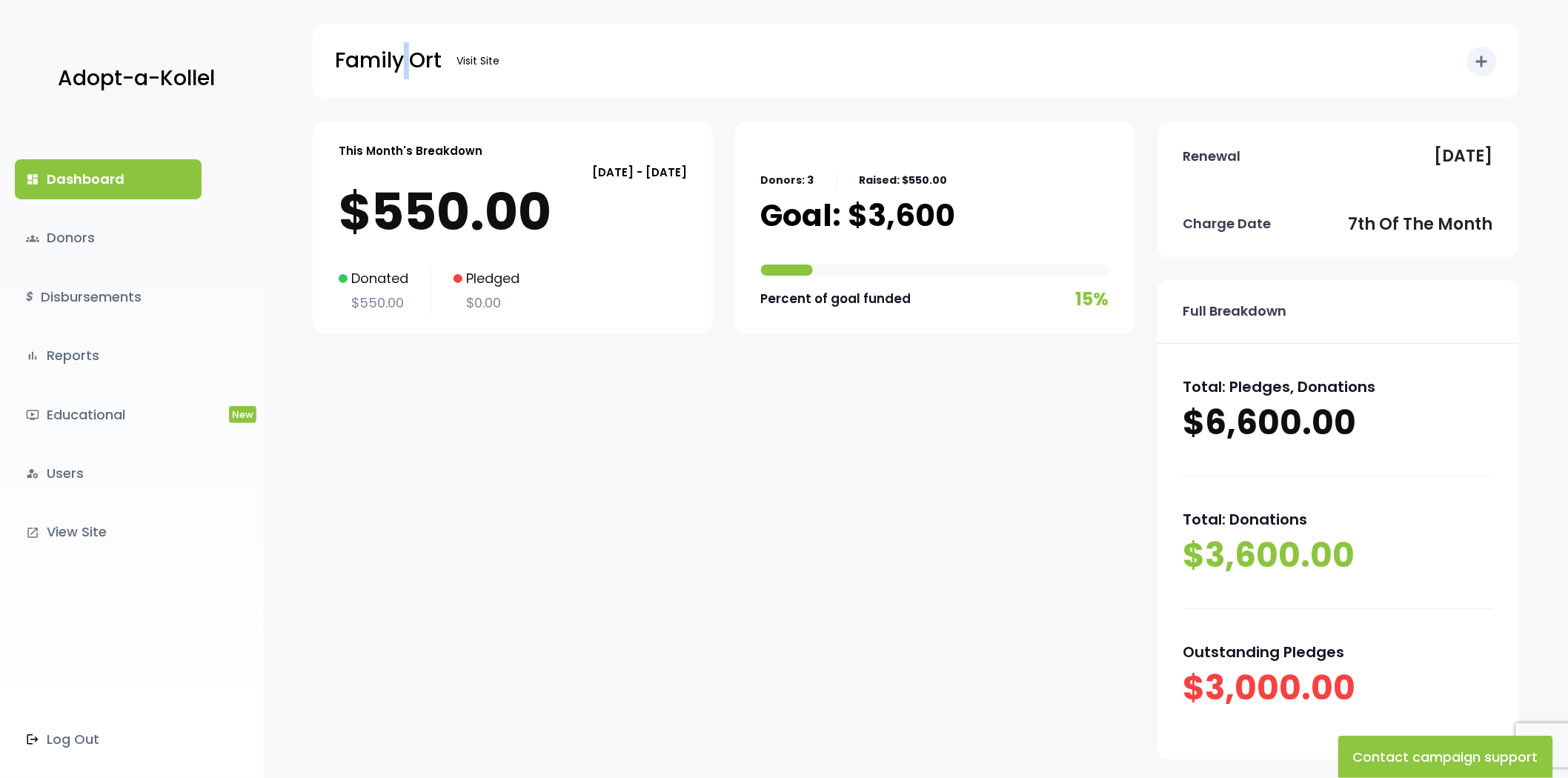
click at [399, 53] on p "Family Ort" at bounding box center [388, 60] width 107 height 37
click at [403, 119] on body "Adopt-a-Kollel dashboard Dashboard groups Donors $ Disbursements bar_chart Repo…" at bounding box center [784, 466] width 1568 height 933
click at [448, 151] on p "This Month's Breakdown" at bounding box center [410, 151] width 144 height 20
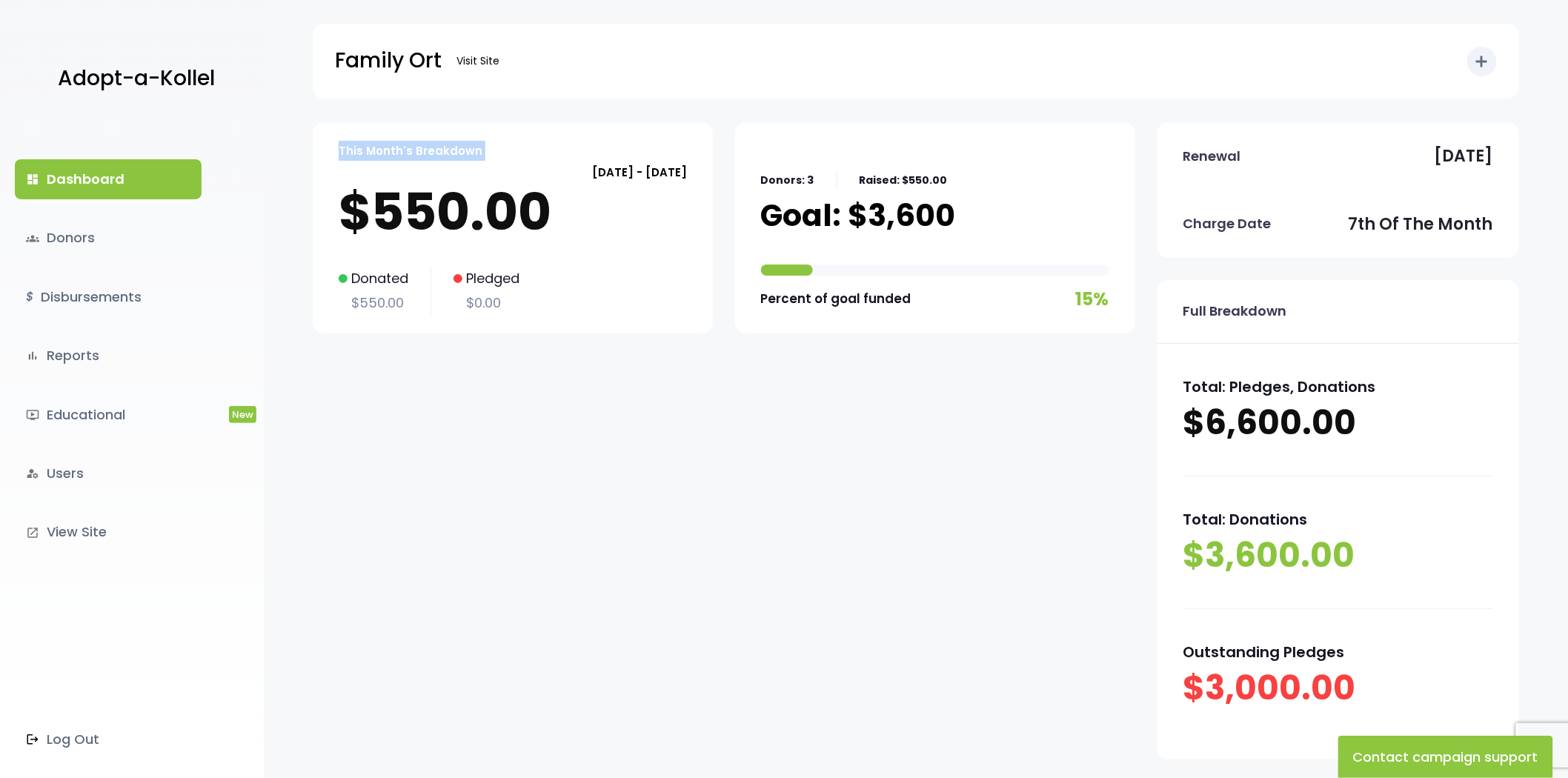
click at [448, 151] on p "This Month's Breakdown" at bounding box center [410, 151] width 144 height 20
click at [419, 151] on p "This Month's Breakdown" at bounding box center [410, 151] width 144 height 20
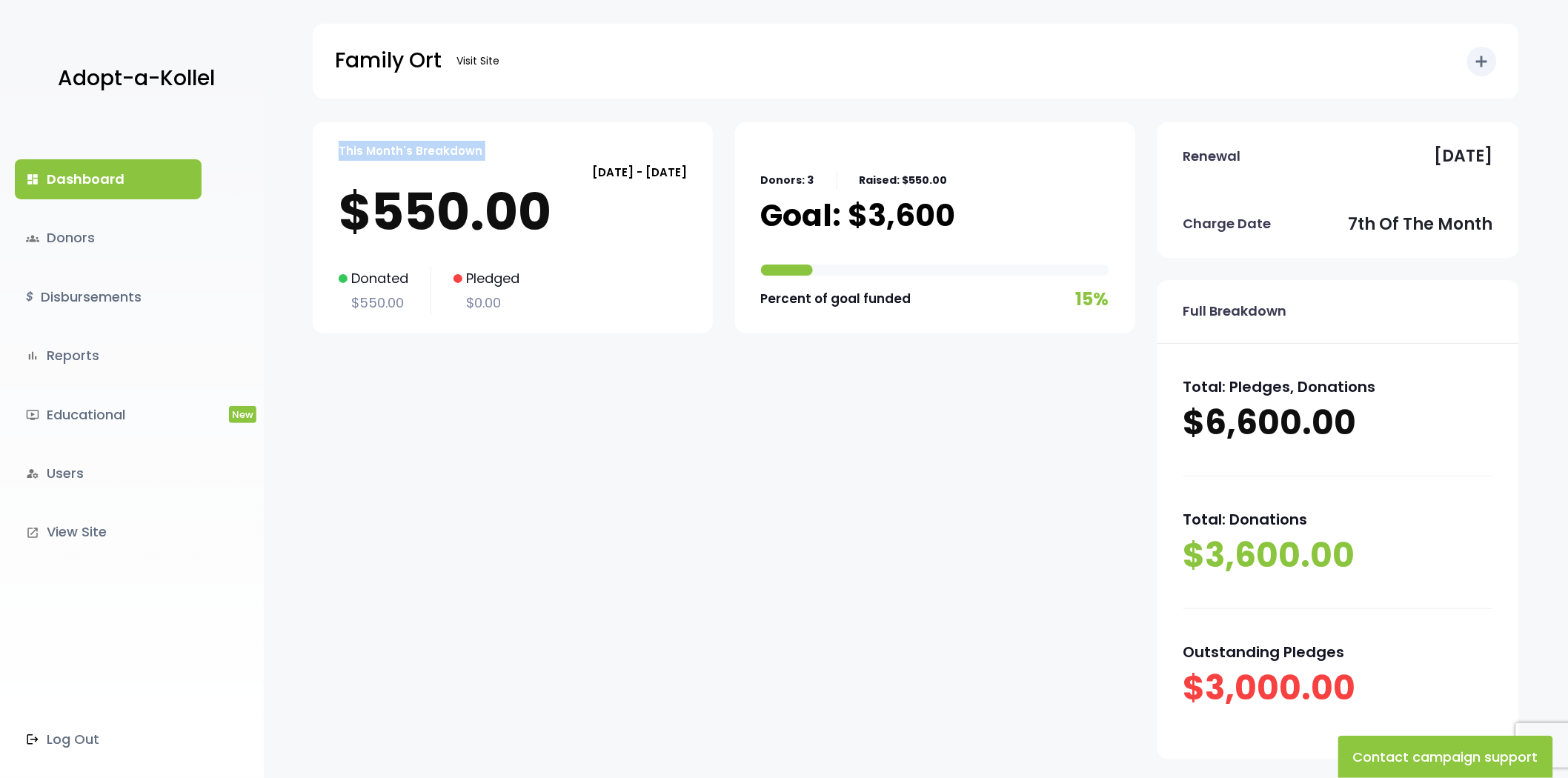
click at [569, 154] on div "This Month's Breakdown" at bounding box center [513, 151] width 348 height 21
click at [569, 160] on div "This Month's Breakdown" at bounding box center [513, 151] width 348 height 21
click at [575, 173] on p "[DATE] - [DATE]" at bounding box center [513, 172] width 348 height 20
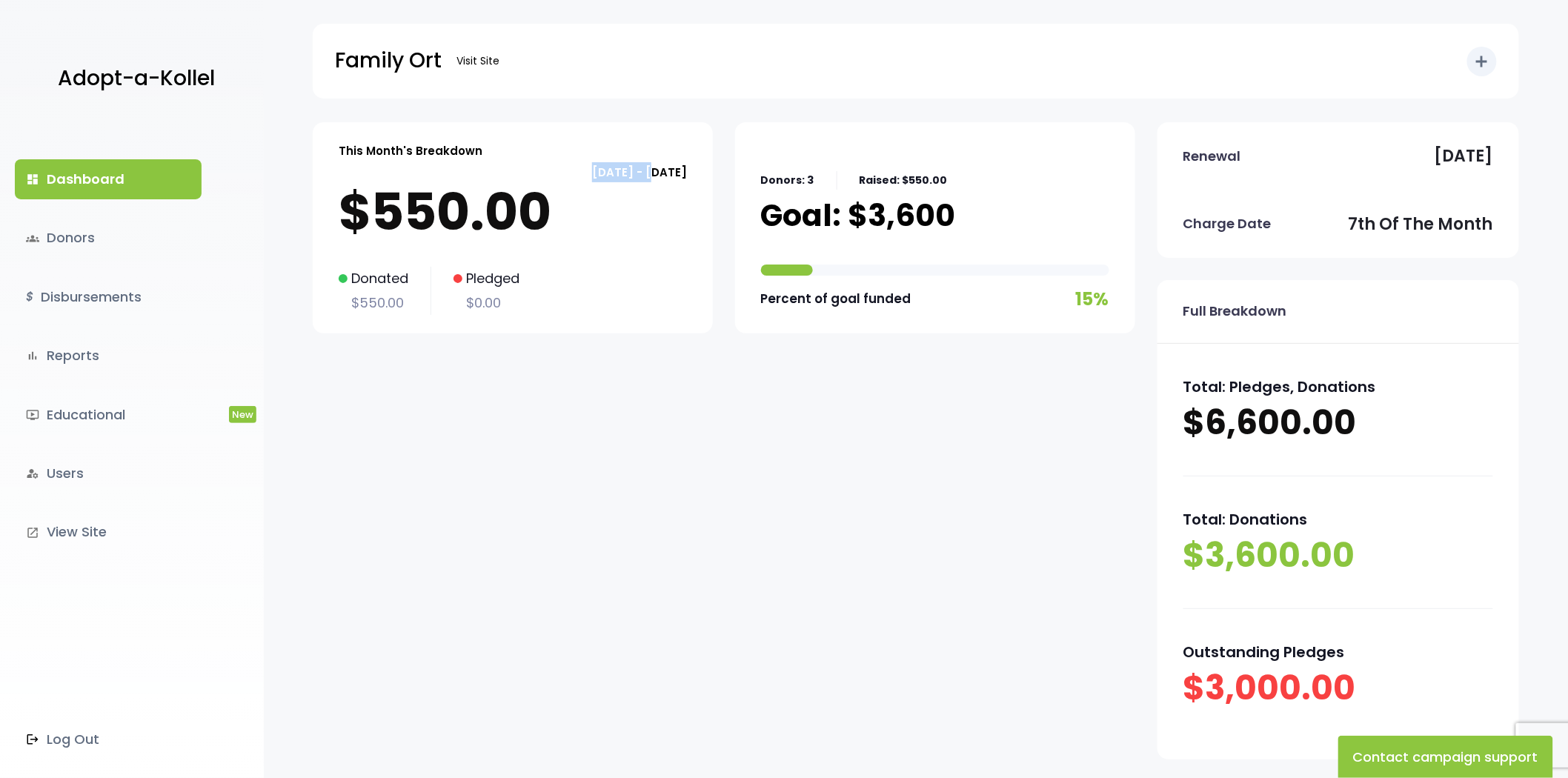
click at [575, 173] on p "[DATE] - [DATE]" at bounding box center [513, 172] width 348 height 20
click at [566, 153] on div "This Month's Breakdown" at bounding box center [513, 151] width 348 height 21
click at [443, 150] on p "This Month's Breakdown" at bounding box center [410, 151] width 144 height 20
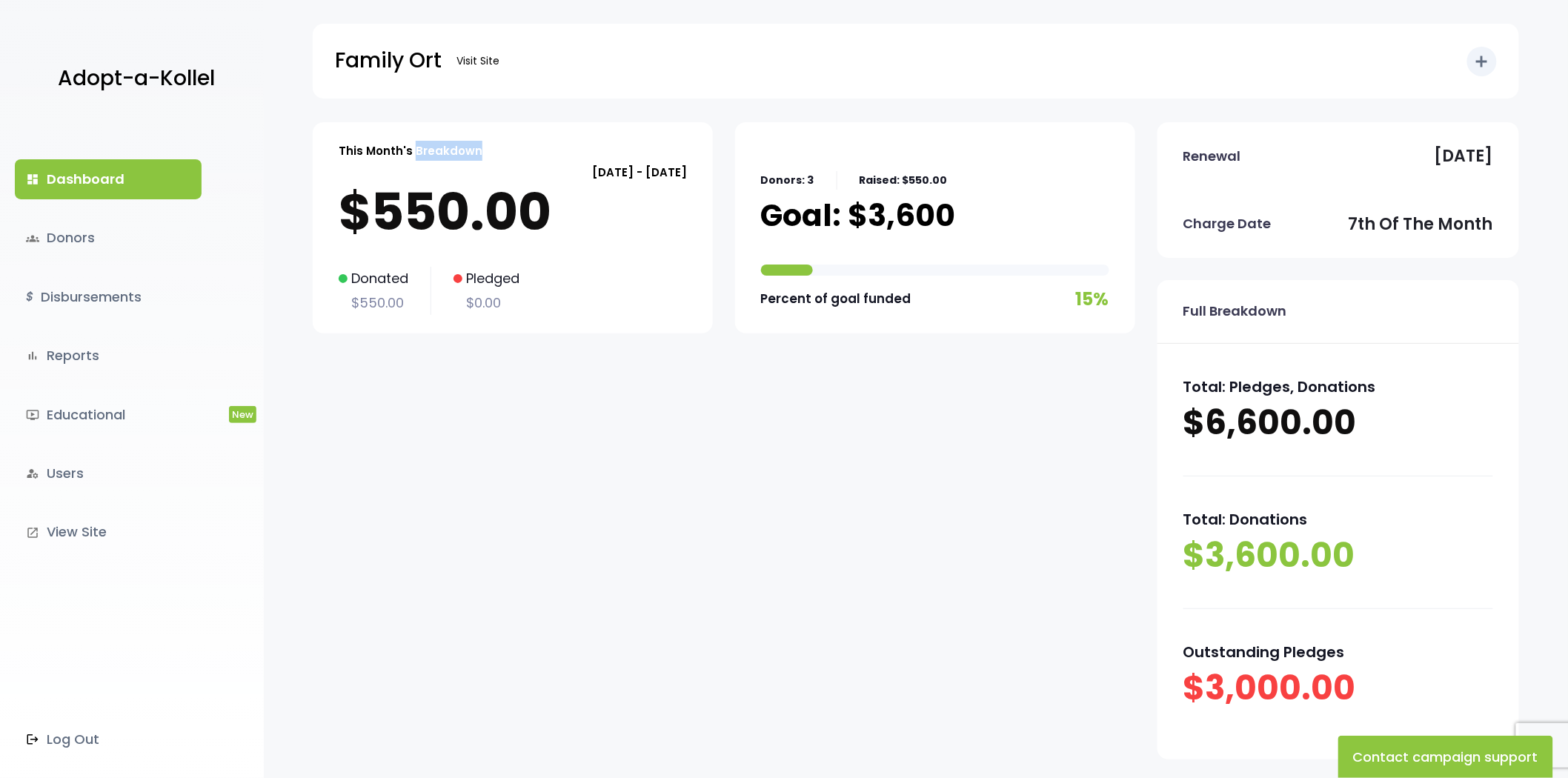
click at [443, 150] on p "This Month's Breakdown" at bounding box center [410, 151] width 144 height 20
click at [446, 151] on p "This Month's Breakdown" at bounding box center [410, 151] width 144 height 20
click at [388, 65] on p "Family Ort" at bounding box center [388, 60] width 107 height 37
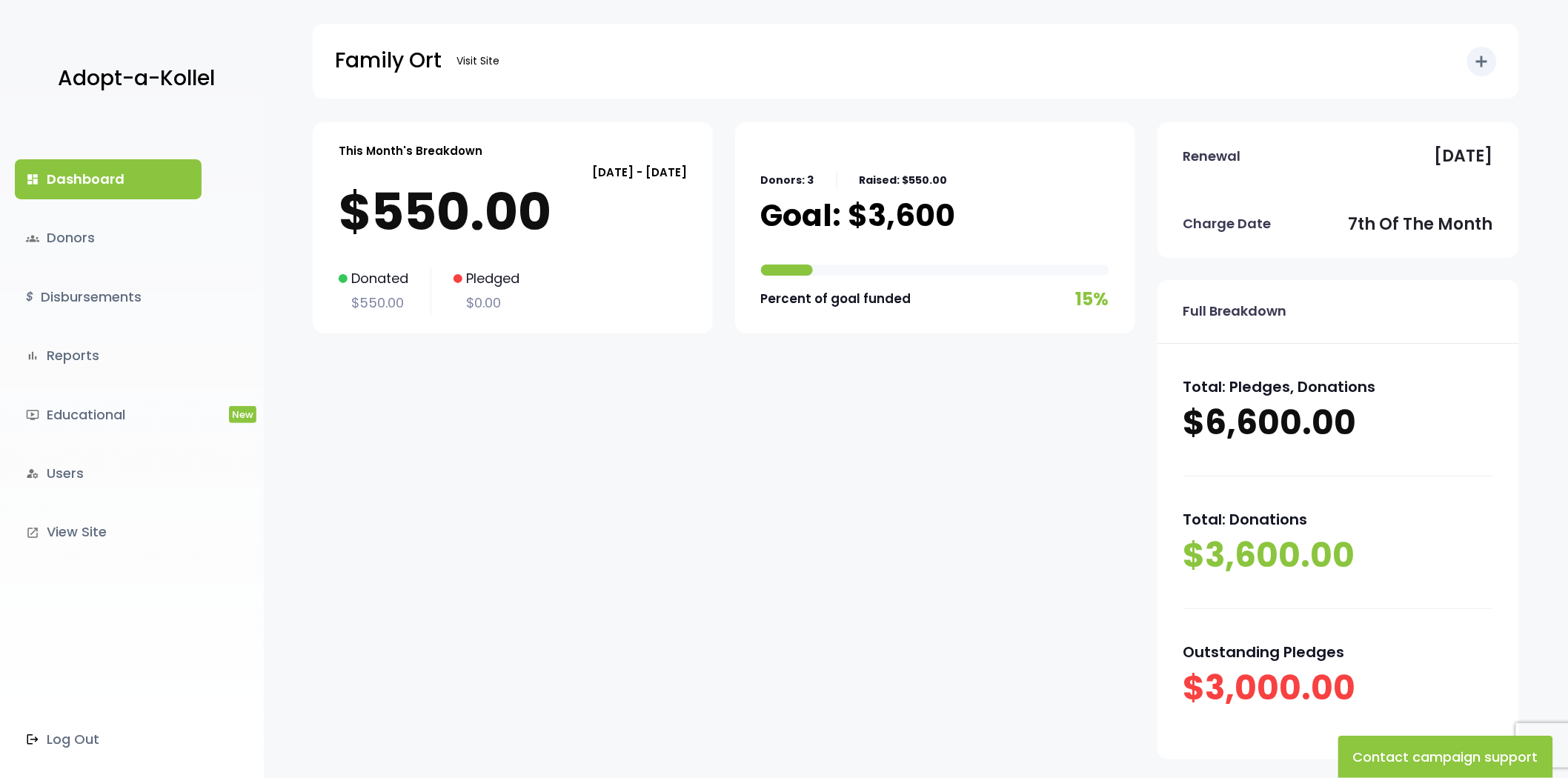
click at [411, 152] on p "This Month's Breakdown" at bounding box center [410, 151] width 144 height 20
click at [411, 153] on p "This Month's Breakdown" at bounding box center [410, 151] width 144 height 20
click at [374, 151] on p "This Month's Breakdown" at bounding box center [410, 151] width 144 height 20
click at [356, 223] on p "$550.00" at bounding box center [513, 212] width 348 height 60
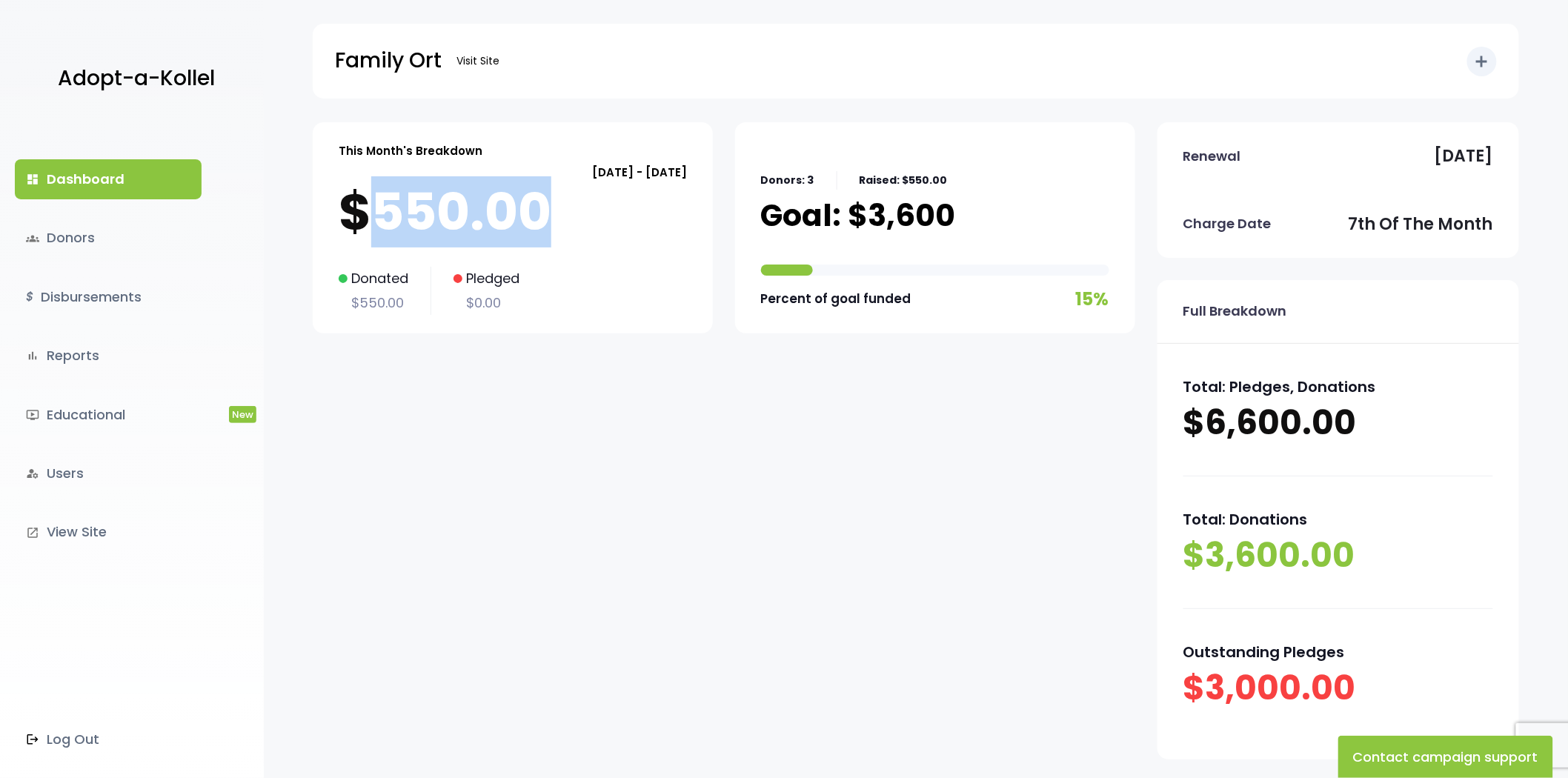
click at [356, 223] on p "$550.00" at bounding box center [513, 212] width 348 height 60
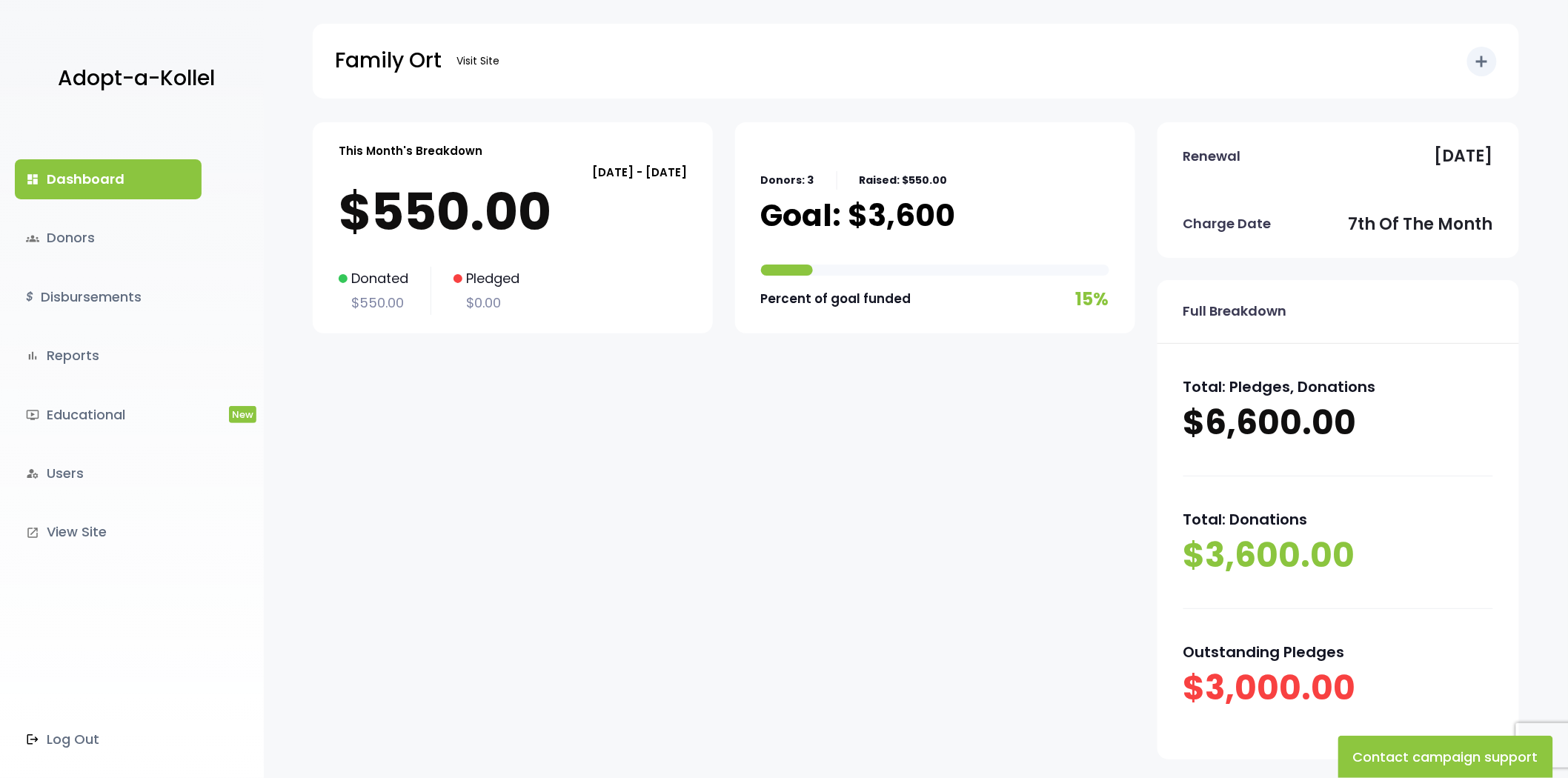
click at [565, 175] on p "[DATE] - [DATE]" at bounding box center [513, 172] width 348 height 20
click at [536, 203] on p "$550.00" at bounding box center [513, 212] width 348 height 60
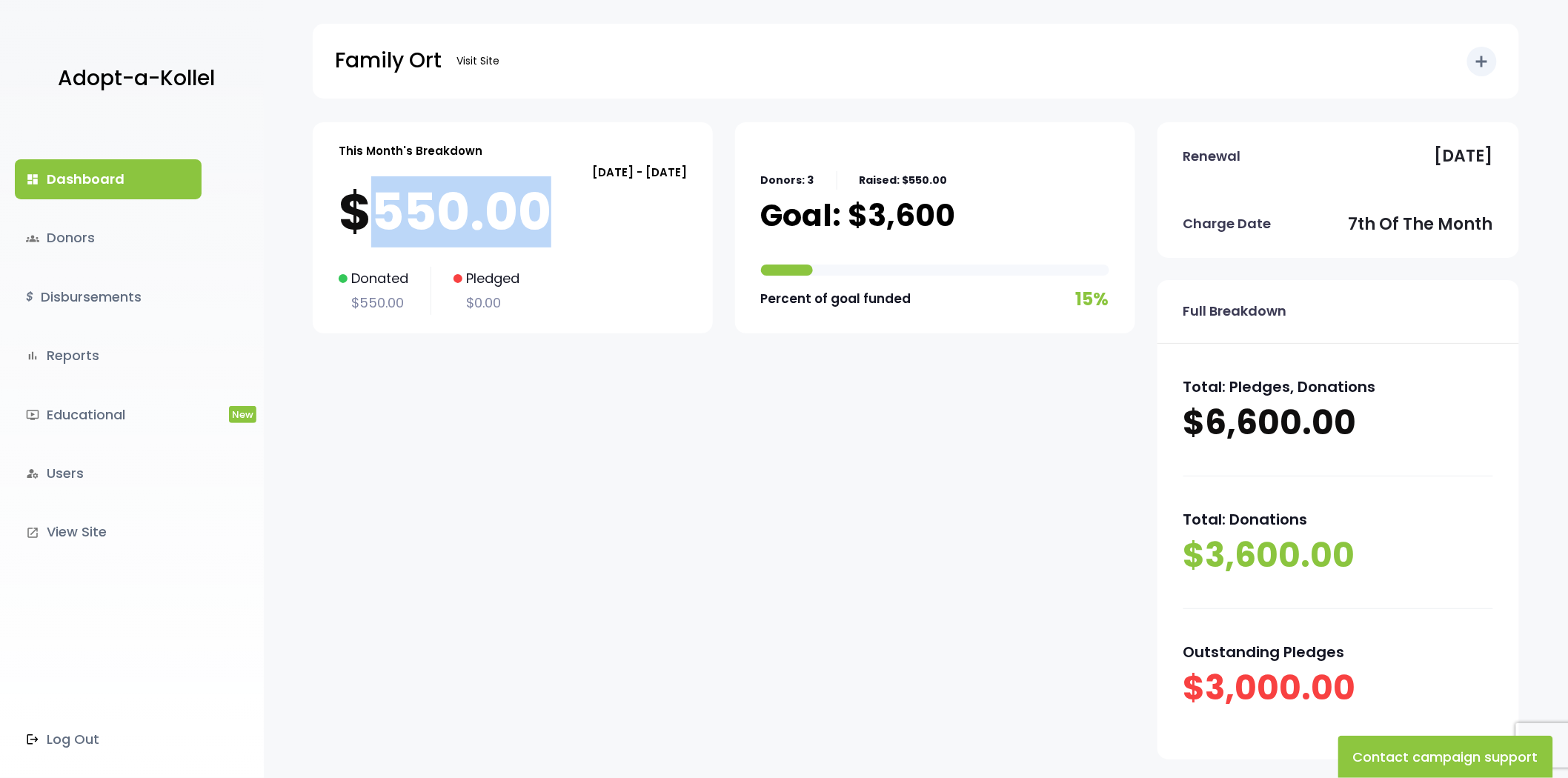
click at [536, 203] on p "$550.00" at bounding box center [513, 212] width 348 height 60
click at [471, 203] on p "$550.00" at bounding box center [513, 212] width 348 height 60
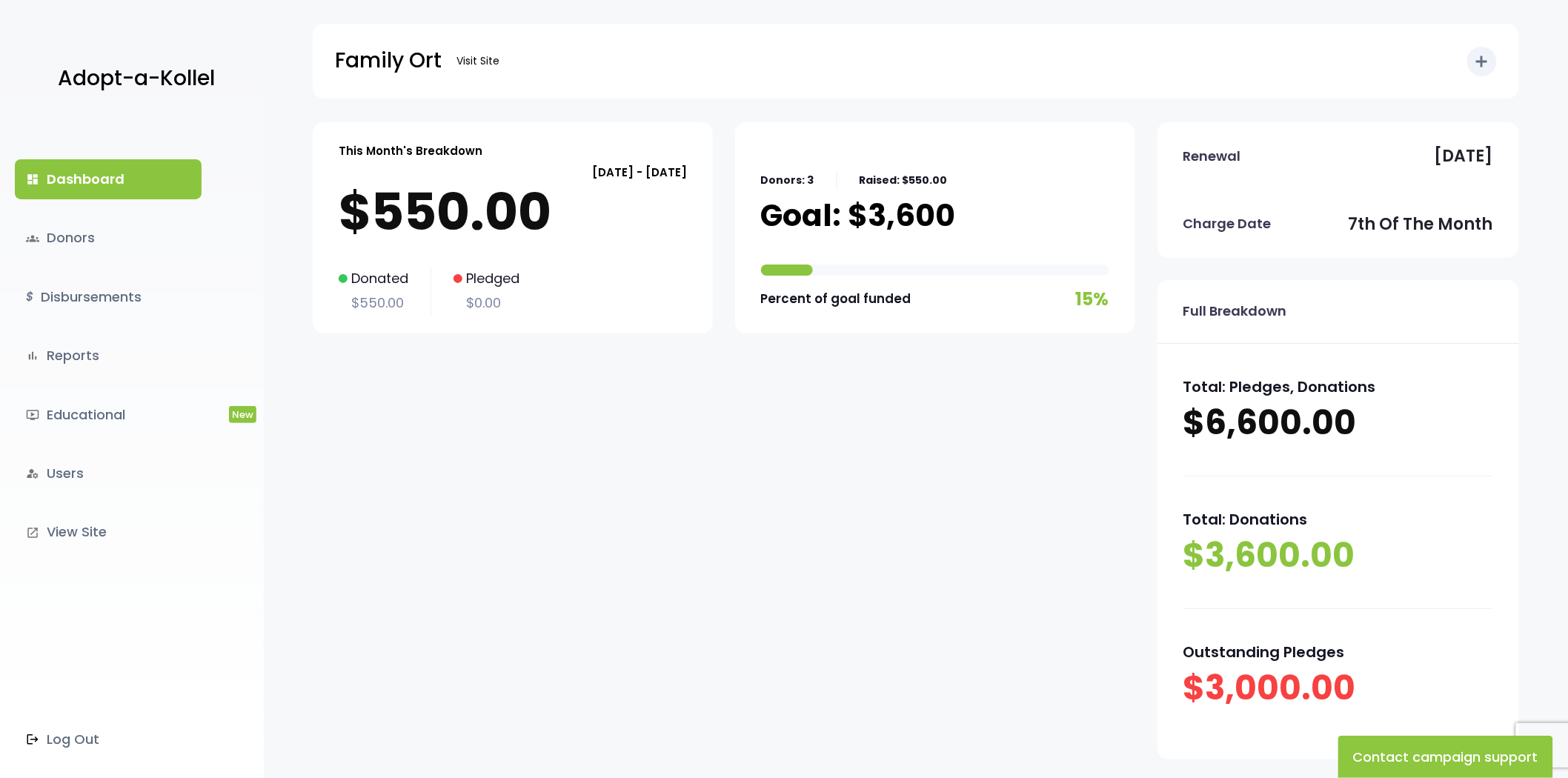
click at [471, 203] on p "$550.00" at bounding box center [513, 212] width 348 height 60
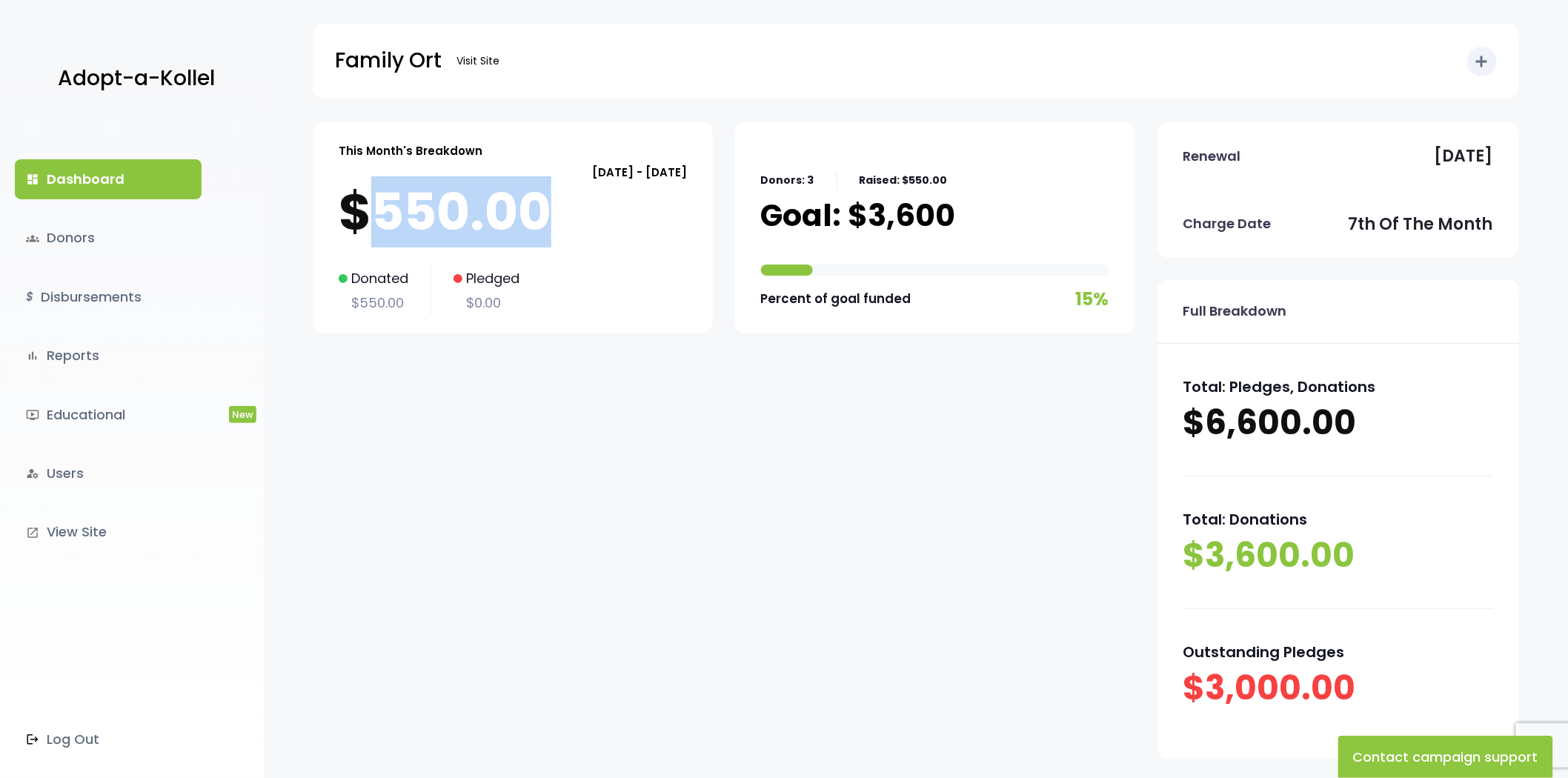
click at [471, 203] on p "$550.00" at bounding box center [513, 212] width 348 height 60
click at [441, 203] on p "$550.00" at bounding box center [513, 212] width 348 height 60
click at [352, 210] on p "$550.00" at bounding box center [513, 212] width 348 height 60
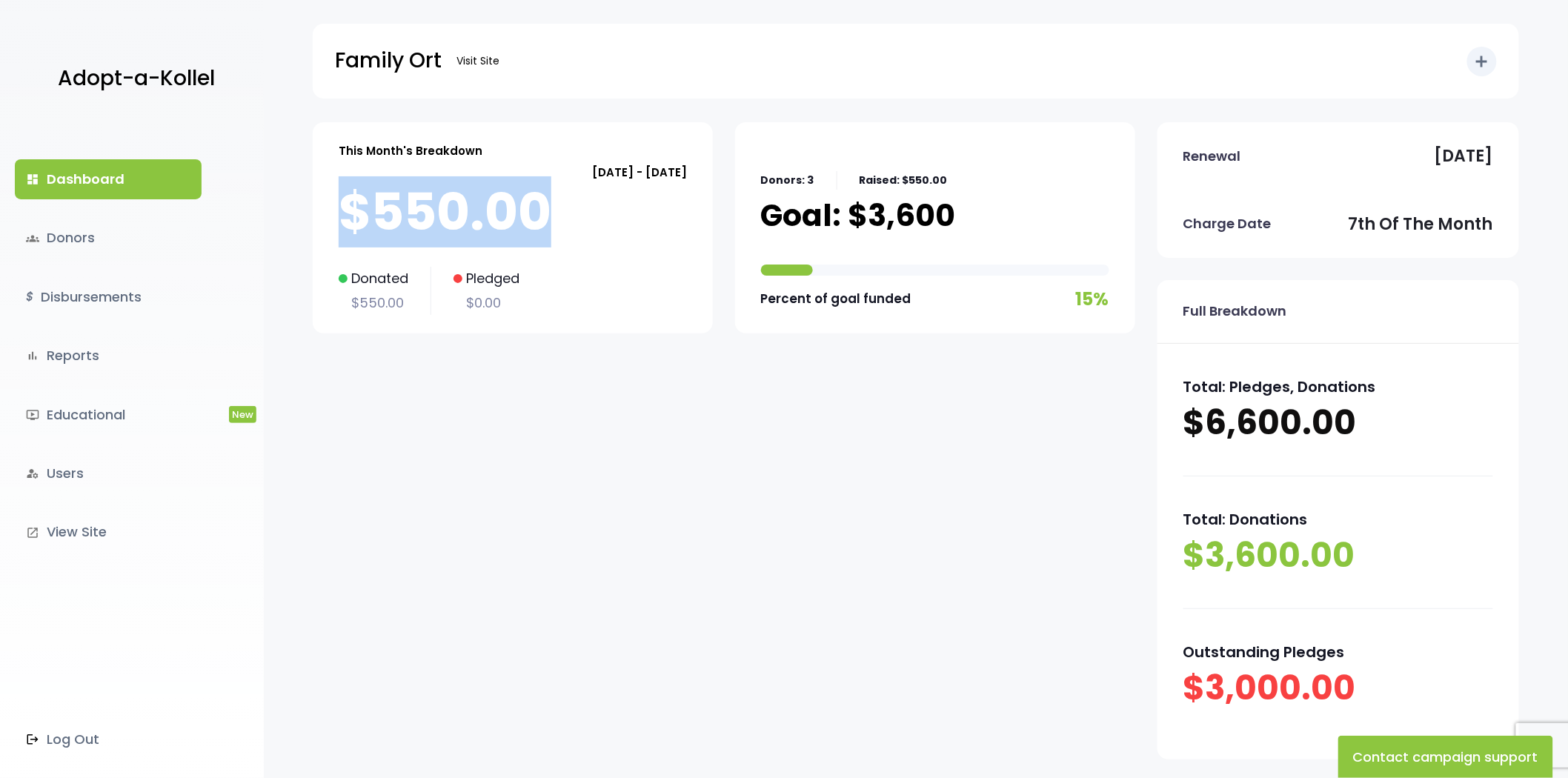
drag, startPoint x: 349, startPoint y: 211, endPoint x: 565, endPoint y: 207, distance: 216.0
click at [565, 207] on p "$550.00" at bounding box center [513, 212] width 348 height 60
click at [565, 207] on p "$550.00" at bounding box center [513, 212] width 348 height 60
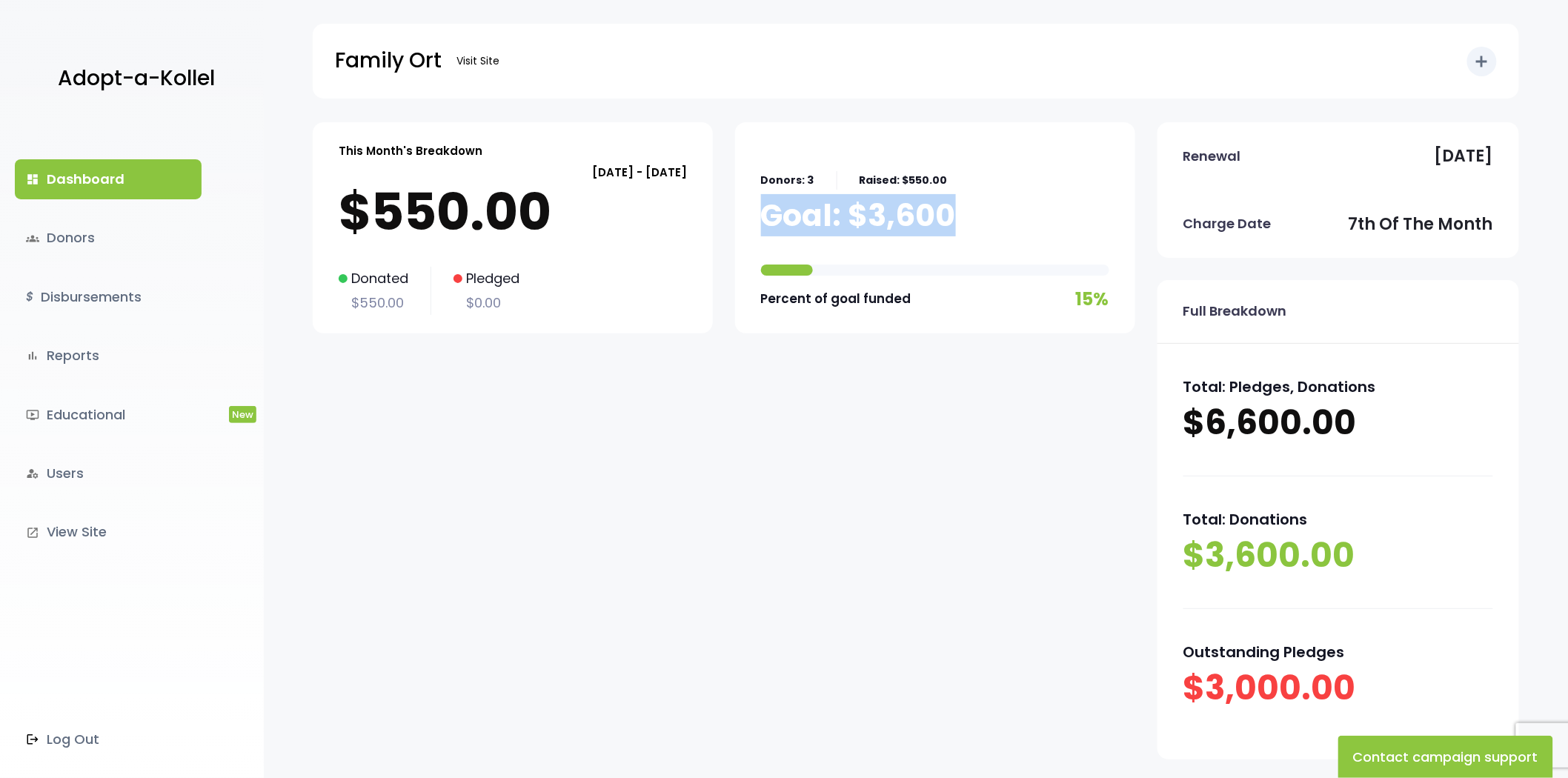
drag, startPoint x: 760, startPoint y: 209, endPoint x: 973, endPoint y: 219, distance: 213.2
click at [973, 219] on div "Donors: 3 Raised: $550.00 Goal: $3,600 Percent of goal funded 15%" at bounding box center [935, 228] width 348 height 174
click at [969, 219] on div "Donors: 3 Raised: $550.00 Goal: $3,600 Percent of goal funded 15%" at bounding box center [935, 228] width 348 height 174
drag, startPoint x: 944, startPoint y: 166, endPoint x: 766, endPoint y: 249, distance: 196.4
click at [766, 249] on div "Donors: 3 Raised: $550.00 Goal: $3,600 Percent of goal funded 15%" at bounding box center [935, 228] width 348 height 174
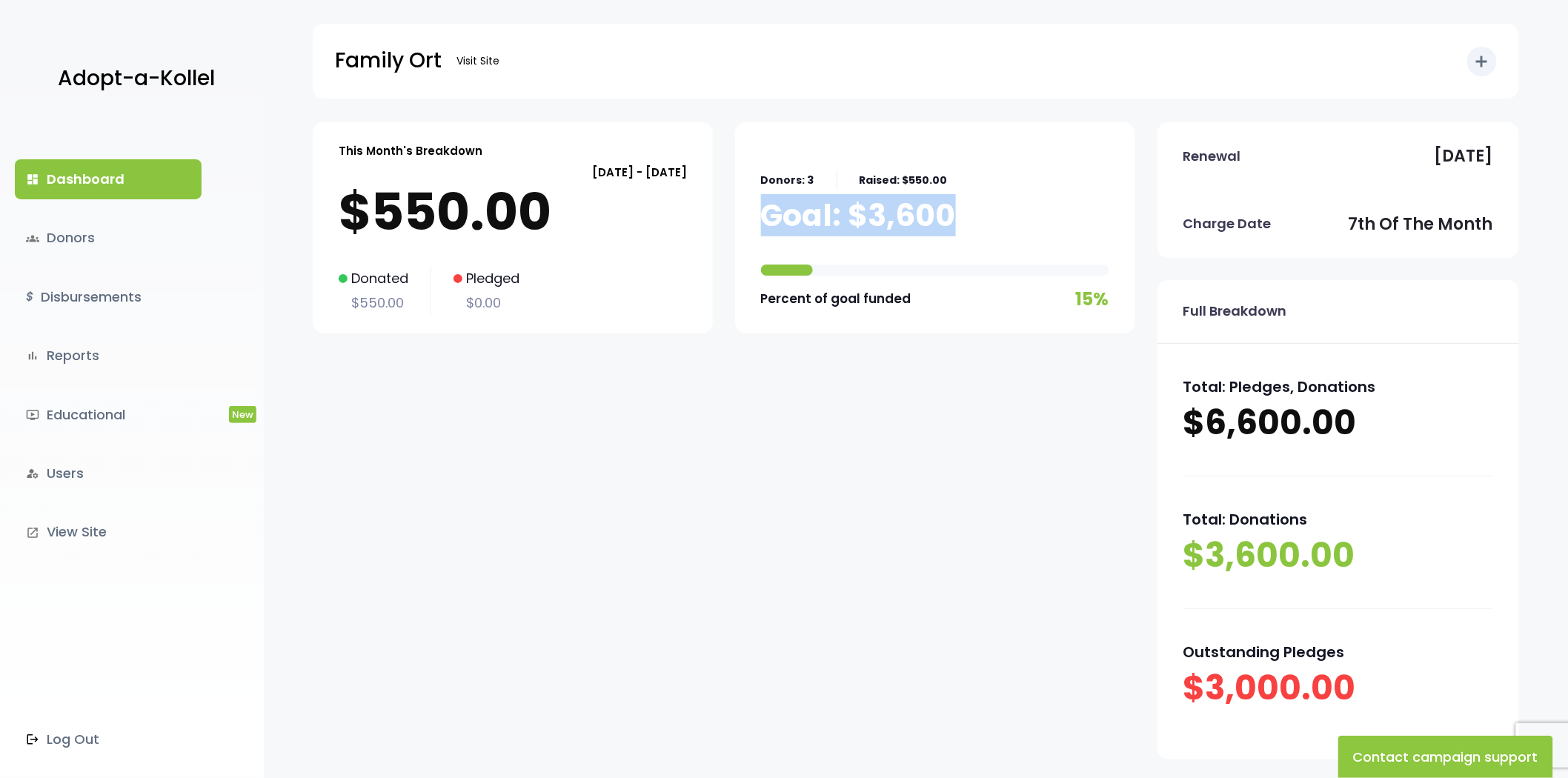
click at [779, 201] on p "Goal: $3,600" at bounding box center [858, 216] width 195 height 37
drag, startPoint x: 762, startPoint y: 215, endPoint x: 931, endPoint y: 166, distance: 176.0
click at [931, 166] on div "Donors: 3 Raised: $550.00 Goal: $3,600 Percent of goal funded 15%" at bounding box center [935, 228] width 348 height 174
click at [932, 164] on div "Donors: 3 Raised: $550.00 Goal: $3,600 Percent of goal funded 15%" at bounding box center [935, 228] width 348 height 174
drag, startPoint x: 937, startPoint y: 122, endPoint x: 771, endPoint y: 240, distance: 203.7
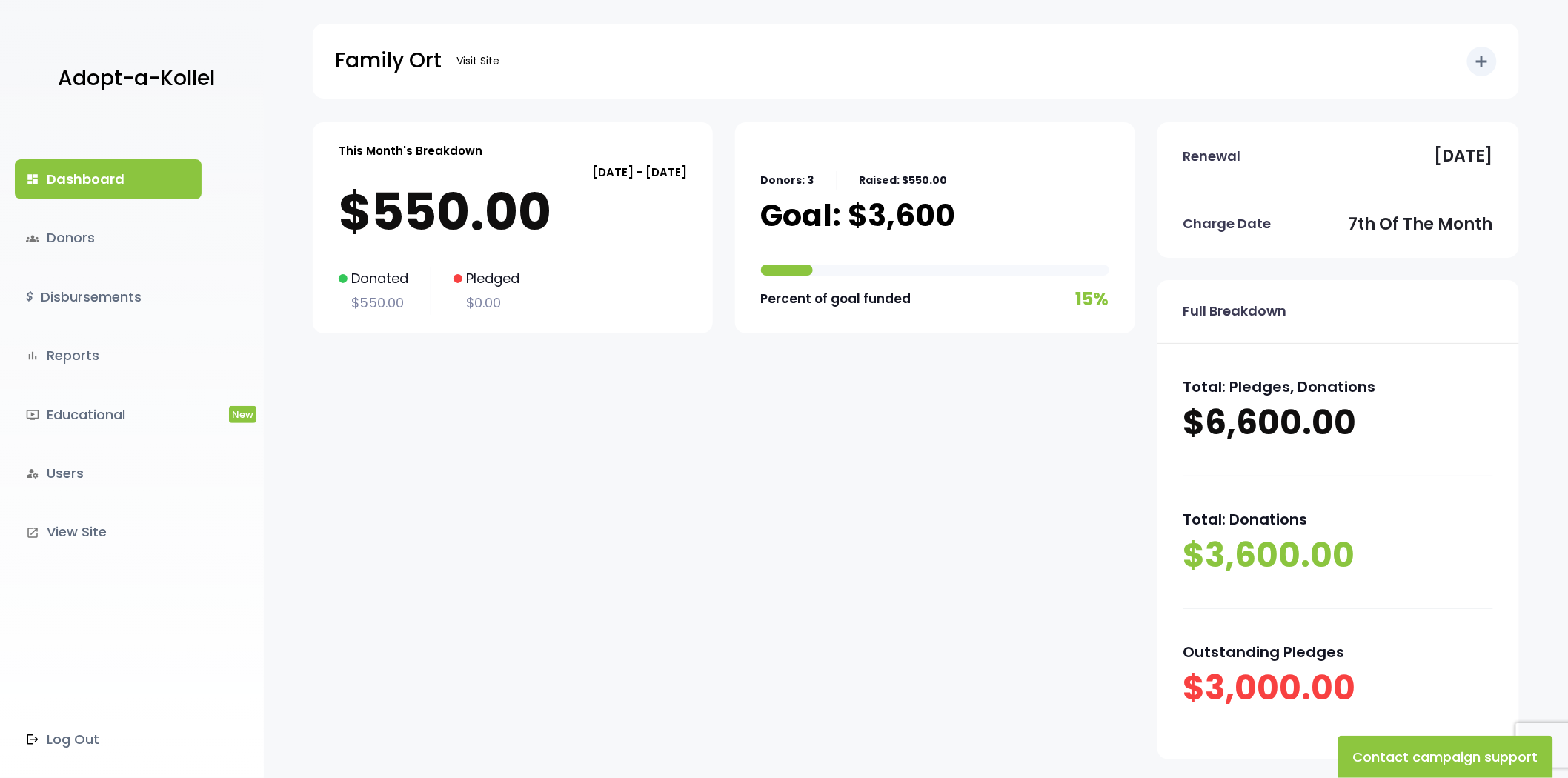
click at [771, 240] on body "Adopt-a-Kollel dashboard Dashboard groups Donors $ Disbursements bar_chart Repo…" at bounding box center [784, 466] width 1568 height 933
click at [759, 217] on div "Donors: 3 Raised: $550.00 Goal: $3,600 Percent of goal funded 15%" at bounding box center [935, 228] width 400 height 211
click at [789, 203] on p "Goal: $3,600" at bounding box center [858, 216] width 195 height 37
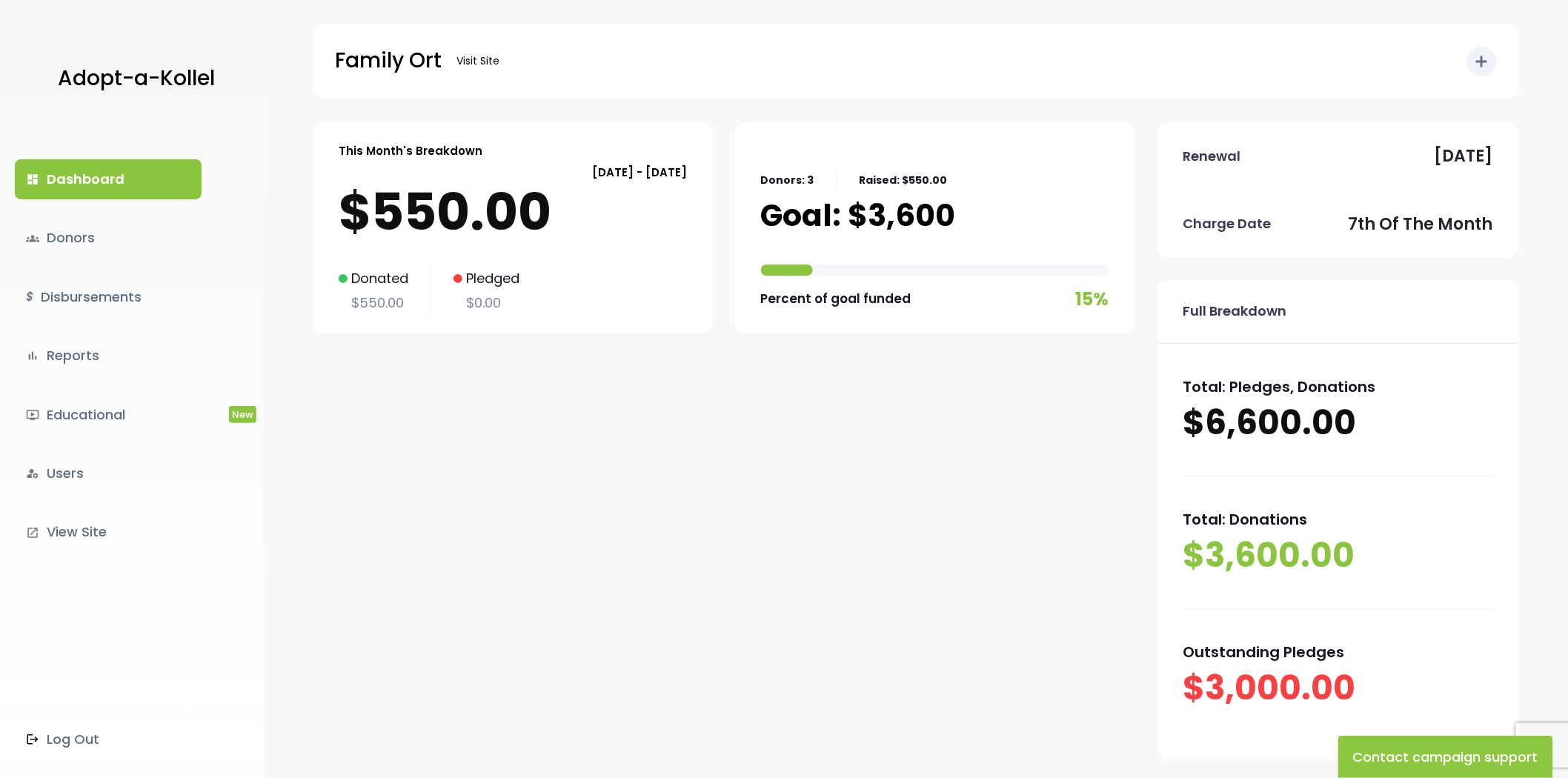
click at [809, 164] on div "Donors: 3 Raised: $550.00 Goal: $3,600 Percent of goal funded 15%" at bounding box center [935, 228] width 348 height 174
click at [802, 172] on p "Donors: 3" at bounding box center [788, 180] width 53 height 18
click at [802, 174] on p "Donors: 3" at bounding box center [788, 180] width 53 height 18
click at [802, 176] on p "Donors: 3" at bounding box center [788, 180] width 53 height 18
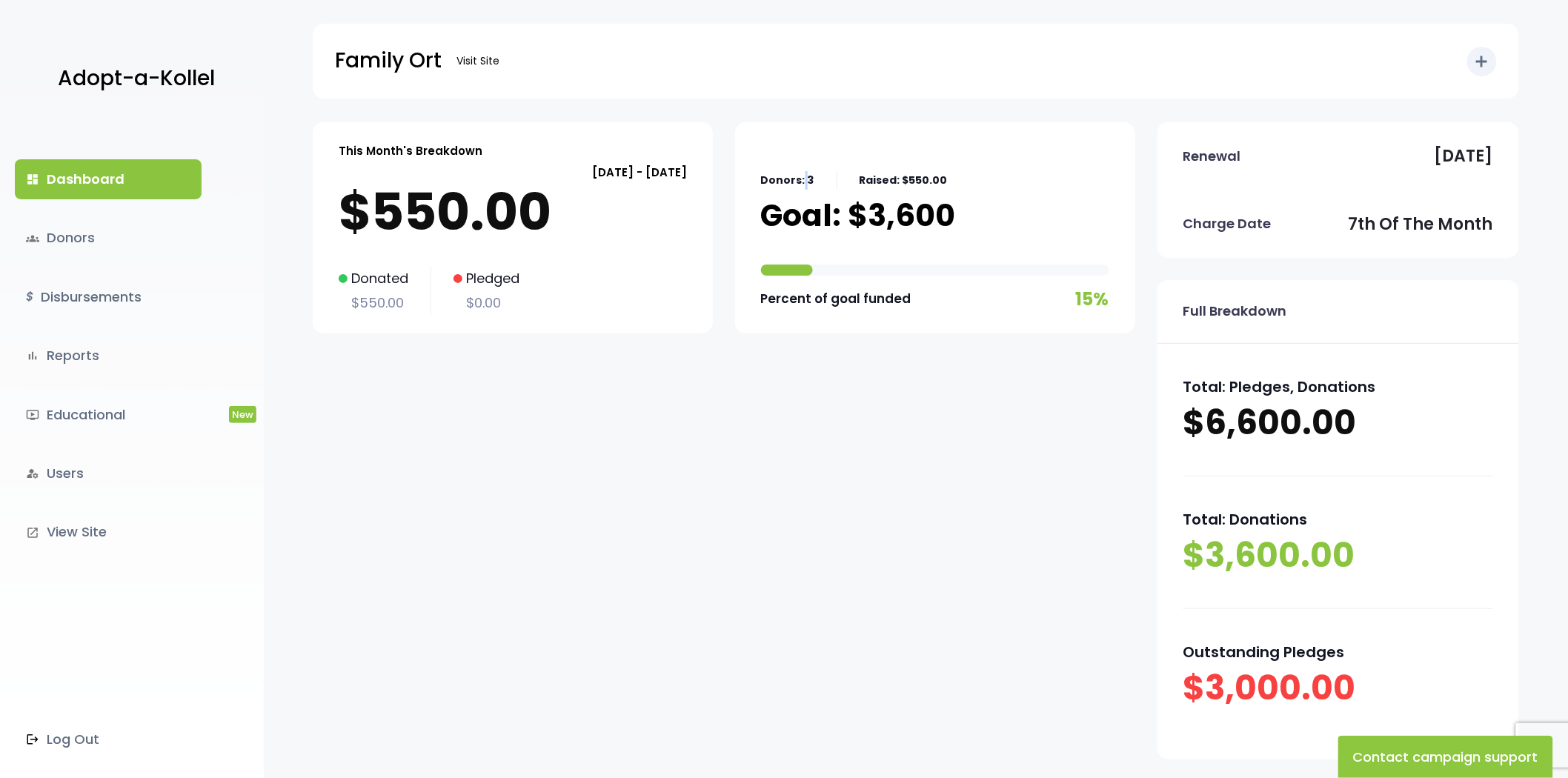
click at [802, 176] on p "Donors: 3" at bounding box center [788, 180] width 53 height 18
click at [828, 225] on p "Goal: $3,600" at bounding box center [858, 216] width 195 height 37
click at [831, 212] on p "Goal: $3,600" at bounding box center [858, 216] width 195 height 37
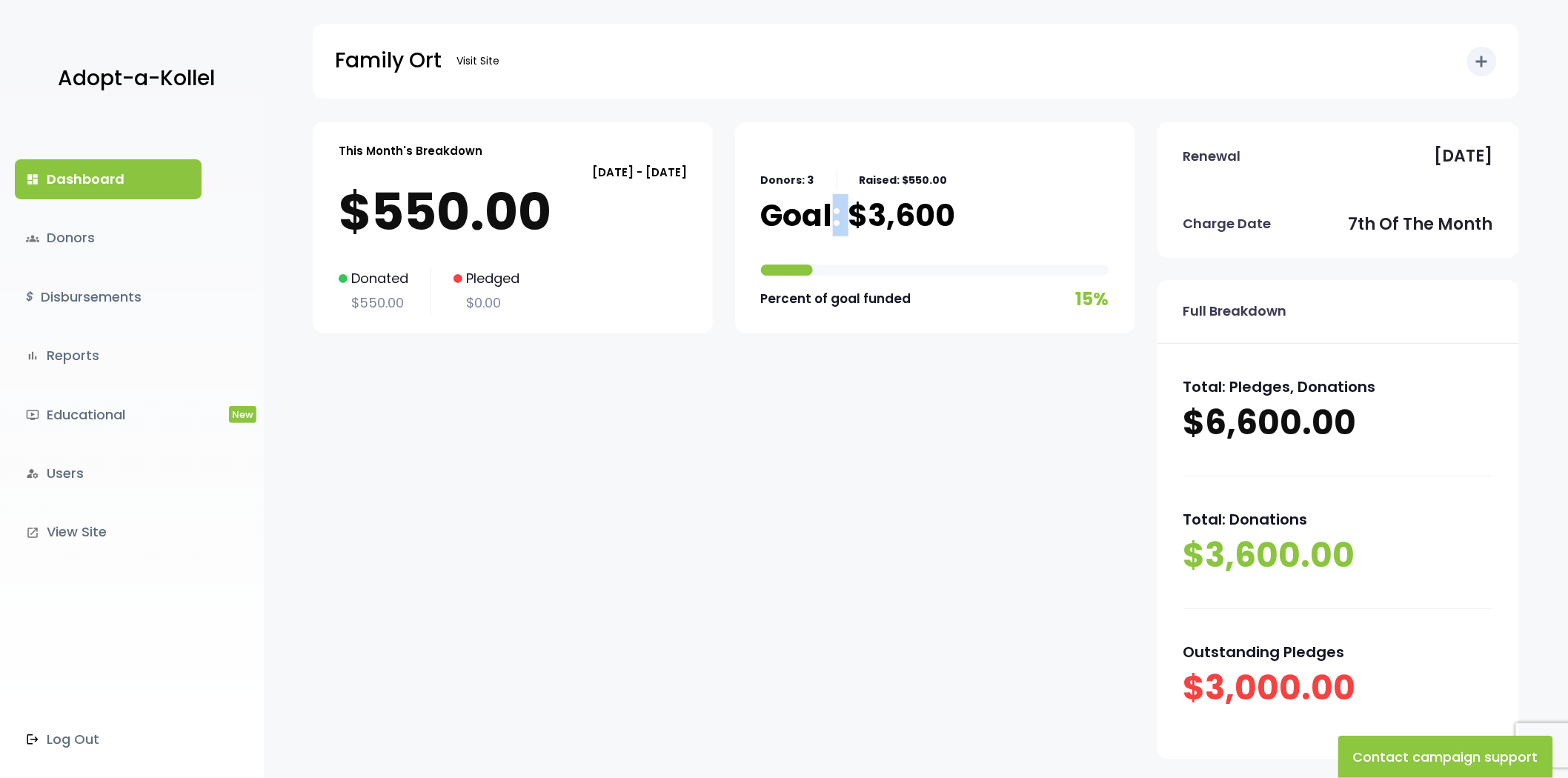
click at [831, 212] on p "Goal: $3,600" at bounding box center [858, 216] width 195 height 37
click at [897, 173] on p "Raised: $550.00" at bounding box center [903, 180] width 88 height 18
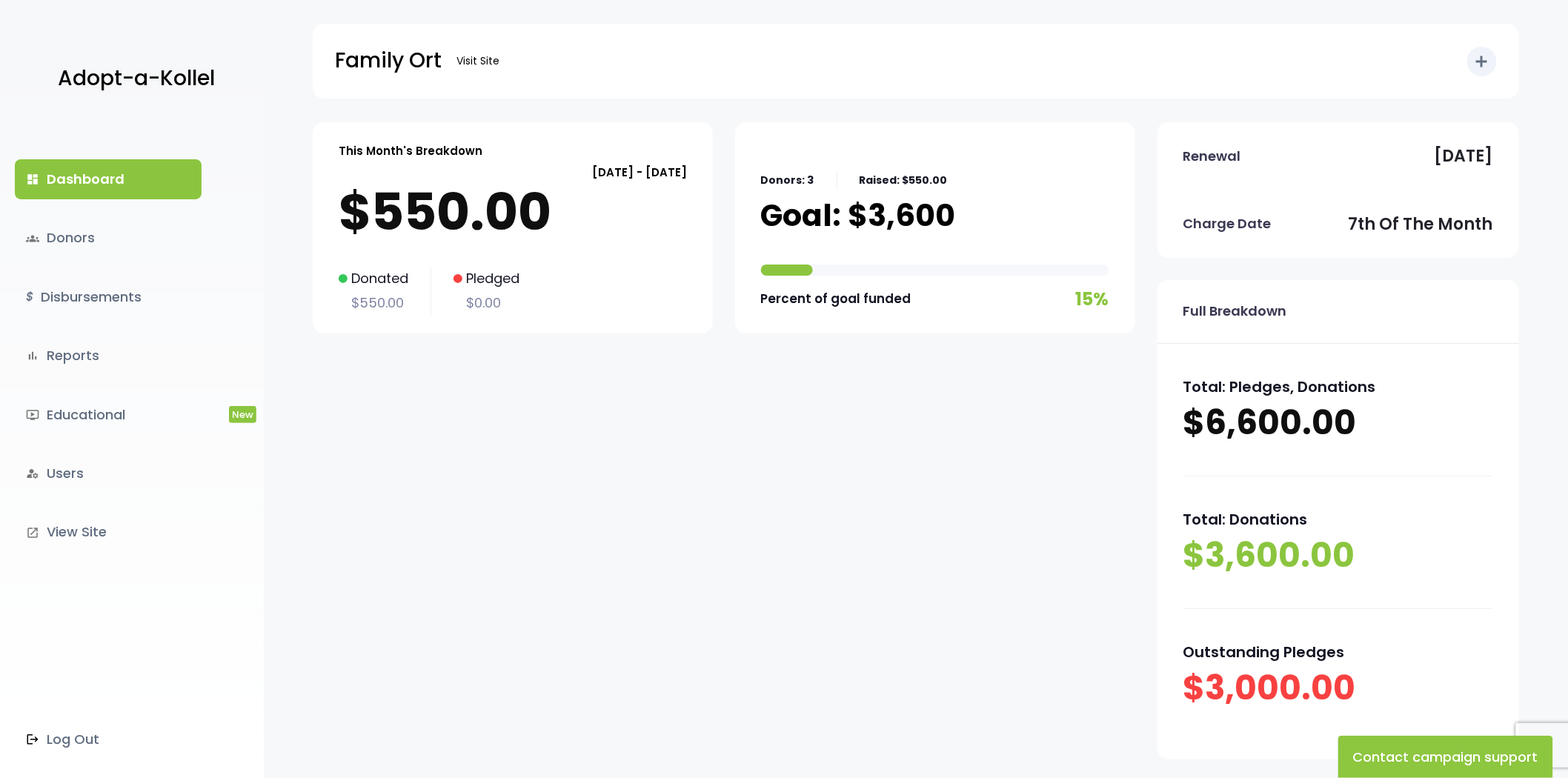
click at [1228, 159] on p "Renewal" at bounding box center [1212, 156] width 58 height 24
click at [1229, 159] on p "Renewal" at bounding box center [1212, 156] width 58 height 24
click at [1528, 142] on div "This Month's Breakdown September 07 - October 06 $550.00 Donated $550.00 Pledge…" at bounding box center [915, 491] width 1304 height 737
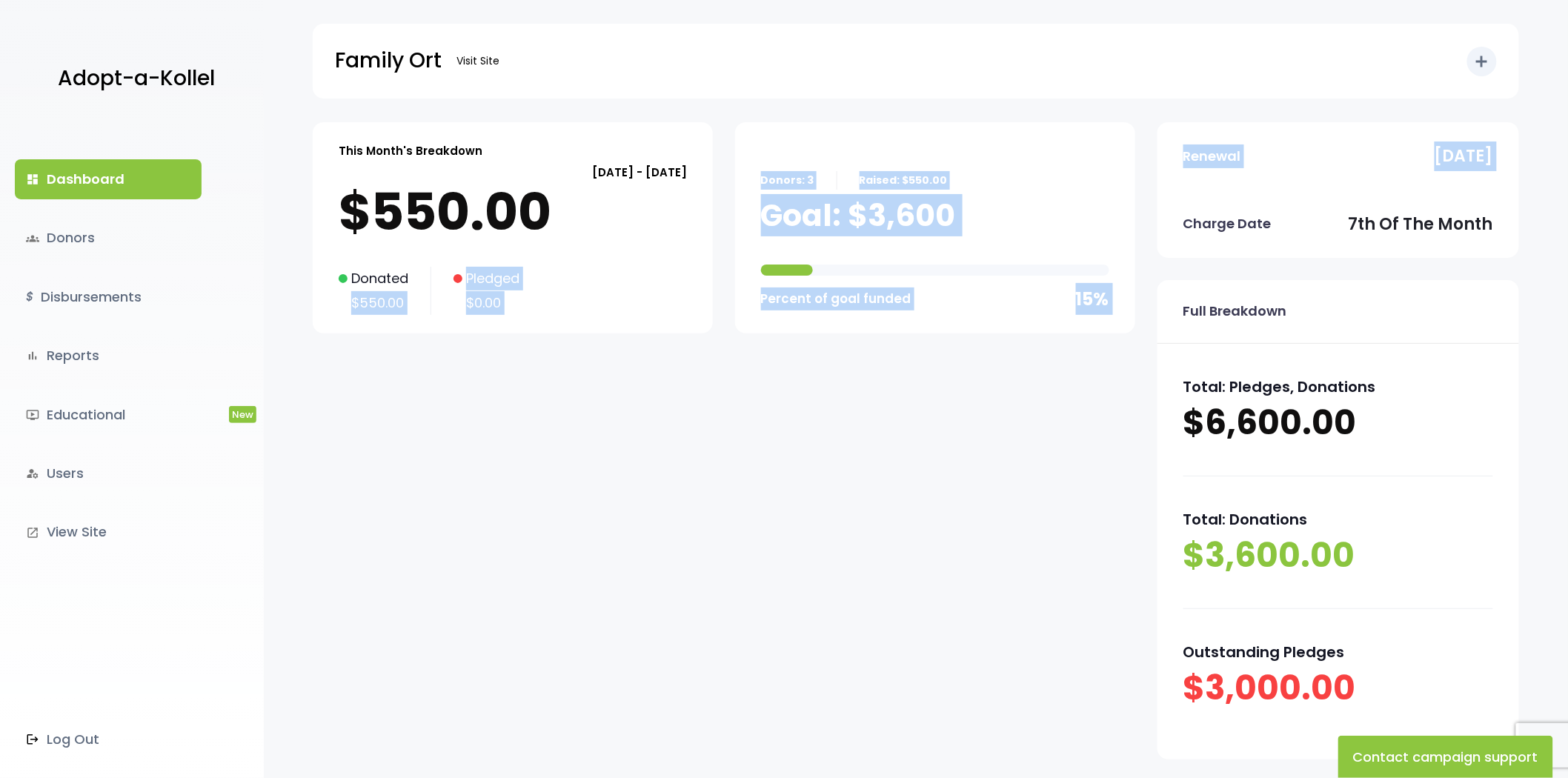
drag, startPoint x: 1528, startPoint y: 142, endPoint x: 319, endPoint y: 542, distance: 1273.5
click at [319, 542] on div "This Month's Breakdown September 07 - October 06 $550.00 Donated $550.00 Pledge…" at bounding box center [915, 491] width 1304 height 737
click at [319, 542] on div "This Month's Breakdown September 07 - October 06 $550.00 Donated $550.00 Pledge…" at bounding box center [724, 452] width 822 height 660
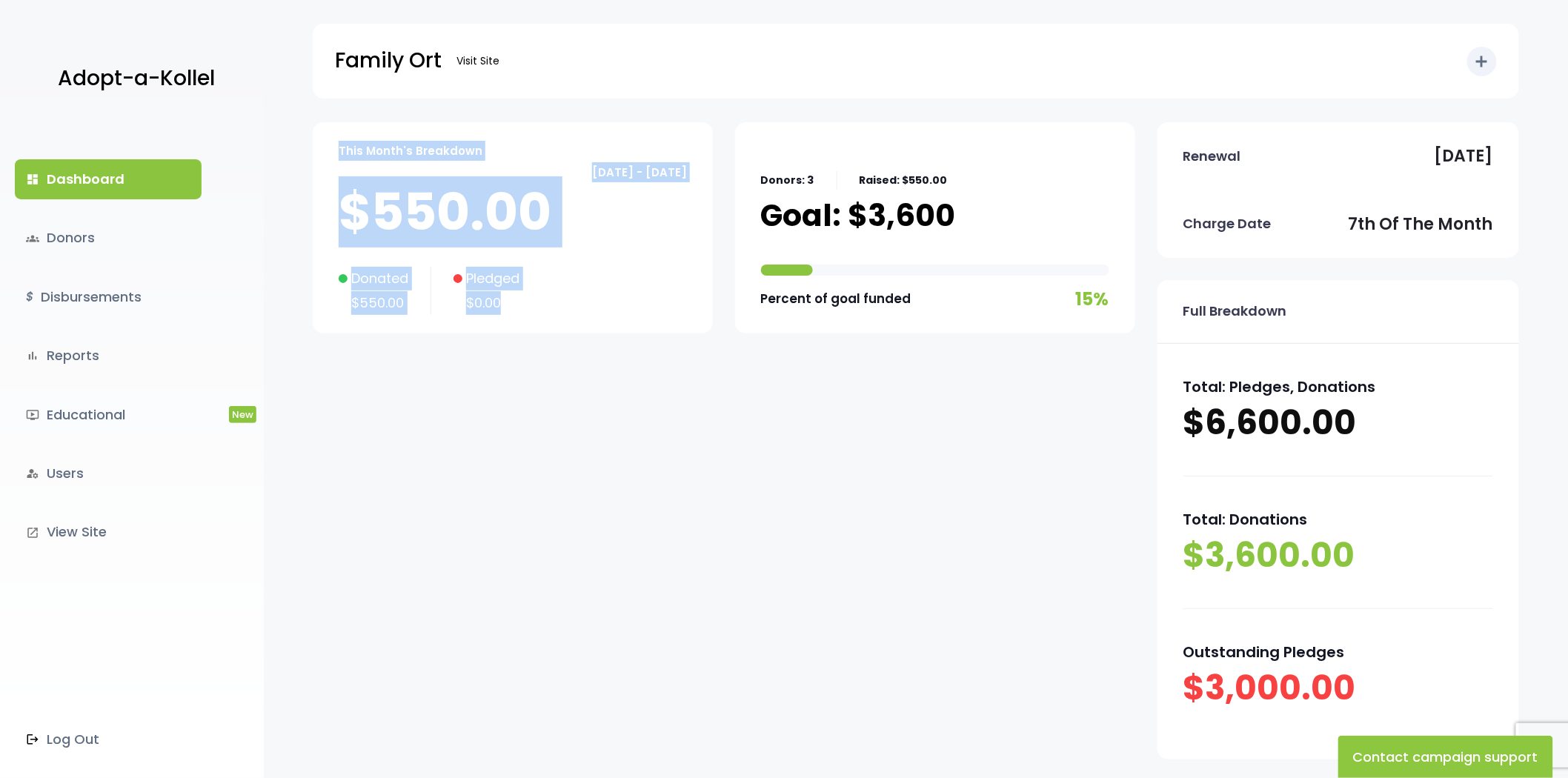
drag, startPoint x: 316, startPoint y: 134, endPoint x: 504, endPoint y: 501, distance: 412.4
click at [504, 501] on div "This Month's Breakdown September 07 - October 06 $550.00 Donated $550.00 Pledge…" at bounding box center [724, 452] width 822 height 660
click at [565, 390] on div "This Month's Breakdown September 07 - October 06 $550.00 Donated $550.00 Pledge…" at bounding box center [724, 452] width 822 height 660
drag, startPoint x: 329, startPoint y: 116, endPoint x: 588, endPoint y: 445, distance: 418.7
click at [588, 445] on body "Adopt-a-Kollel dashboard Dashboard groups Donors $ Disbursements bar_chart Repo…" at bounding box center [784, 466] width 1568 height 933
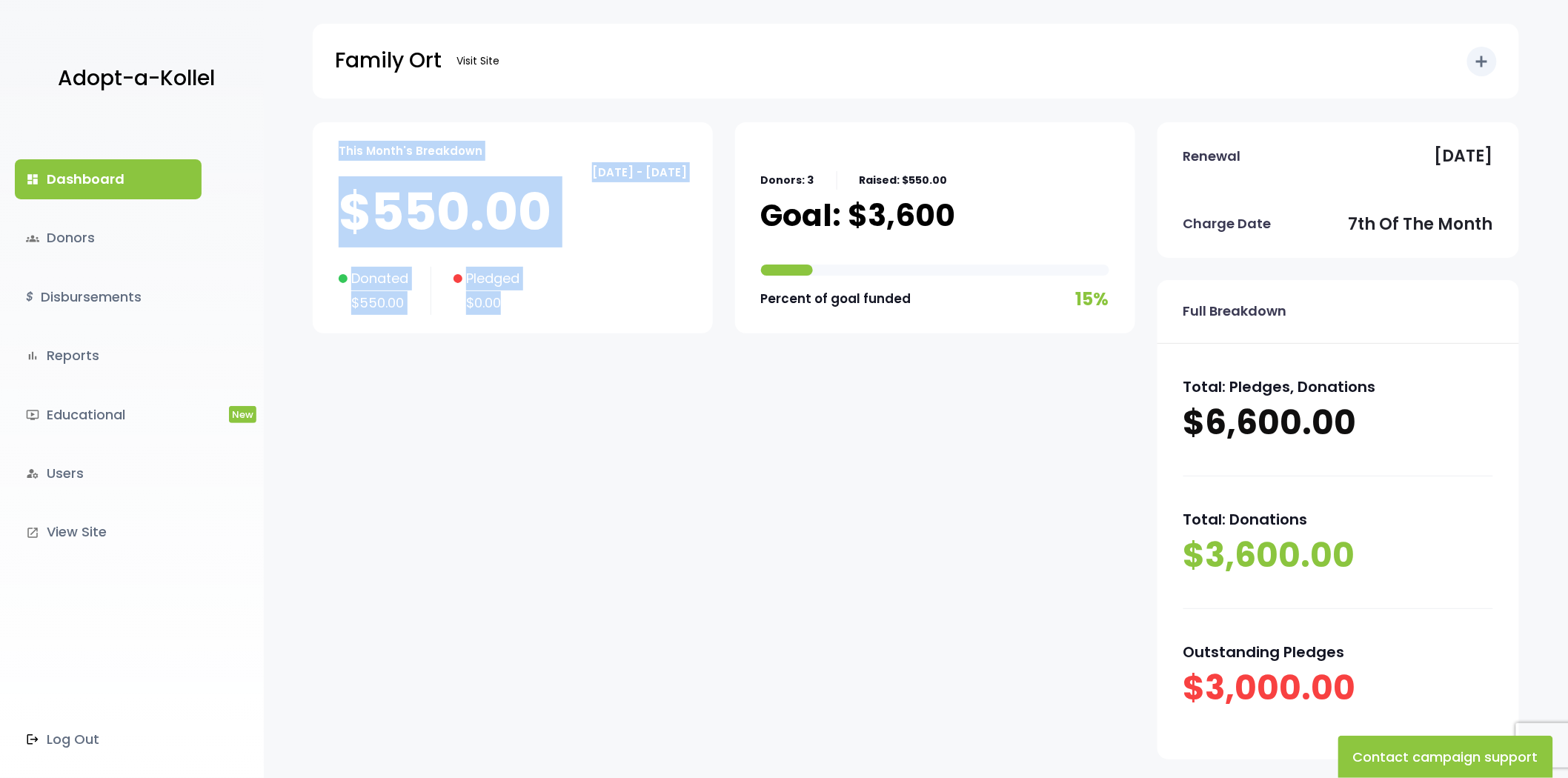
click at [588, 445] on div "This Month's Breakdown September 07 - October 06 $550.00 Donated $550.00 Pledge…" at bounding box center [724, 452] width 822 height 660
drag, startPoint x: 311, startPoint y: 127, endPoint x: 563, endPoint y: 384, distance: 359.9
click at [563, 384] on div "This Month's Breakdown September 07 - October 06 $550.00 Donated $550.00 Pledge…" at bounding box center [915, 491] width 1304 height 737
click at [563, 384] on div "This Month's Breakdown September 07 - October 06 $550.00 Donated $550.00 Pledge…" at bounding box center [724, 452] width 822 height 660
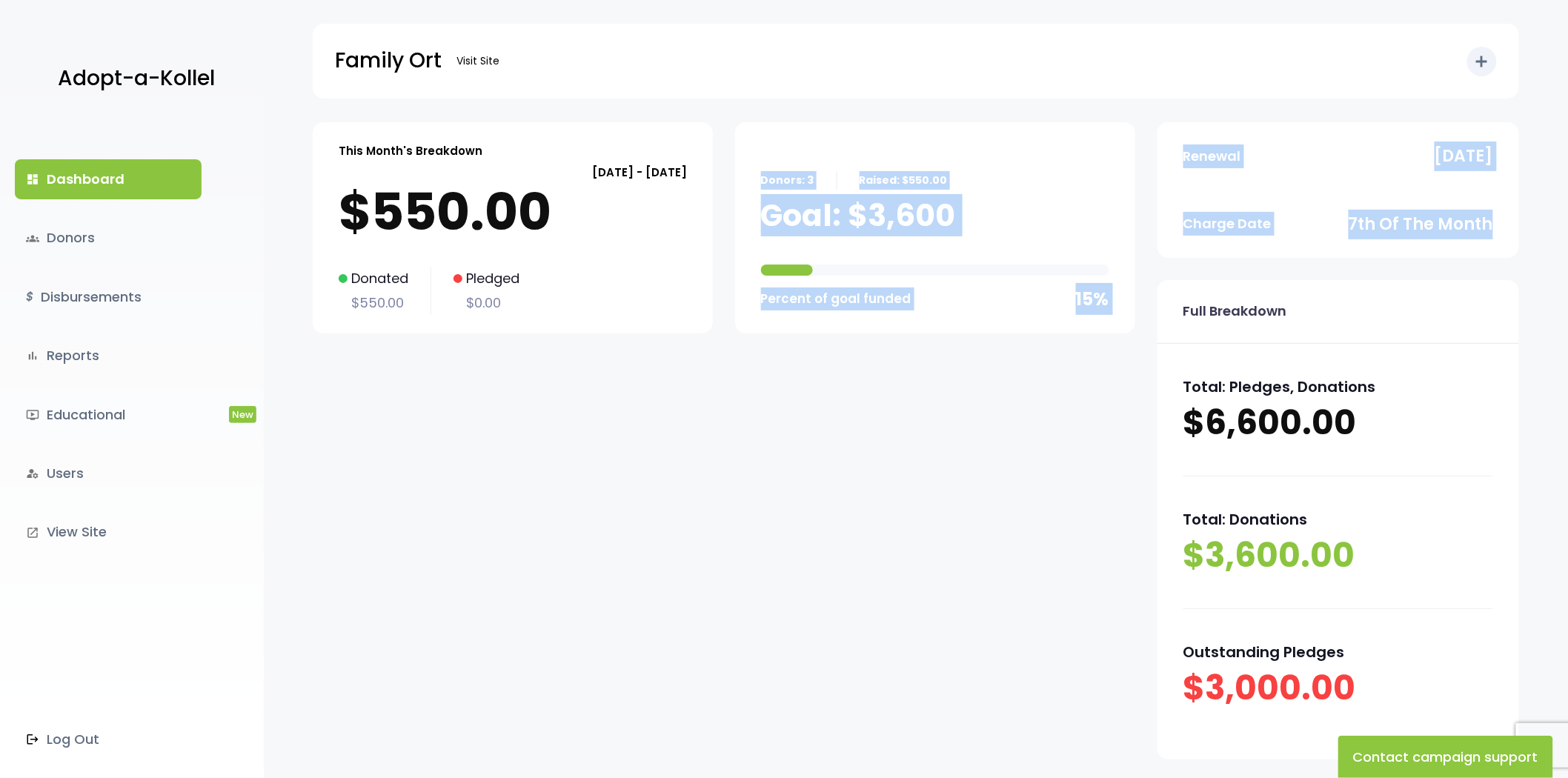
drag, startPoint x: 747, startPoint y: 145, endPoint x: 1521, endPoint y: 232, distance: 778.9
click at [1521, 232] on div "This Month's Breakdown September 07 - October 06 $550.00 Donated $550.00 Pledge…" at bounding box center [915, 491] width 1304 height 737
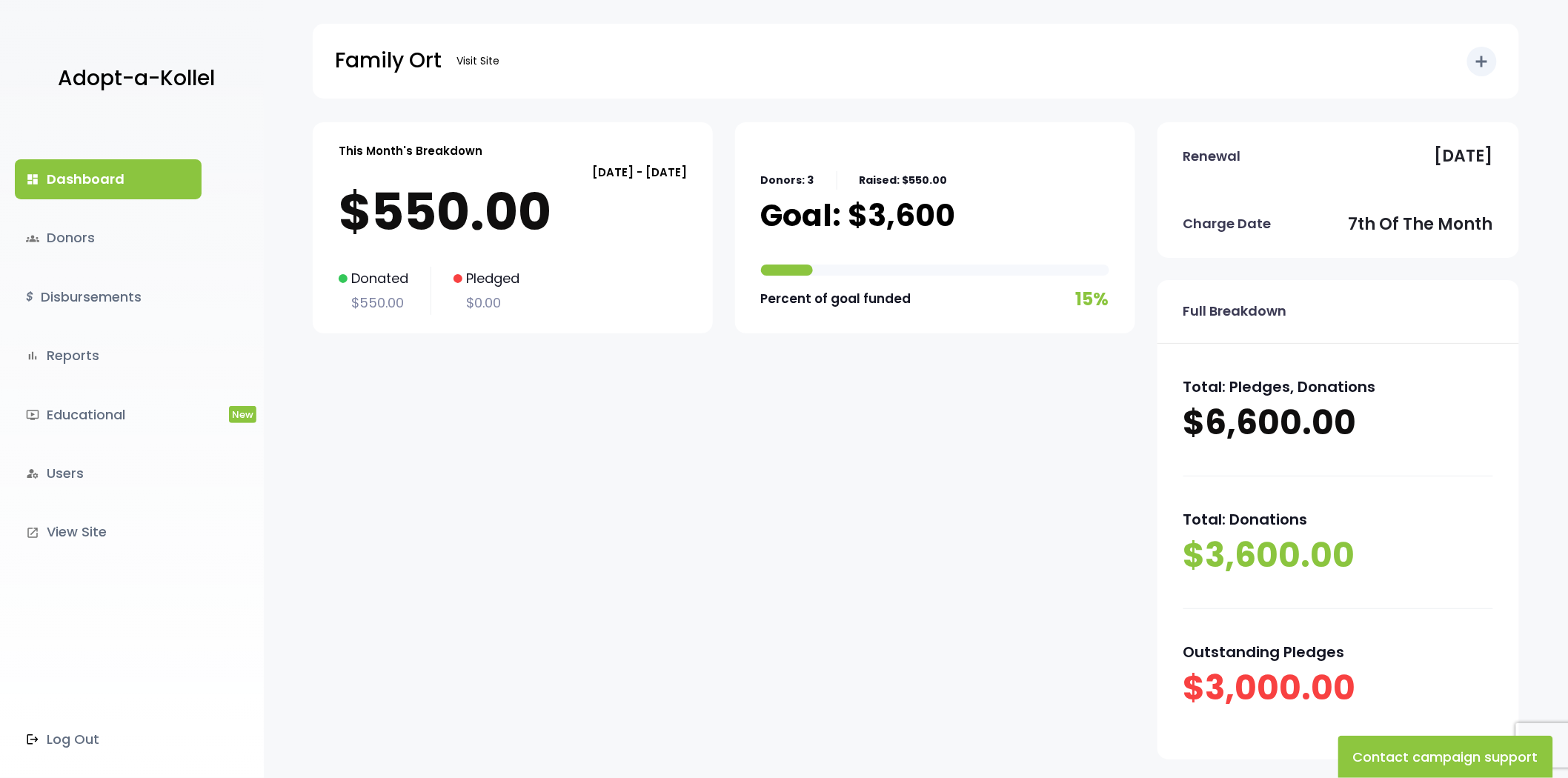
drag, startPoint x: 1508, startPoint y: 139, endPoint x: 477, endPoint y: 394, distance: 1062.1
click at [477, 394] on div "This Month's Breakdown September 07 - October 06 $550.00 Donated $550.00 Pledge…" at bounding box center [915, 452] width 1206 height 660
click at [477, 394] on div "This Month's Breakdown September 07 - October 06 $550.00 Donated $550.00 Pledge…" at bounding box center [724, 452] width 822 height 660
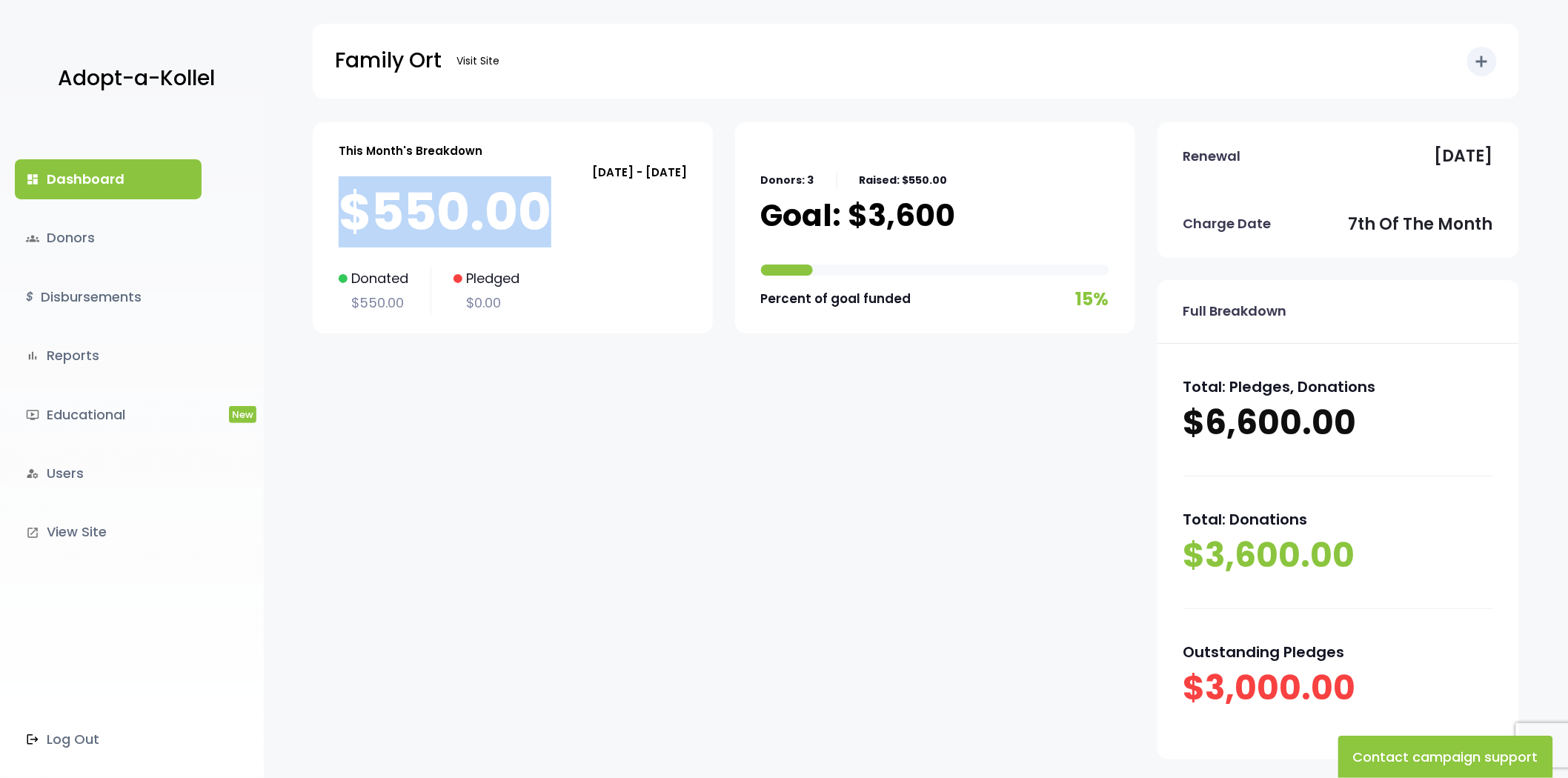
drag, startPoint x: 542, startPoint y: 220, endPoint x: 278, endPoint y: 219, distance: 264.0
click at [278, 219] on div "This Month's Breakdown September 07 - October 06 $550.00 Donated $550.00 Pledge…" at bounding box center [915, 491] width 1304 height 737
click at [420, 218] on p "$550.00" at bounding box center [513, 212] width 348 height 60
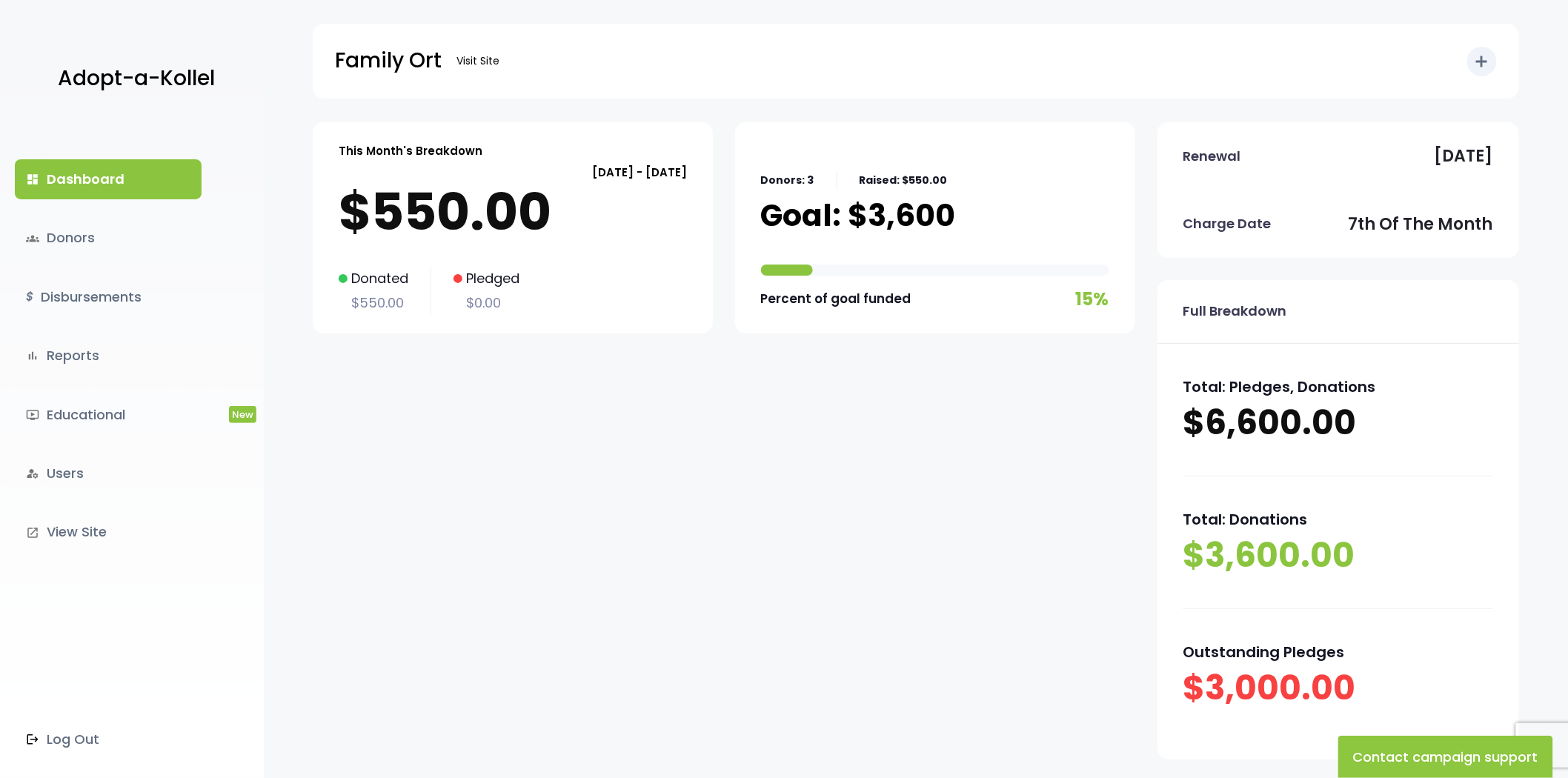
click at [403, 154] on p "This Month's Breakdown" at bounding box center [410, 151] width 144 height 20
click at [578, 172] on p "[DATE] - [DATE]" at bounding box center [513, 172] width 348 height 20
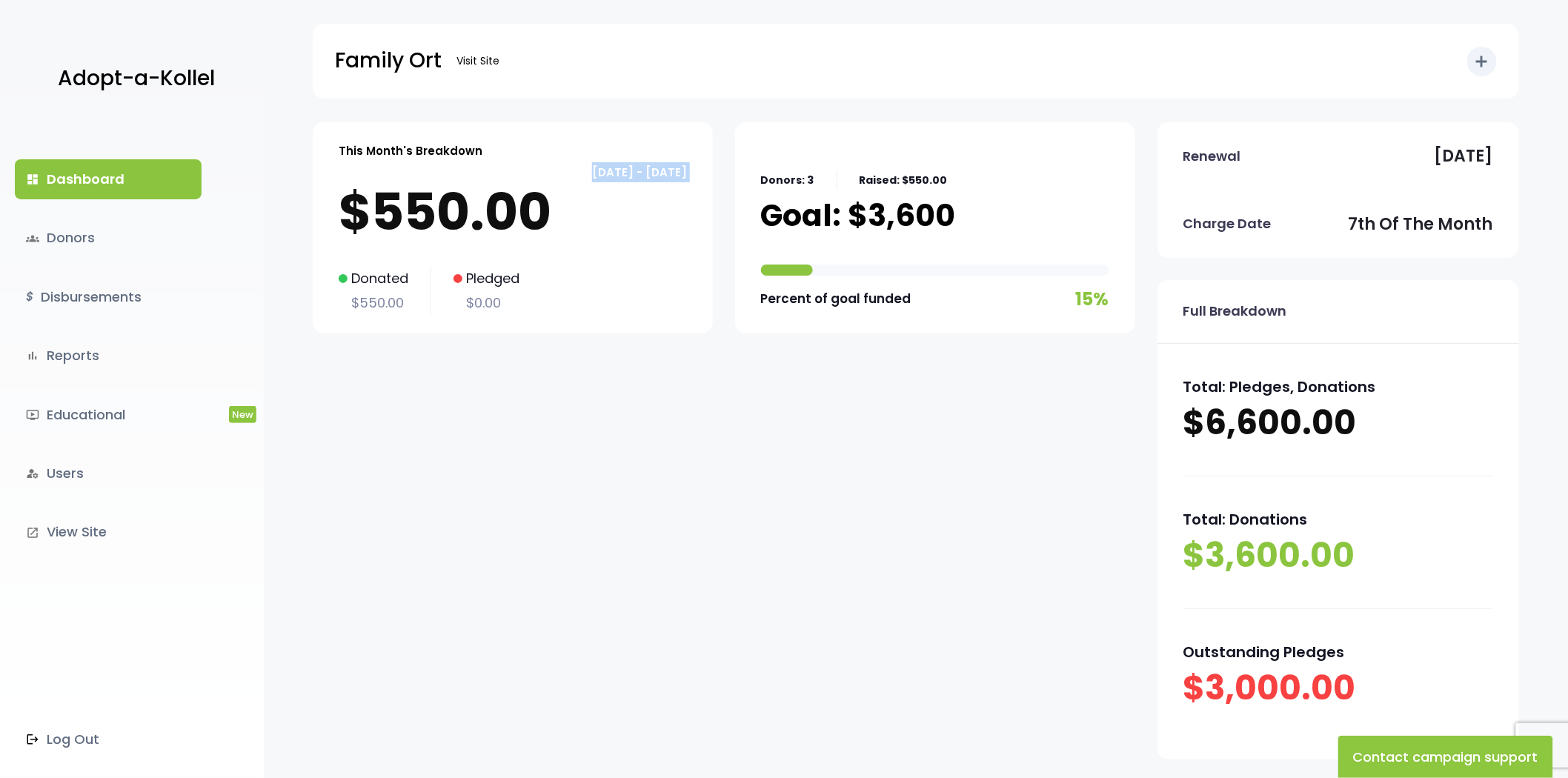
click at [578, 172] on p "[DATE] - [DATE]" at bounding box center [513, 172] width 348 height 20
click at [432, 241] on p "$550.00" at bounding box center [513, 212] width 348 height 60
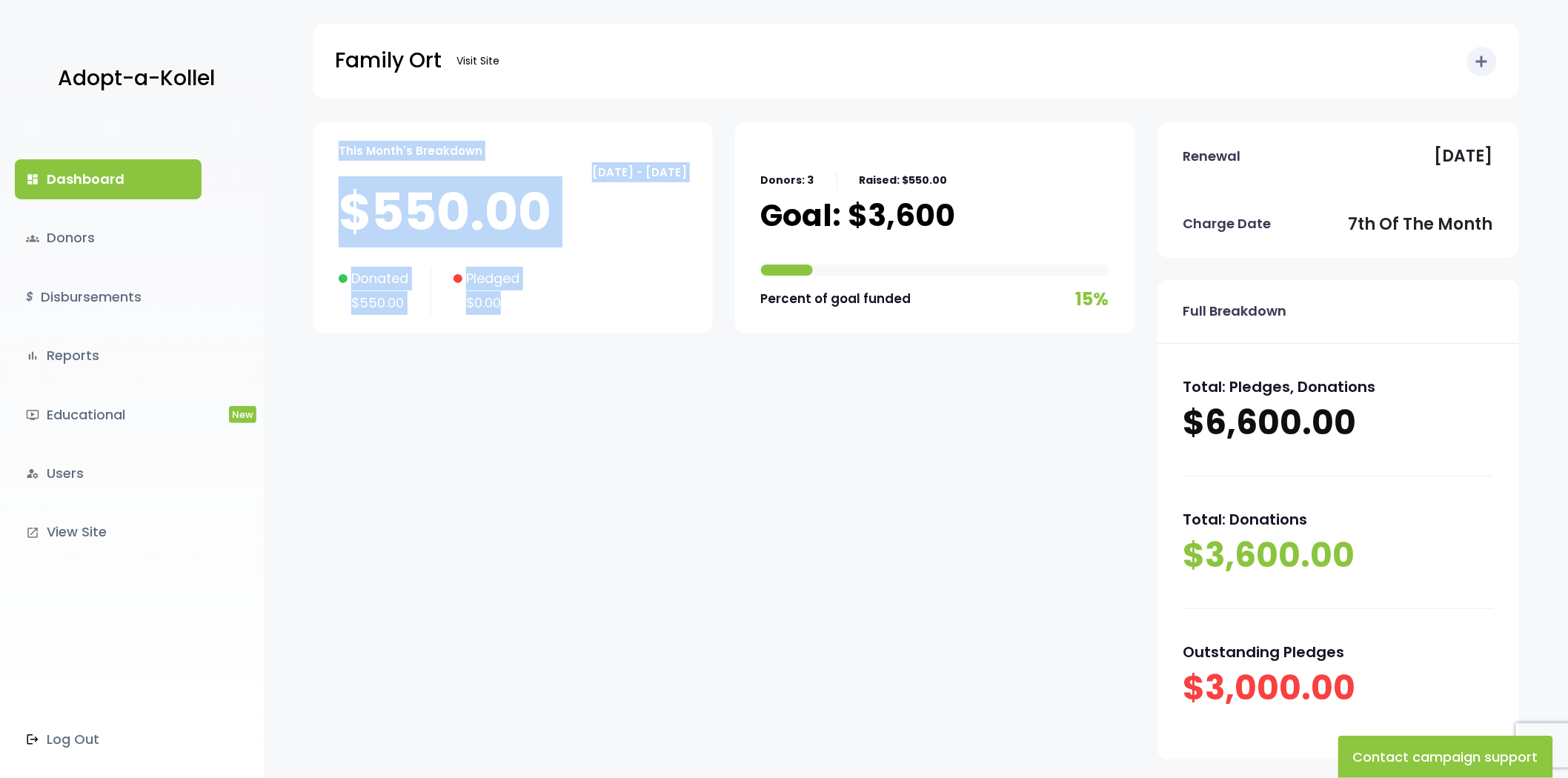
drag, startPoint x: 515, startPoint y: 323, endPoint x: 327, endPoint y: 109, distance: 284.9
click at [327, 109] on body "Adopt-a-Kollel dashboard Dashboard groups Donors $ Disbursements bar_chart Repo…" at bounding box center [784, 466] width 1568 height 933
click at [332, 113] on body "Adopt-a-Kollel dashboard Dashboard groups Donors $ Disbursements bar_chart Repo…" at bounding box center [784, 466] width 1568 height 933
drag, startPoint x: 335, startPoint y: 135, endPoint x: 512, endPoint y: 334, distance: 266.3
click at [512, 334] on div "This Month's Breakdown September 07 - October 06 $550.00 Donated $550.00 Pledge…" at bounding box center [724, 238] width 822 height 233
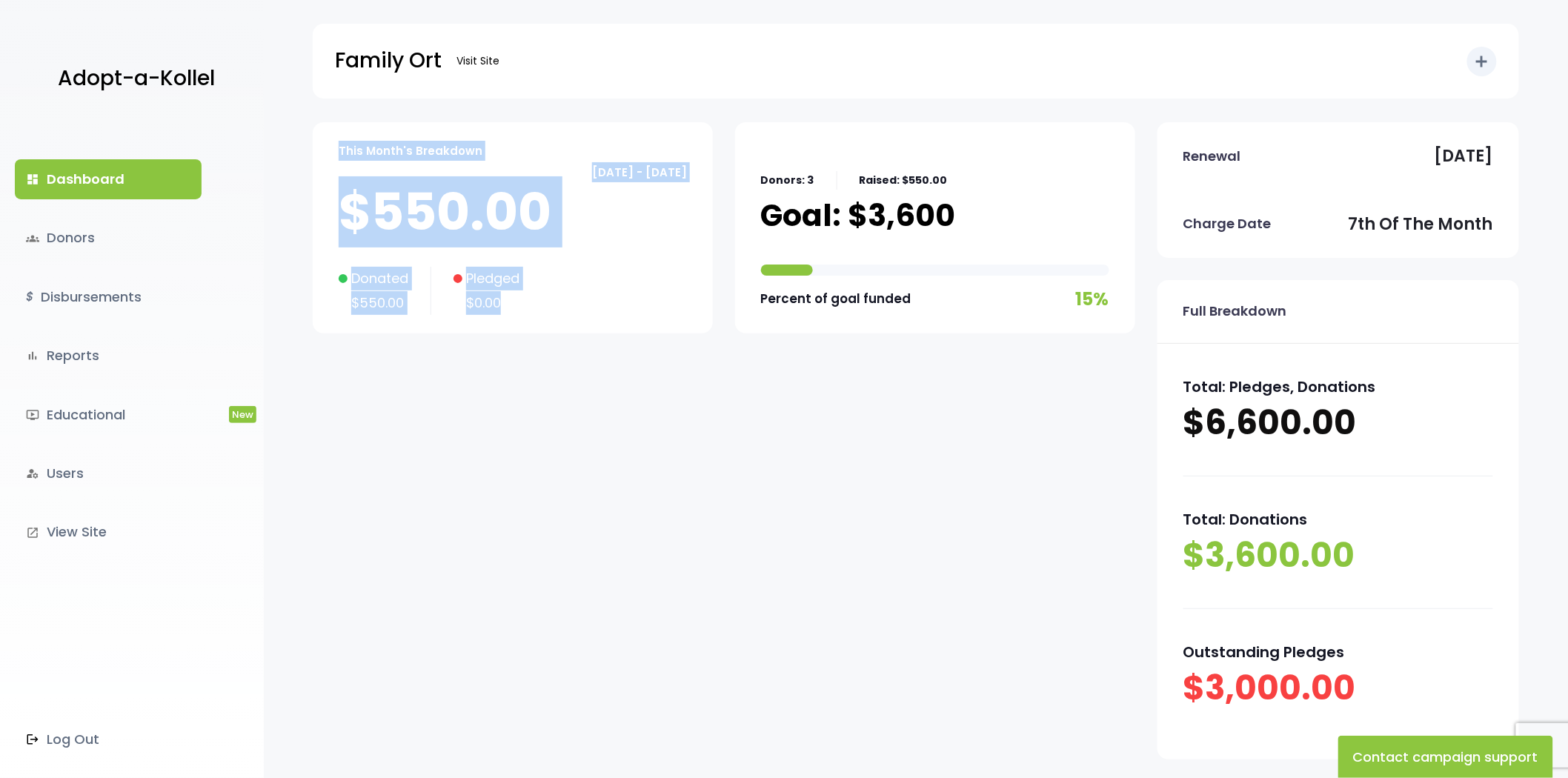
click at [529, 329] on div "This Month's Breakdown September 07 - October 06 $550.00 Donated $550.00 Pledge…" at bounding box center [513, 228] width 400 height 211
click at [523, 321] on div "This Month's Breakdown September 07 - October 06 $550.00 Donated $550.00 Pledge…" at bounding box center [513, 228] width 400 height 211
drag, startPoint x: 510, startPoint y: 310, endPoint x: 333, endPoint y: 100, distance: 274.6
click at [333, 100] on body "Adopt-a-Kollel dashboard Dashboard groups Donors $ Disbursements bar_chart Repo…" at bounding box center [784, 466] width 1568 height 933
click at [371, 198] on p "$550.00" at bounding box center [513, 212] width 348 height 60
